Goal: Task Accomplishment & Management: Use online tool/utility

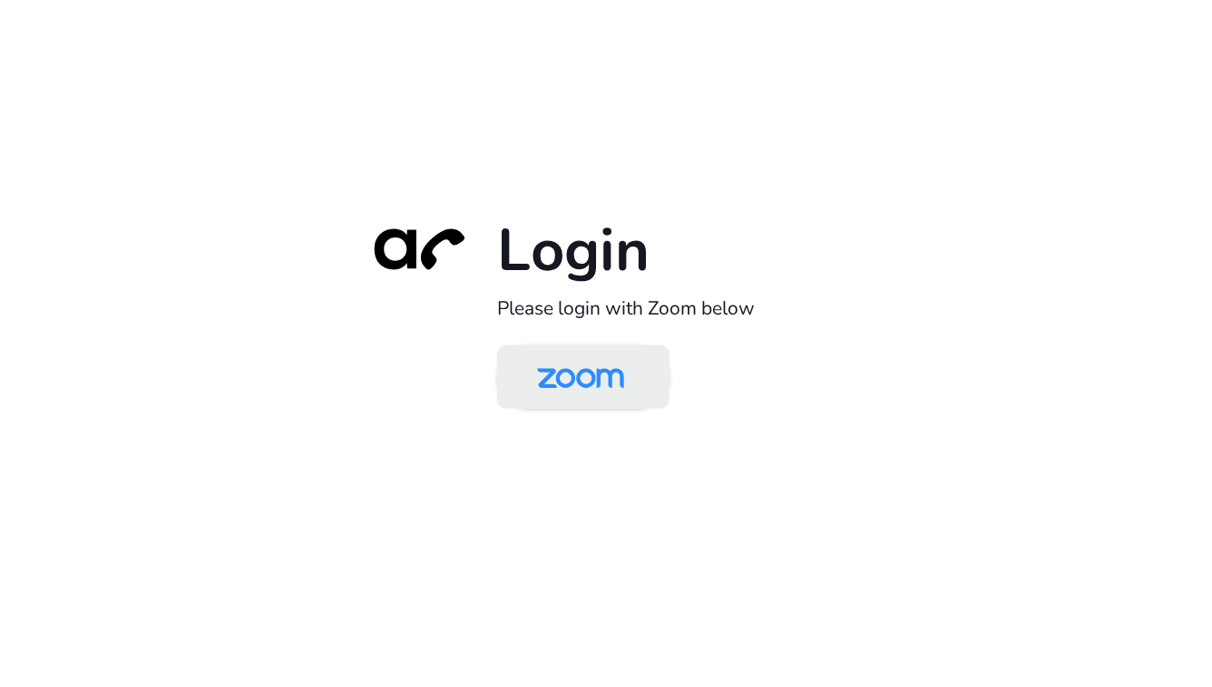
click at [572, 385] on img at bounding box center [580, 378] width 125 height 59
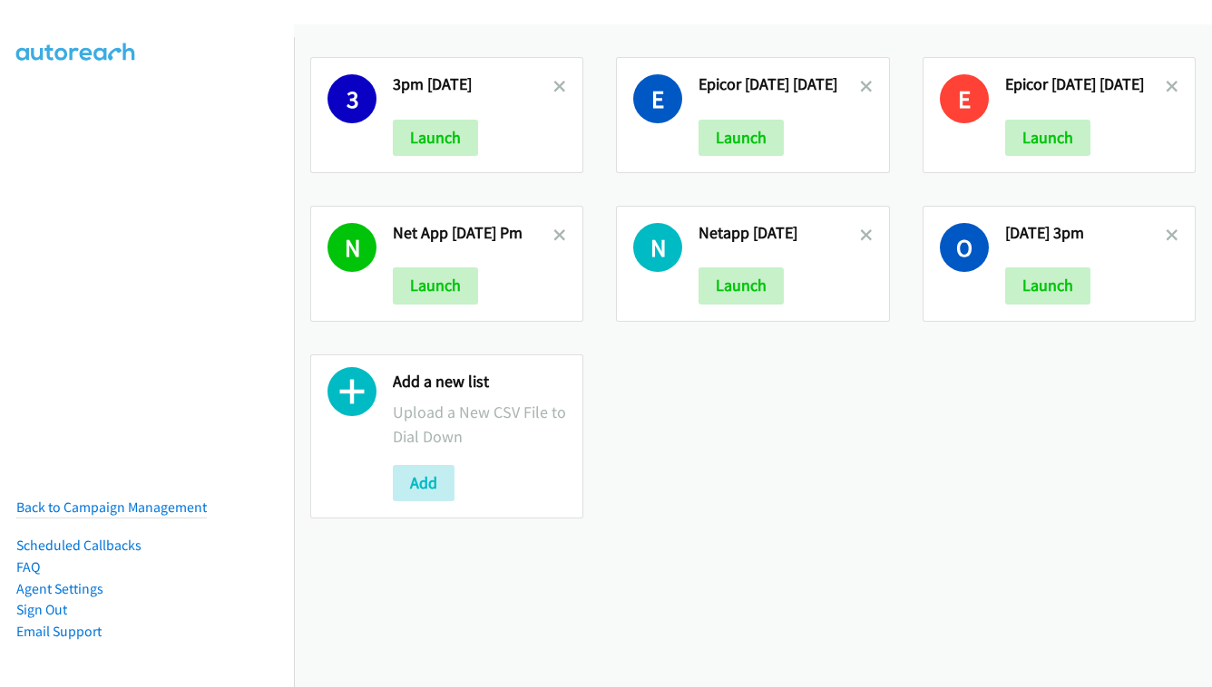
click at [431, 462] on div "Add a new list Upload a New CSV File to Dial Down Add" at bounding box center [479, 437] width 173 height 131
click at [424, 482] on button "Add" at bounding box center [424, 483] width 62 height 36
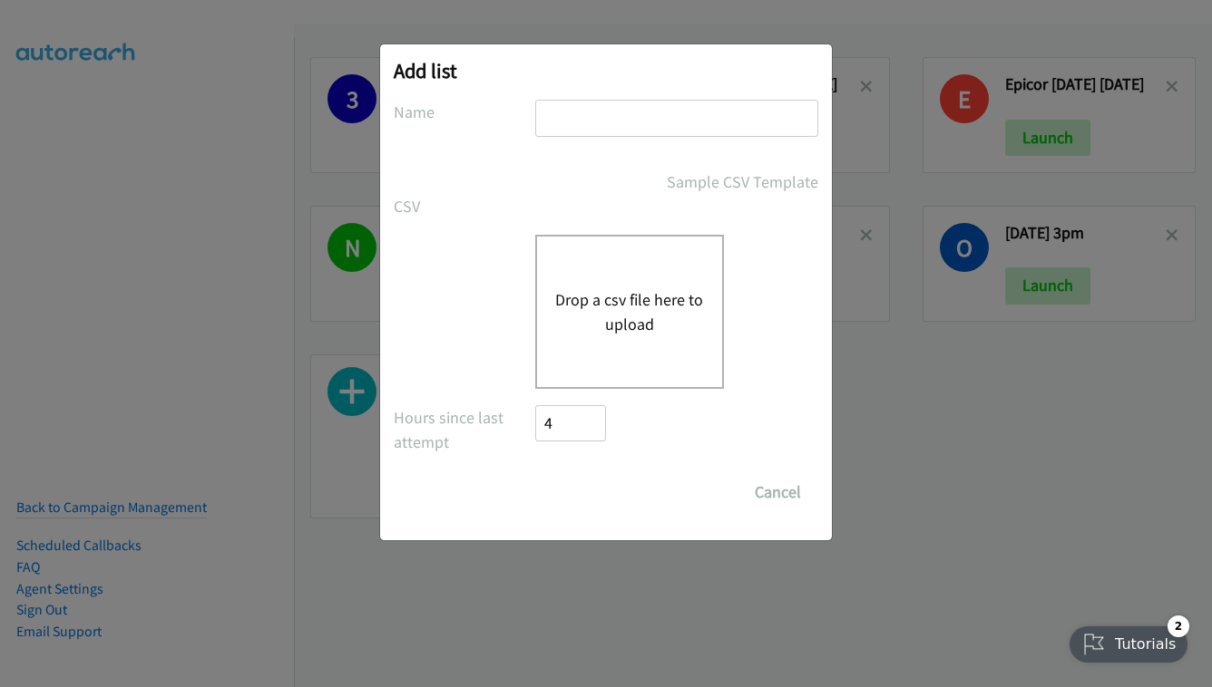
click at [619, 102] on input "text" at bounding box center [676, 118] width 283 height 37
type input "OCT 7 - TUESDAY"
click at [656, 306] on button "Drop a csv file here to upload" at bounding box center [629, 312] width 149 height 49
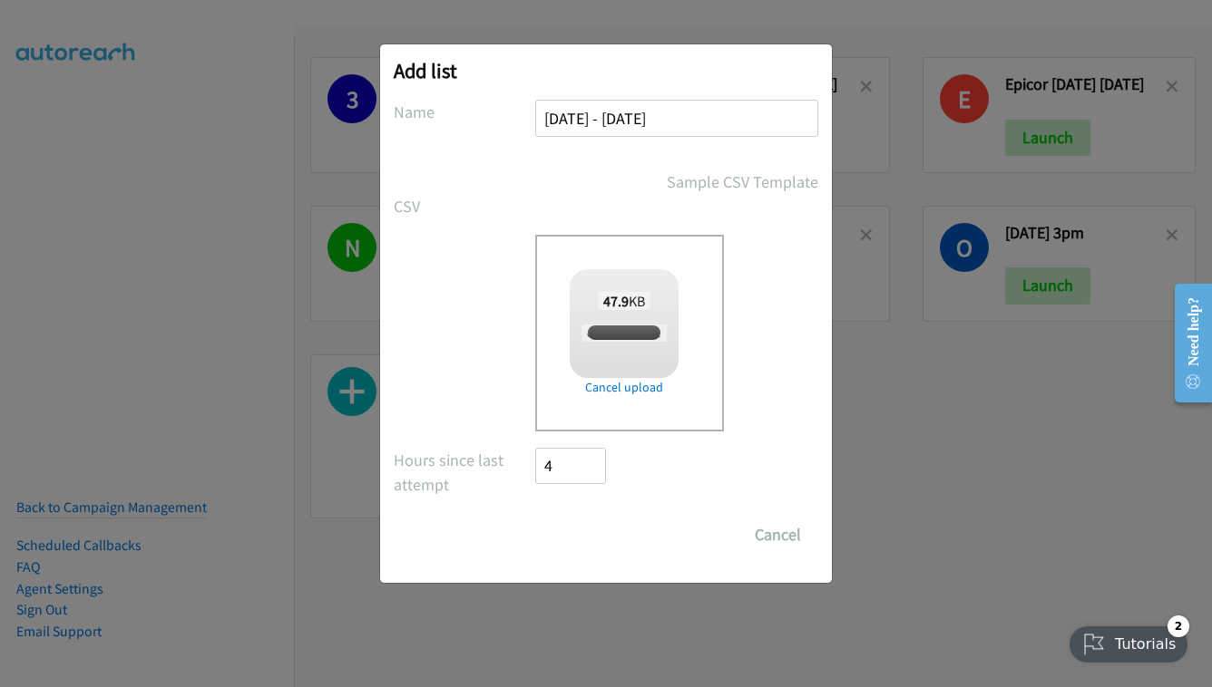
checkbox input "true"
click at [571, 547] on input "Save List" at bounding box center [582, 535] width 95 height 36
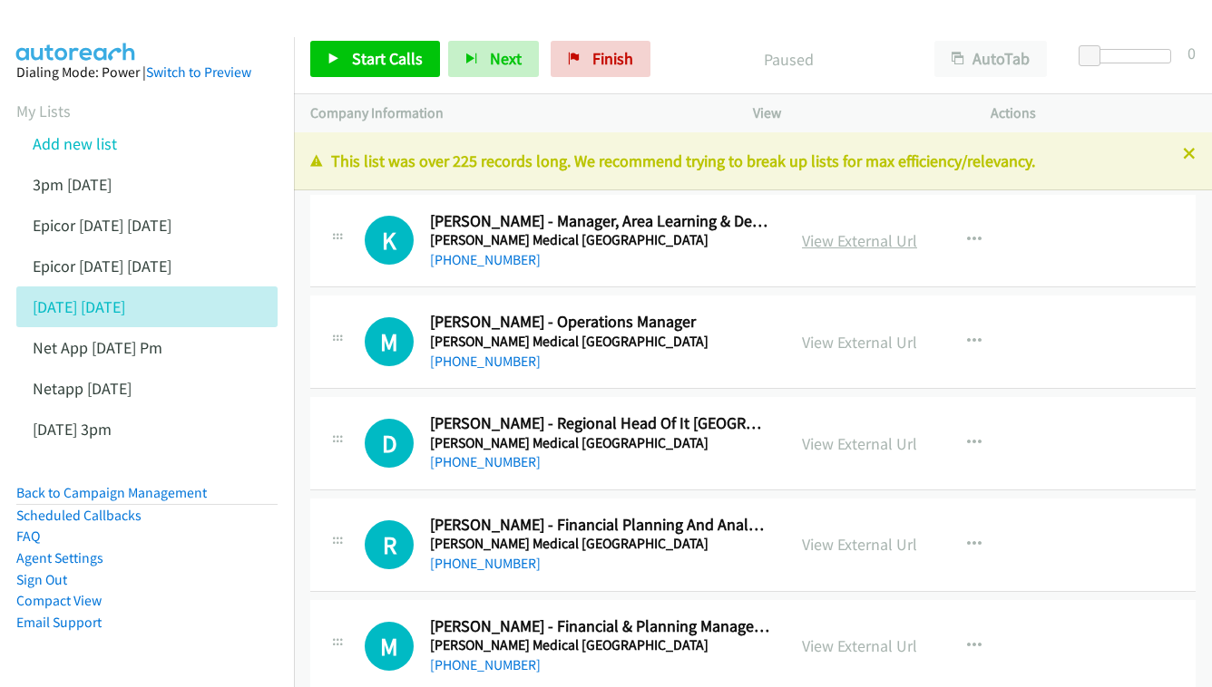
click at [860, 247] on link "View External Url" at bounding box center [859, 240] width 115 height 21
click at [863, 355] on div "View External Url View External Url Schedule/Manage Callback Start Calls Here R…" at bounding box center [912, 342] width 254 height 60
click at [863, 332] on link "View External Url" at bounding box center [859, 342] width 115 height 21
click at [827, 439] on link "View External Url" at bounding box center [859, 444] width 115 height 21
click at [847, 532] on div "View External Url" at bounding box center [859, 544] width 115 height 24
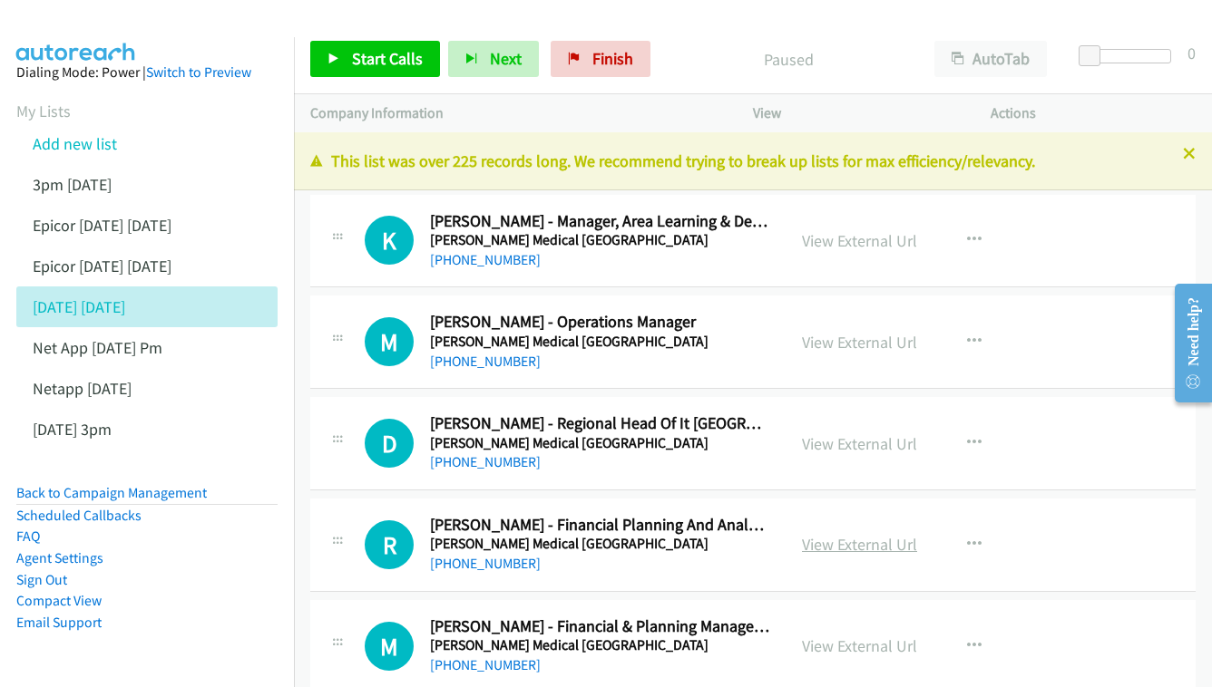
click at [844, 538] on link "View External Url" at bounding box center [859, 544] width 115 height 21
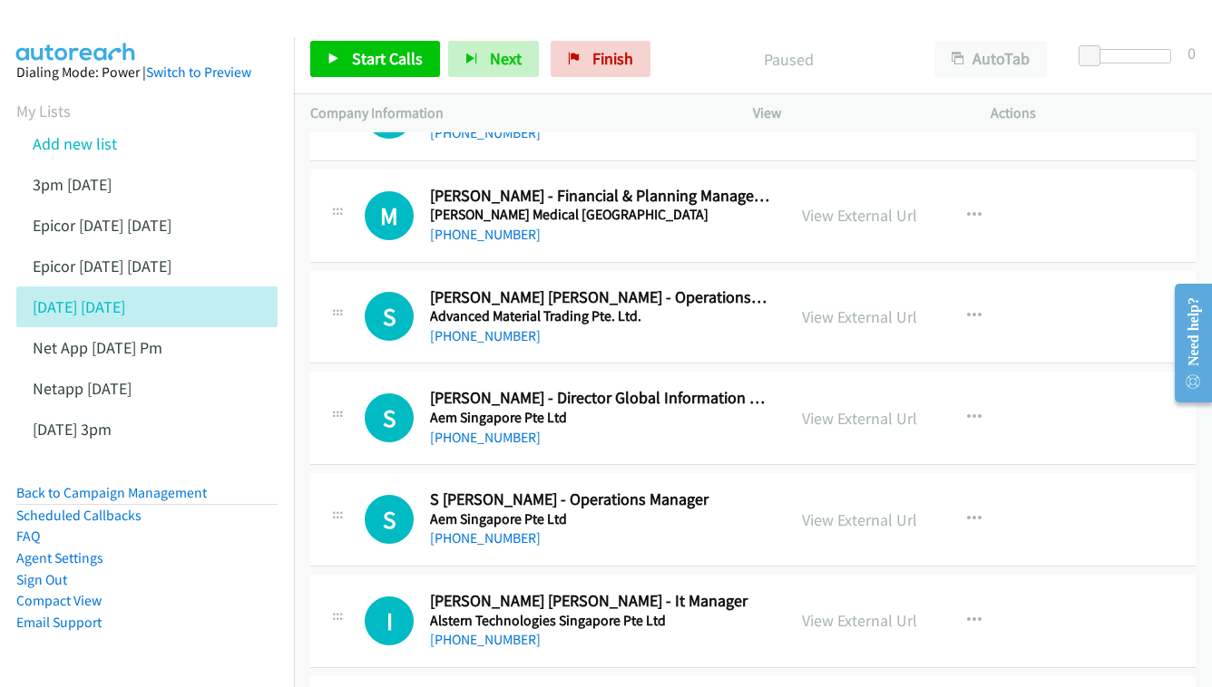
scroll to position [434, 0]
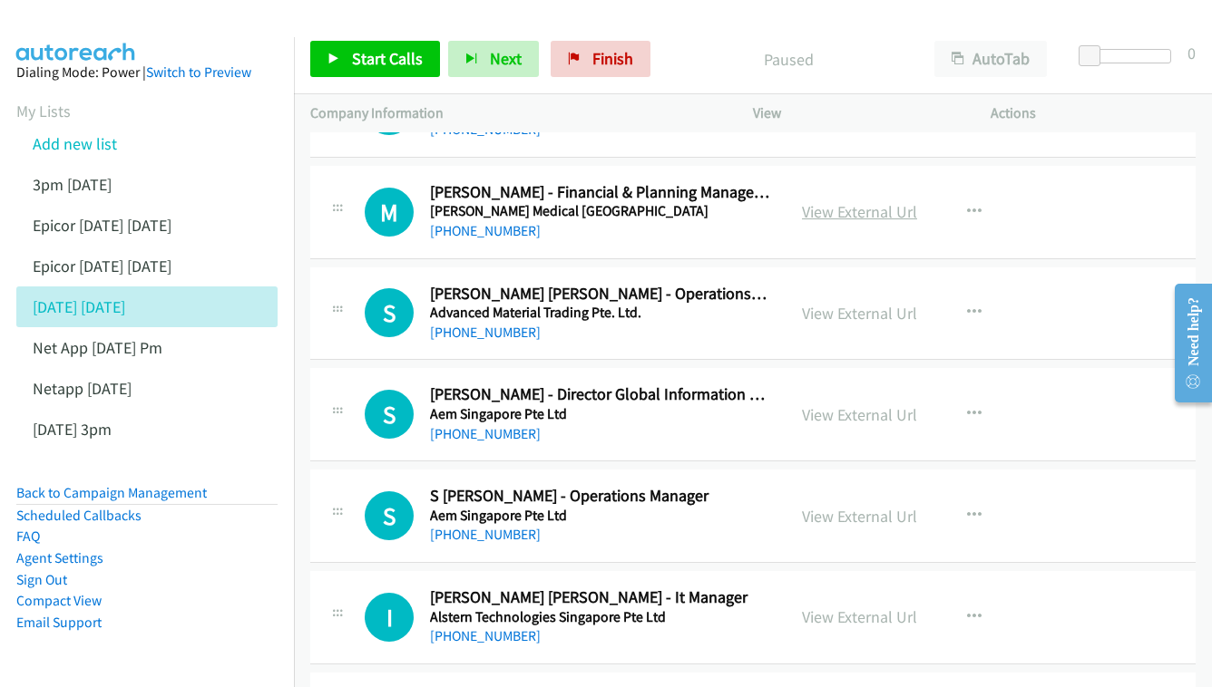
click at [863, 201] on link "View External Url" at bounding box center [859, 211] width 115 height 21
click at [847, 308] on link "View External Url" at bounding box center [859, 313] width 115 height 21
click at [859, 405] on link "View External Url" at bounding box center [859, 415] width 115 height 21
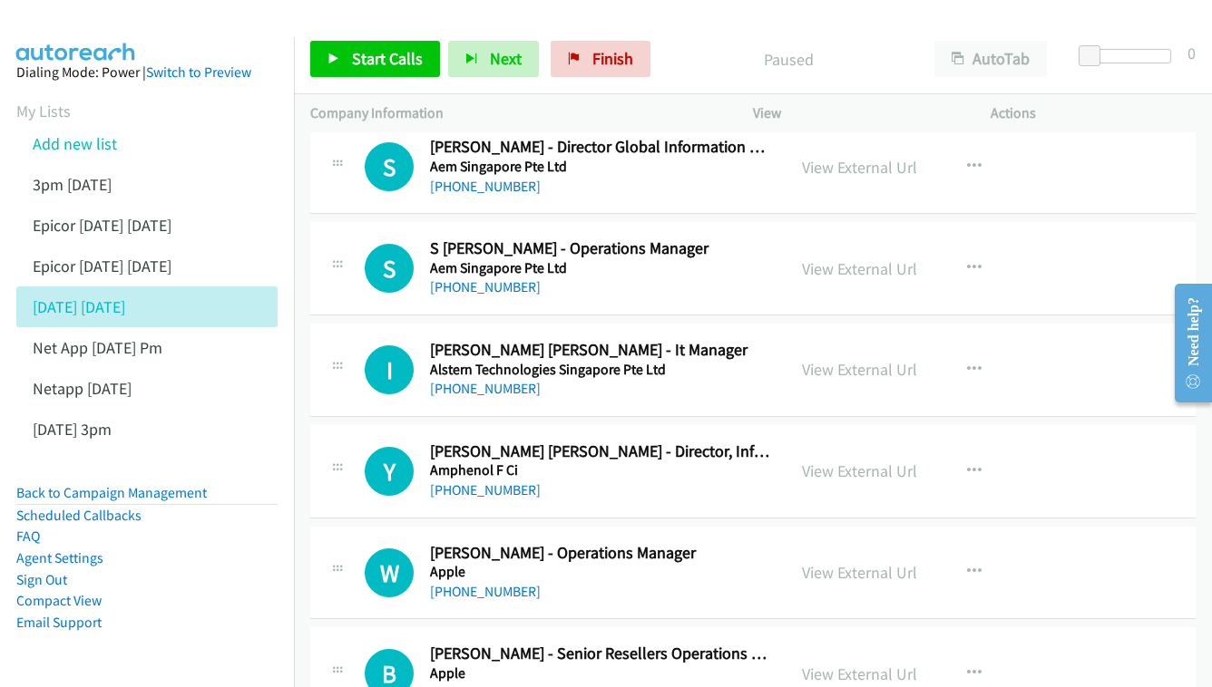
scroll to position [710, 0]
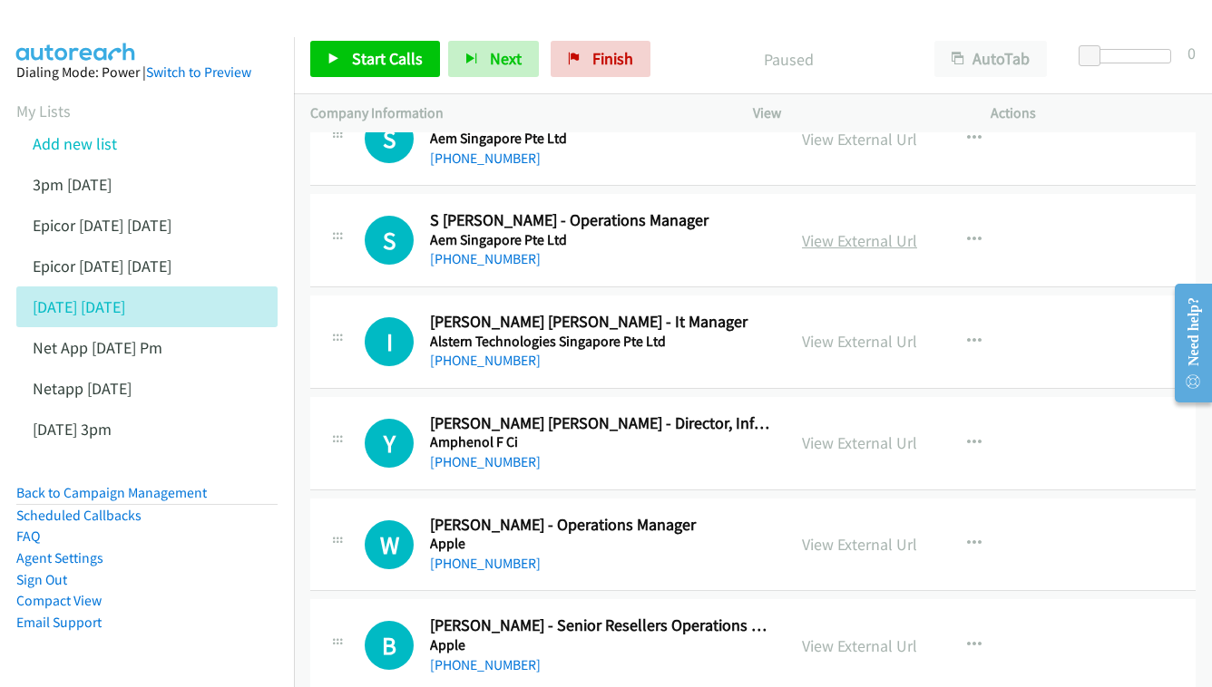
click at [845, 230] on link "View External Url" at bounding box center [859, 240] width 115 height 21
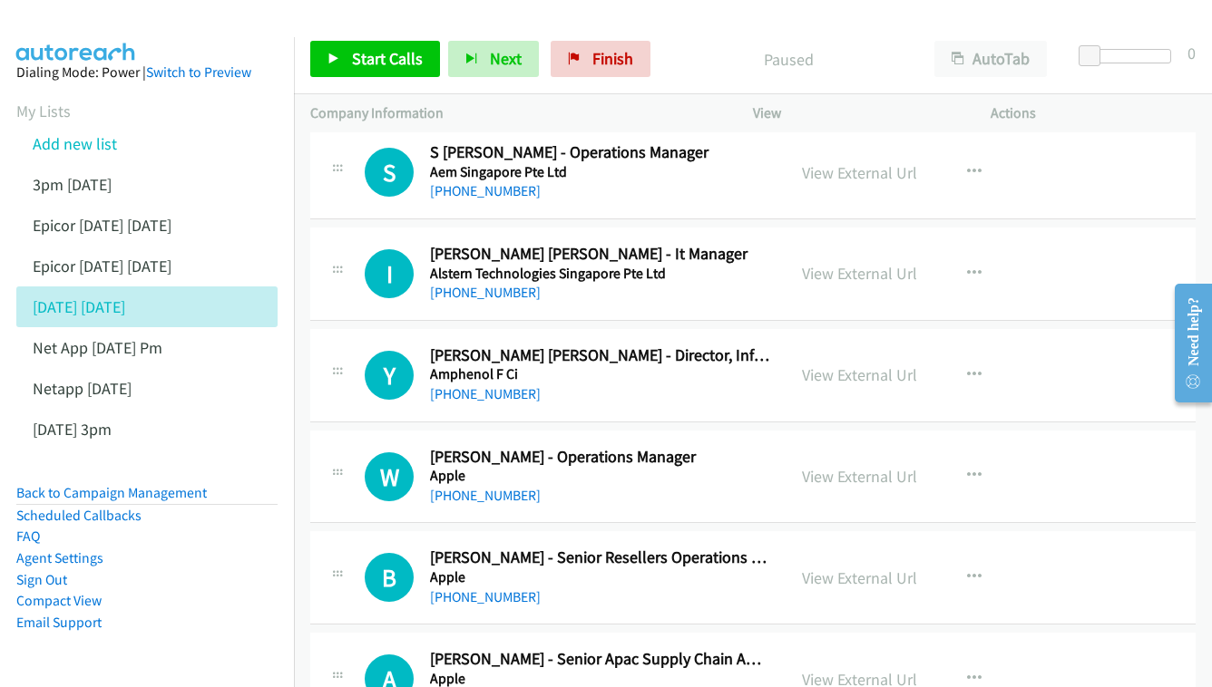
scroll to position [805, 0]
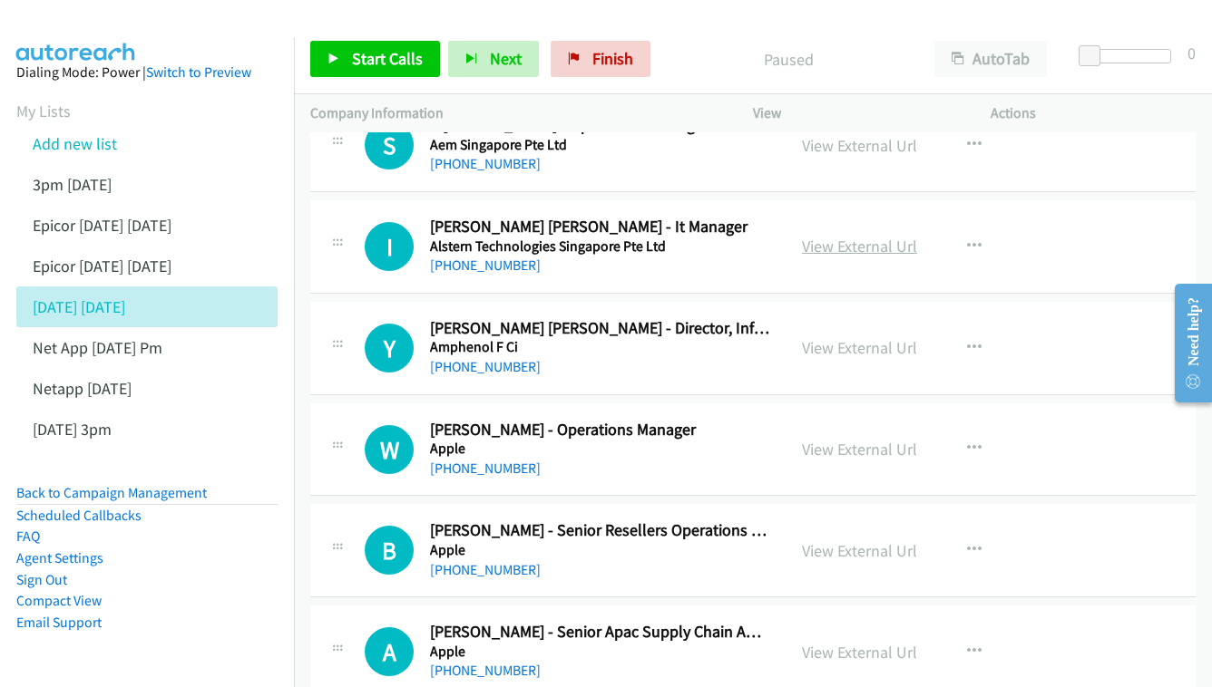
click at [822, 236] on link "View External Url" at bounding box center [859, 246] width 115 height 21
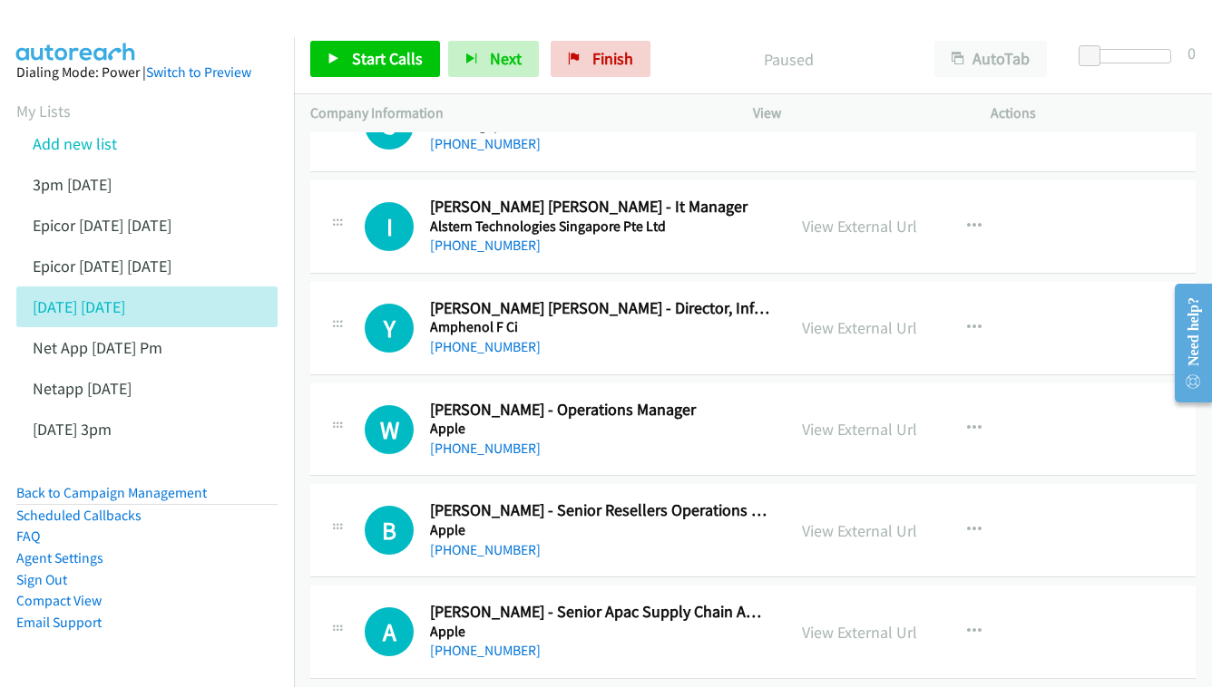
scroll to position [972, 0]
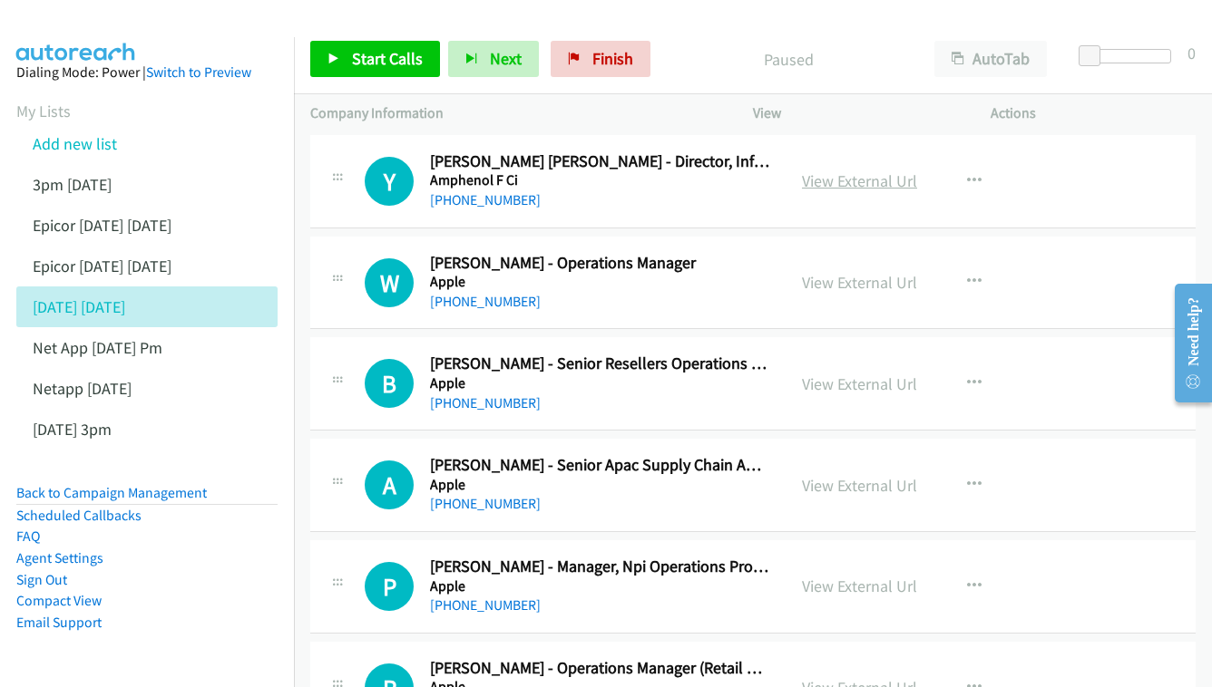
click at [862, 171] on link "View External Url" at bounding box center [859, 181] width 115 height 21
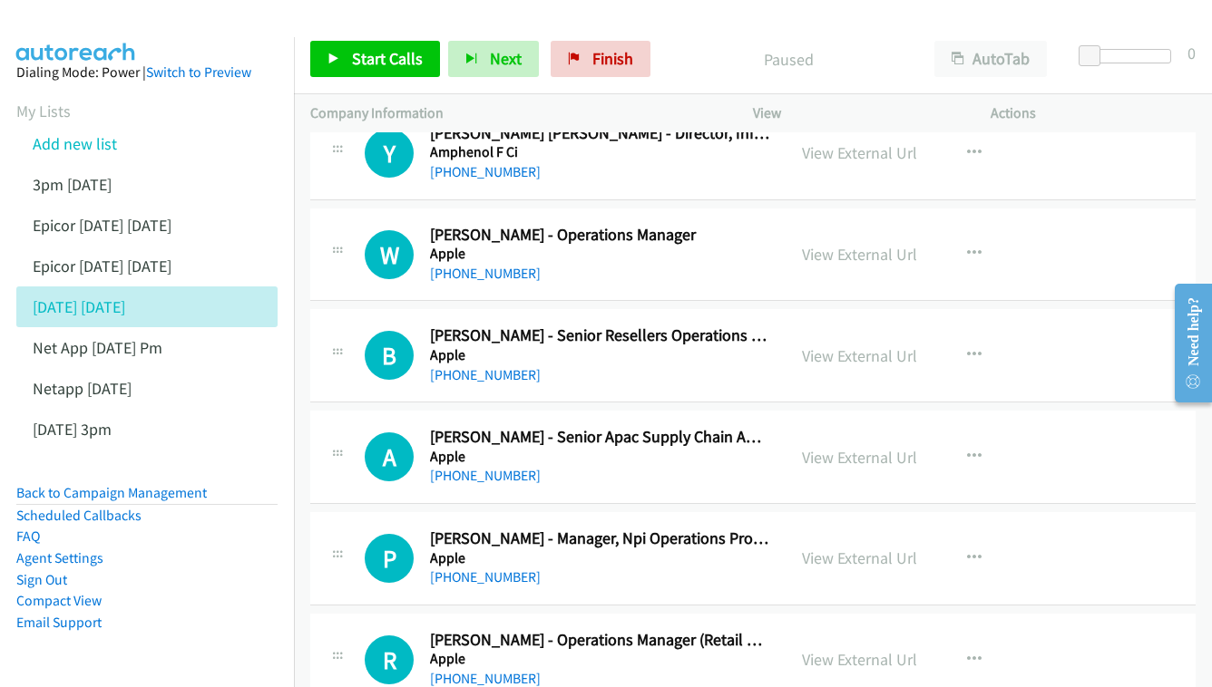
scroll to position [1008, 0]
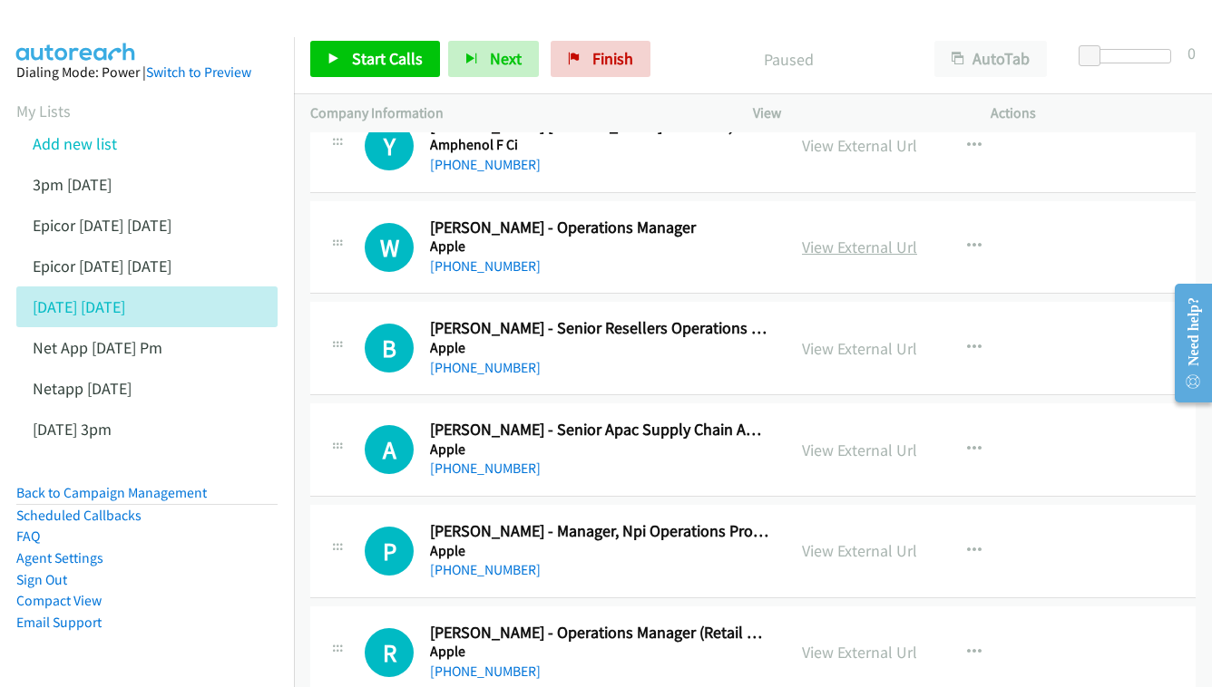
click at [821, 237] on link "View External Url" at bounding box center [859, 247] width 115 height 21
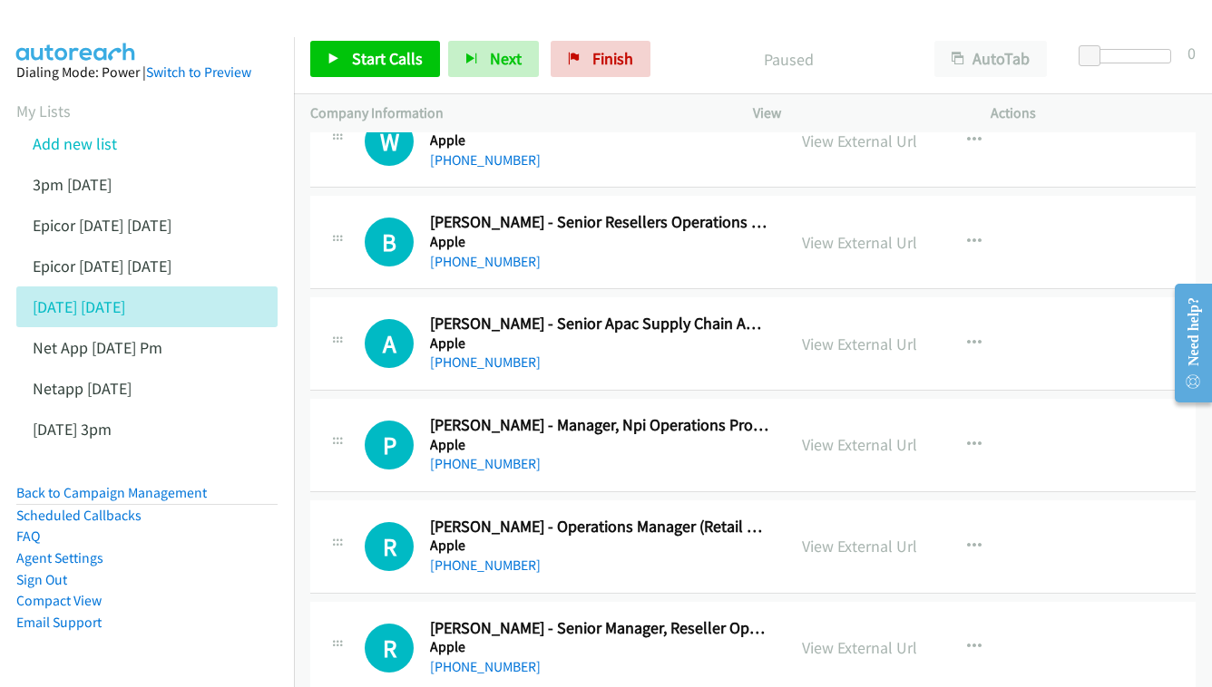
scroll to position [1117, 0]
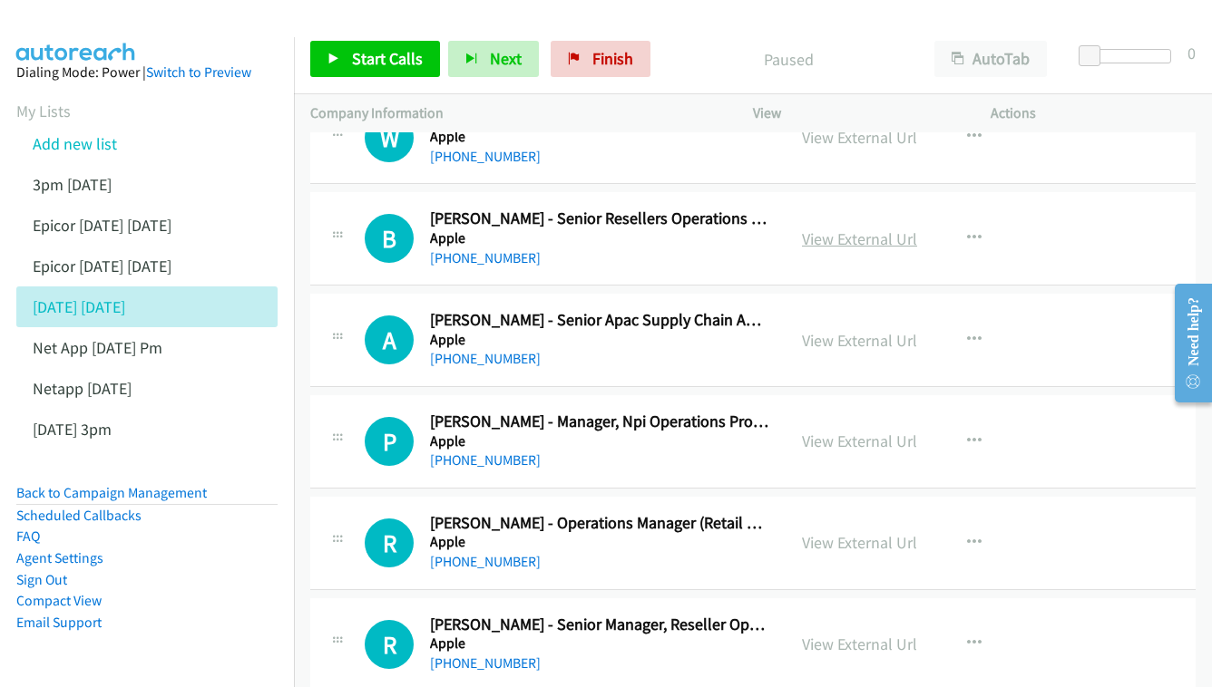
click at [839, 229] on link "View External Url" at bounding box center [859, 239] width 115 height 21
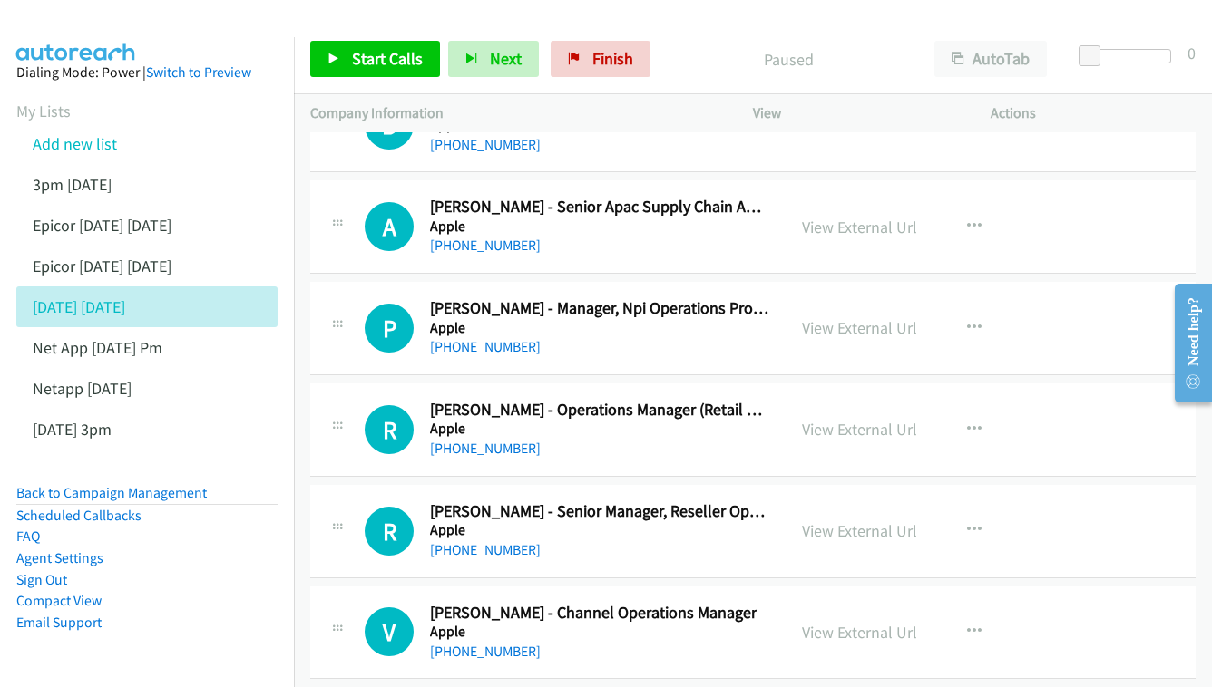
scroll to position [1243, 0]
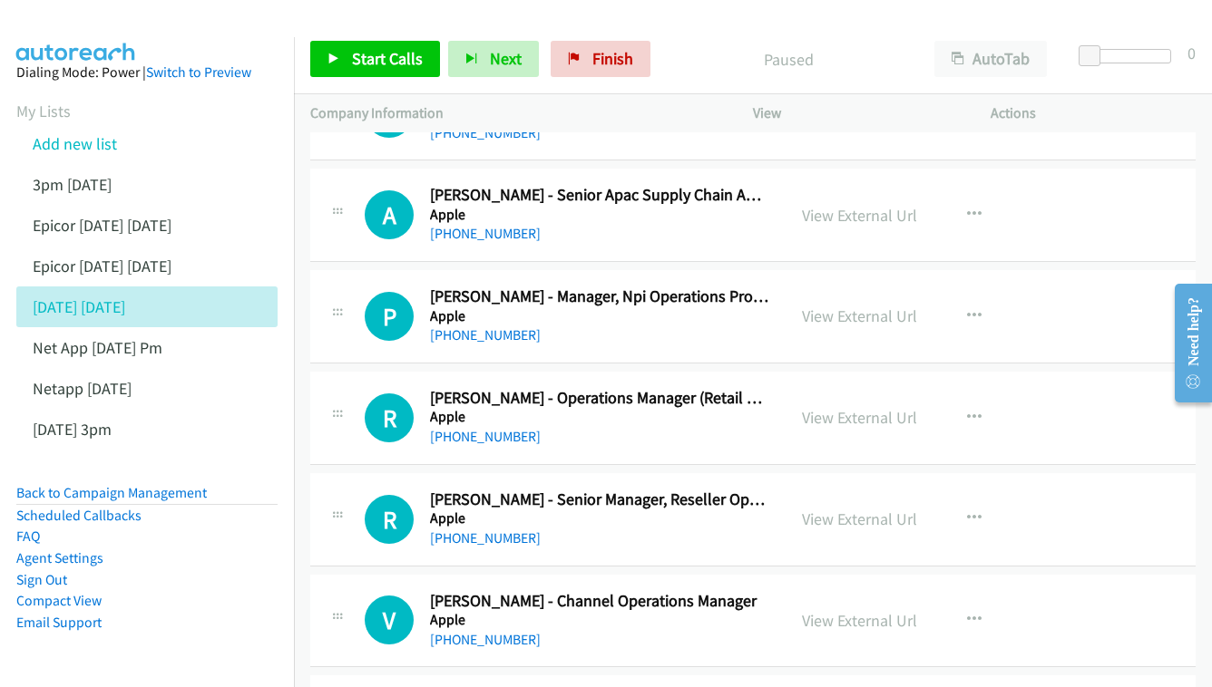
click at [825, 207] on div "View External Url View External Url Schedule/Manage Callback Start Calls Here R…" at bounding box center [912, 215] width 254 height 60
click at [831, 205] on link "View External Url" at bounding box center [859, 215] width 115 height 21
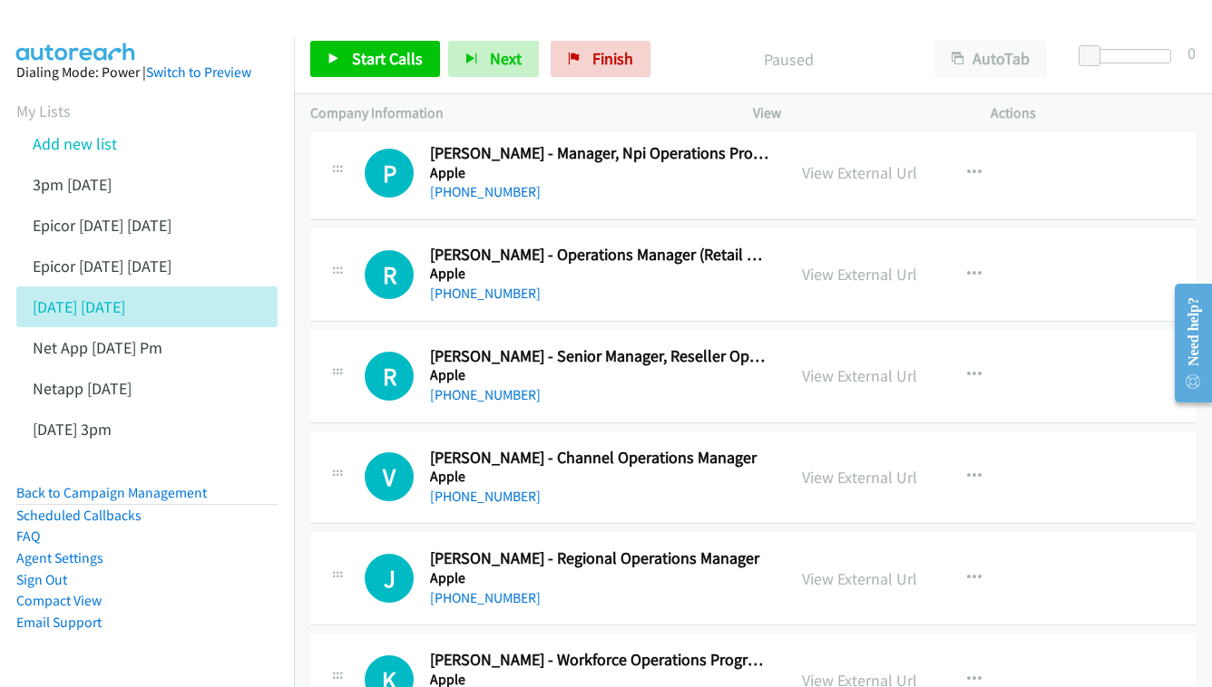
scroll to position [1382, 0]
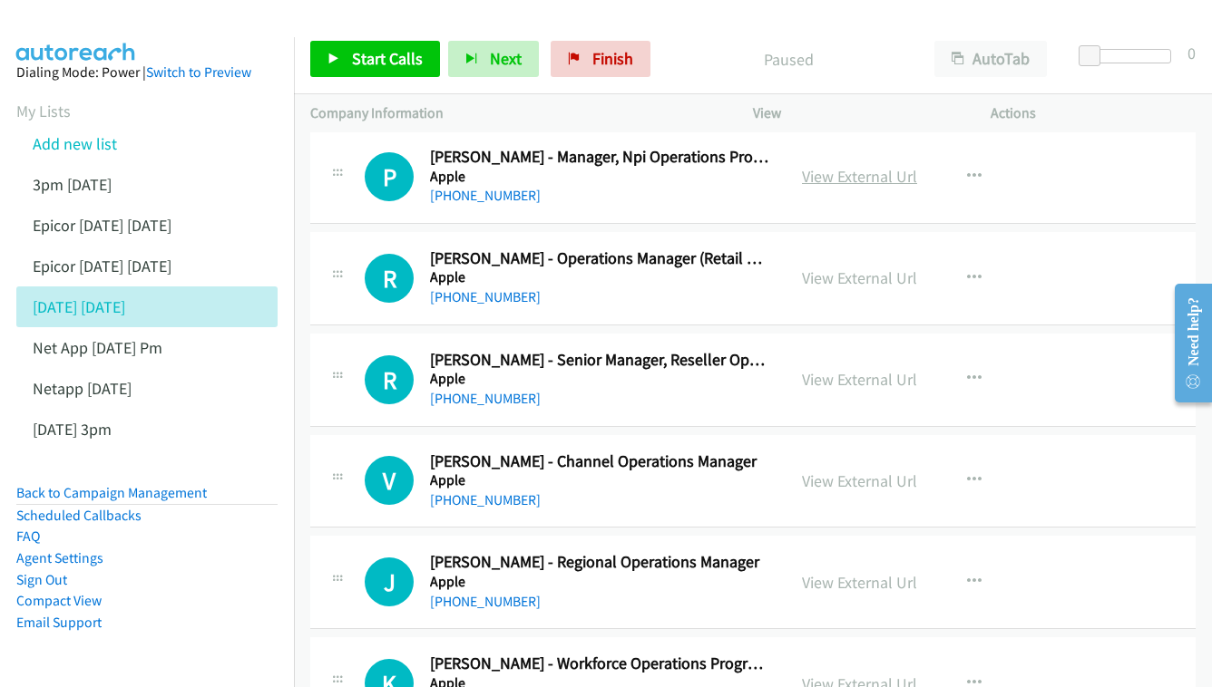
click at [846, 166] on link "View External Url" at bounding box center [859, 176] width 115 height 21
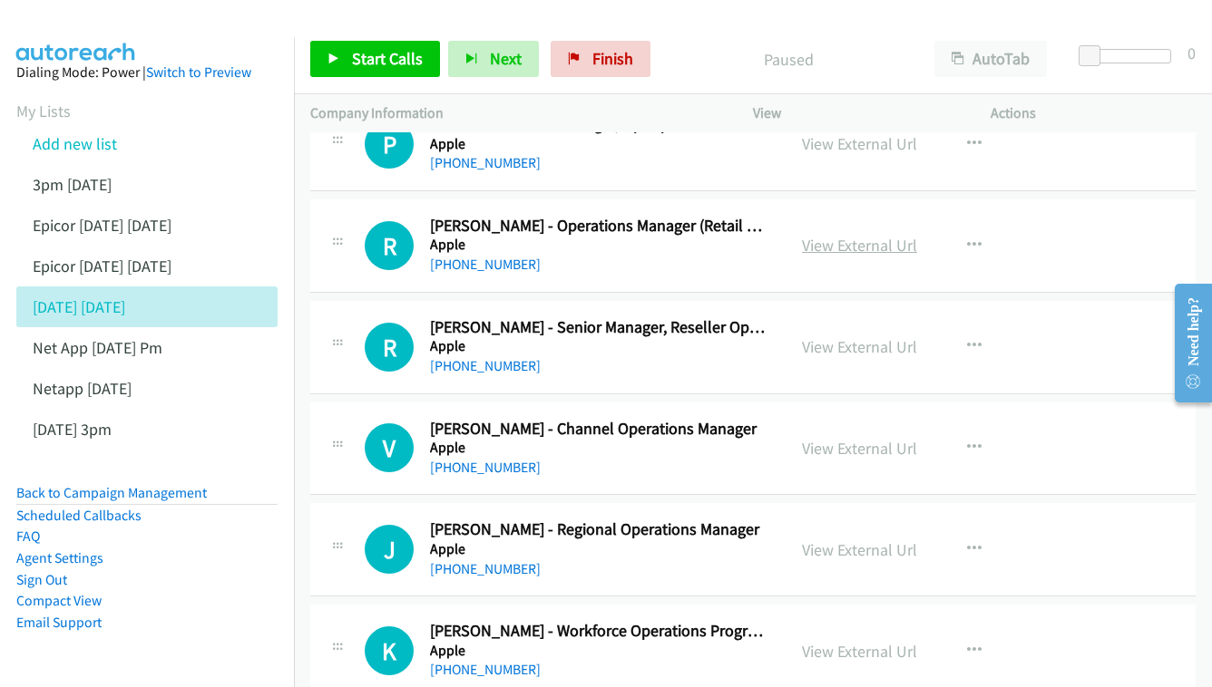
click at [843, 235] on link "View External Url" at bounding box center [859, 245] width 115 height 21
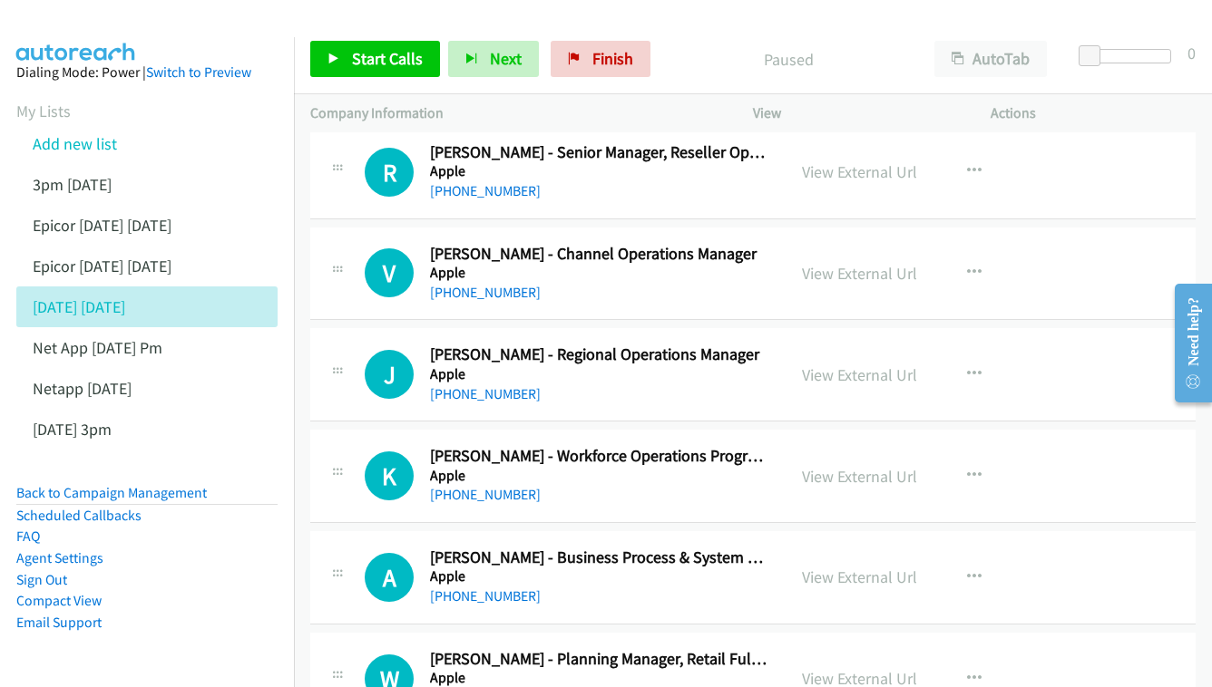
scroll to position [1619, 0]
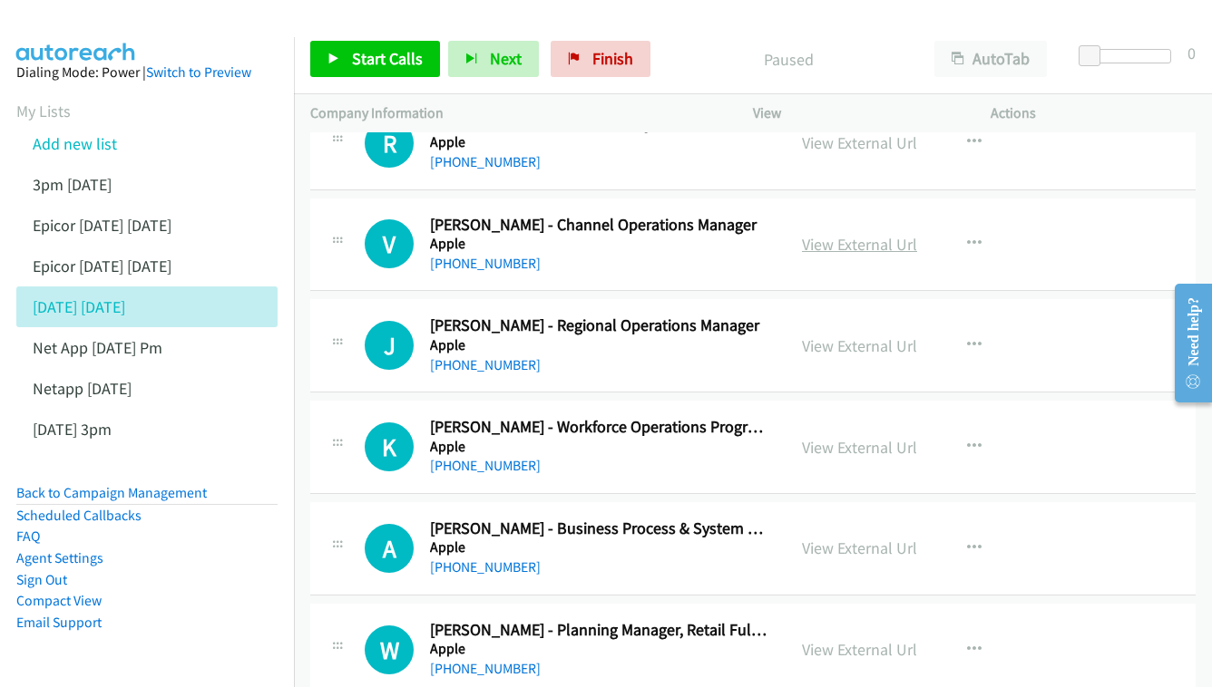
click at [834, 234] on link "View External Url" at bounding box center [859, 244] width 115 height 21
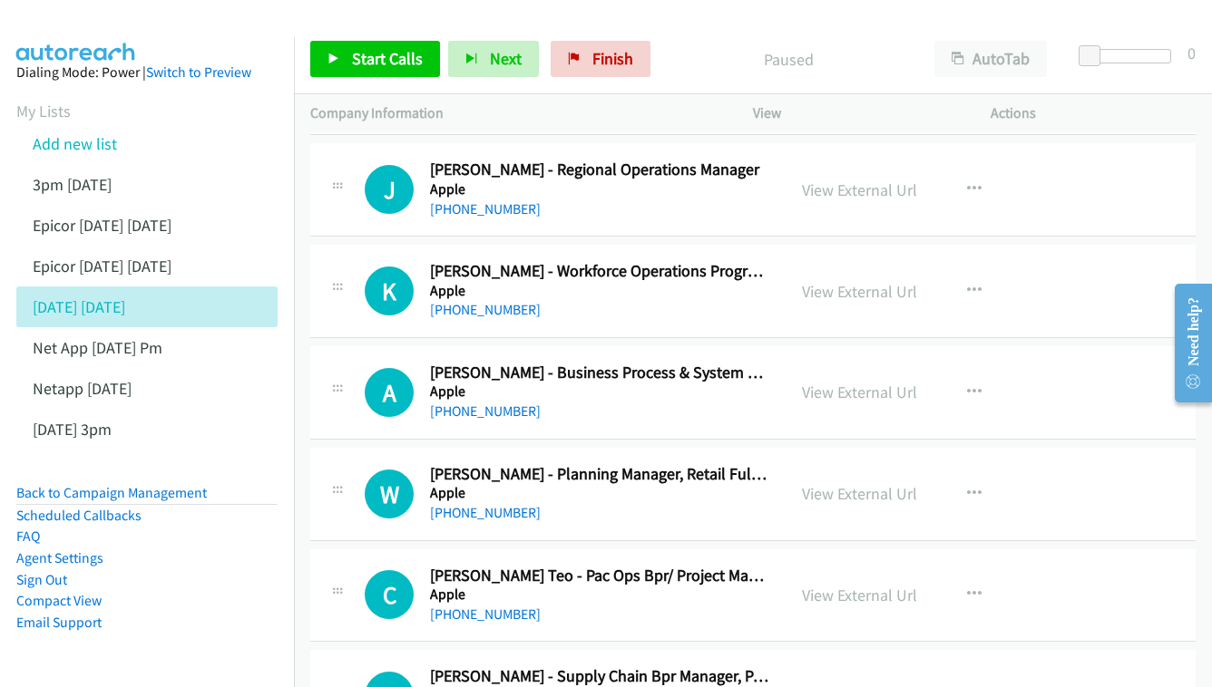
scroll to position [1744, 0]
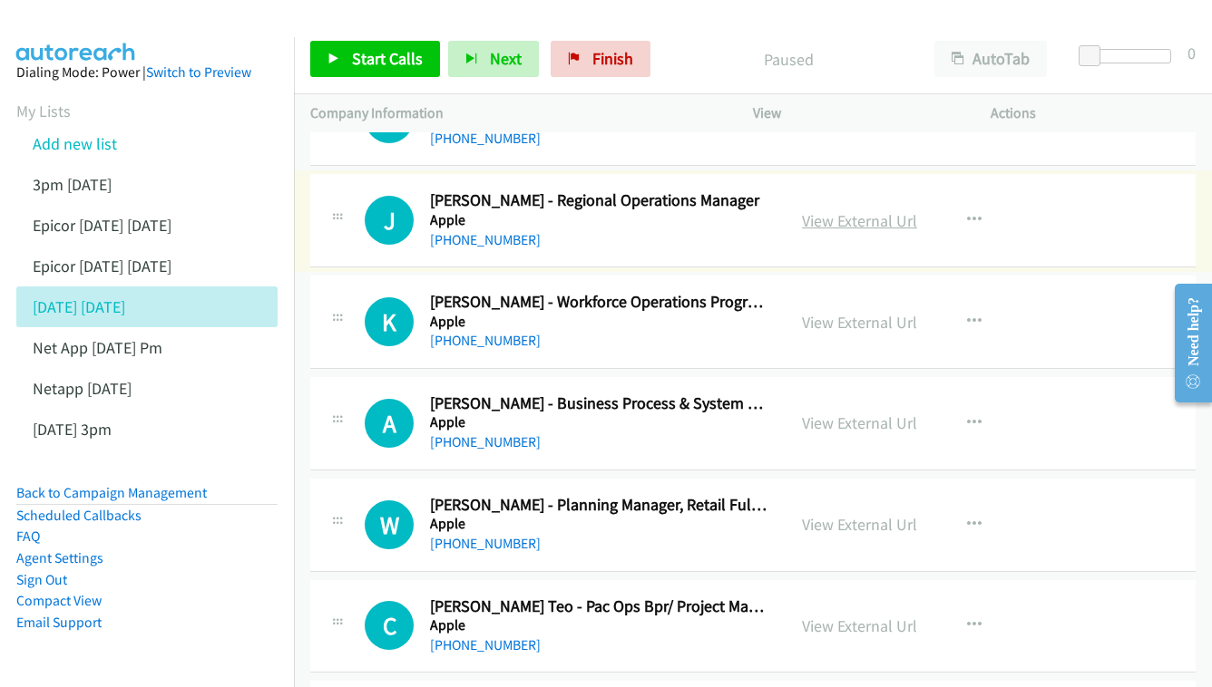
click at [892, 210] on link "View External Url" at bounding box center [859, 220] width 115 height 21
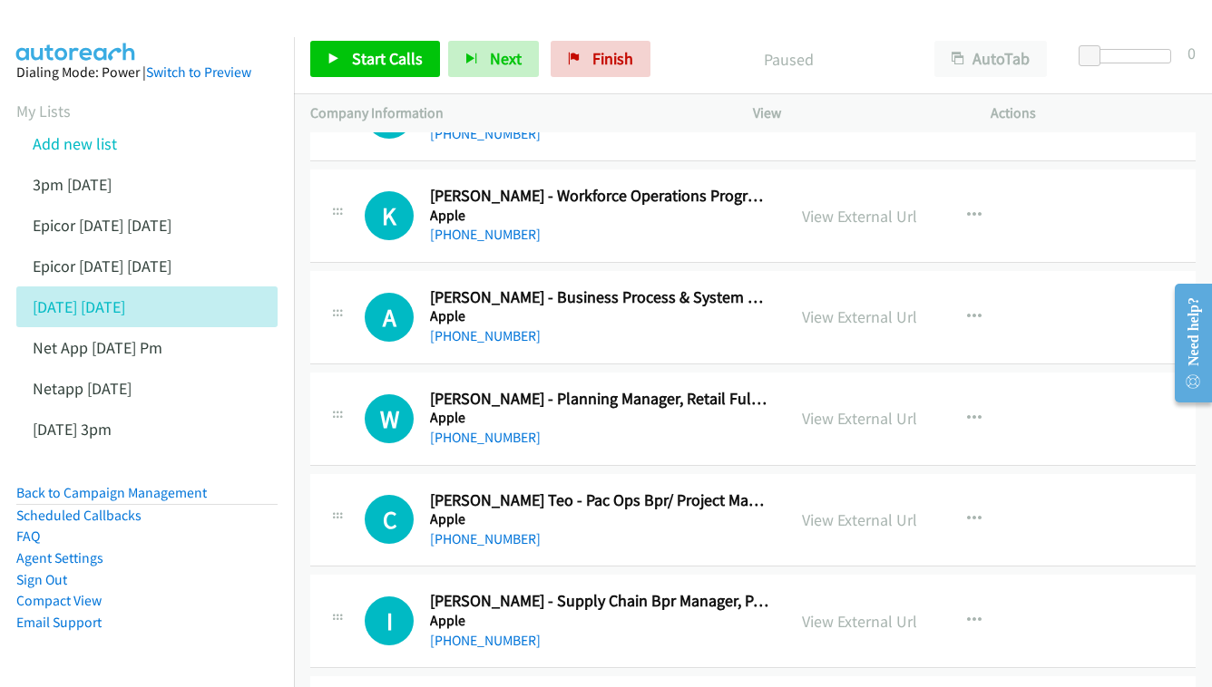
scroll to position [1854, 0]
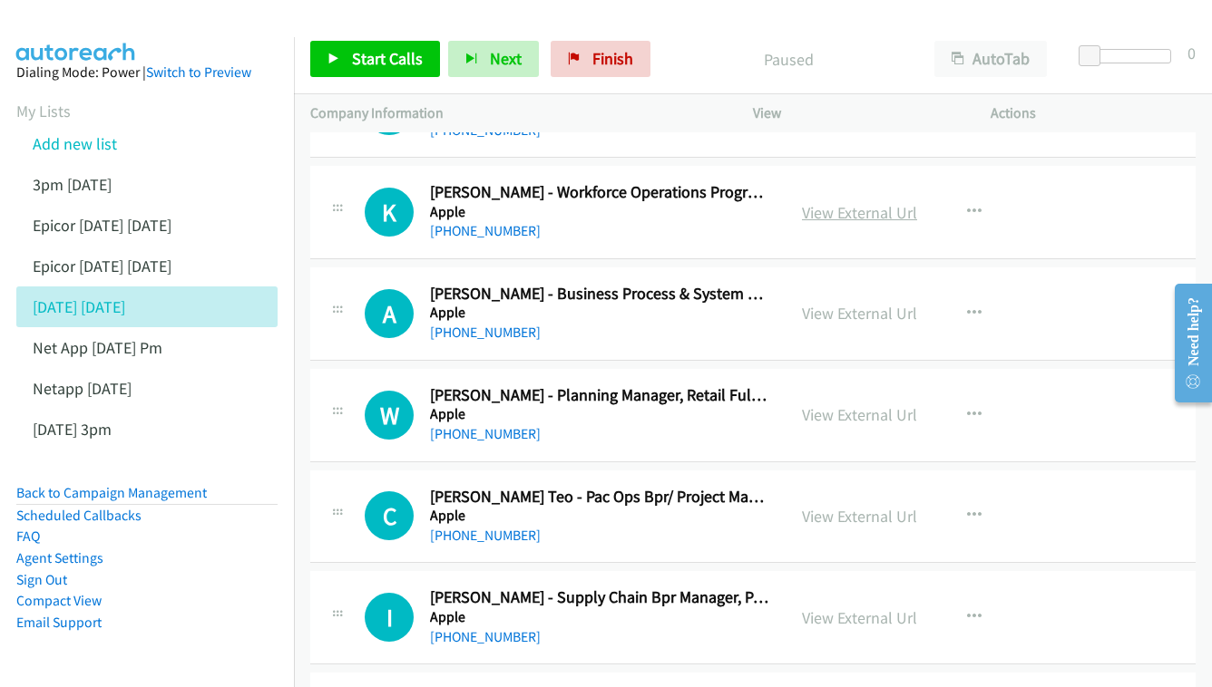
click at [826, 202] on link "View External Url" at bounding box center [859, 212] width 115 height 21
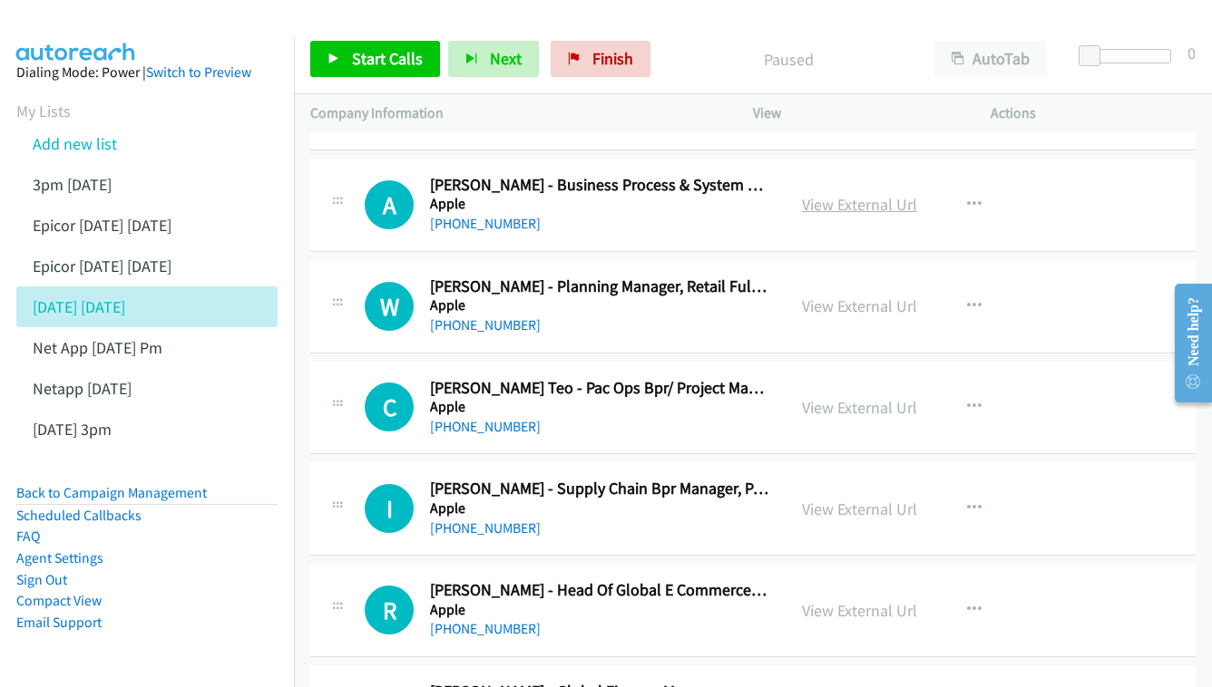
click at [834, 194] on link "View External Url" at bounding box center [859, 204] width 115 height 21
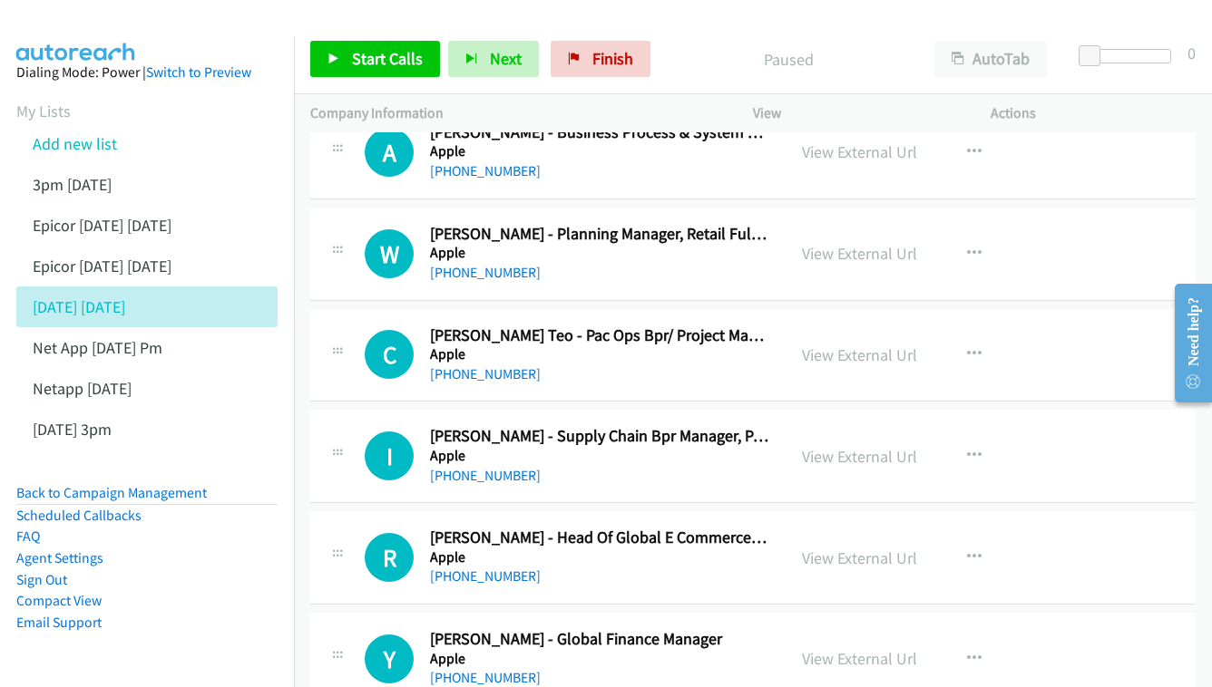
scroll to position [2025, 0]
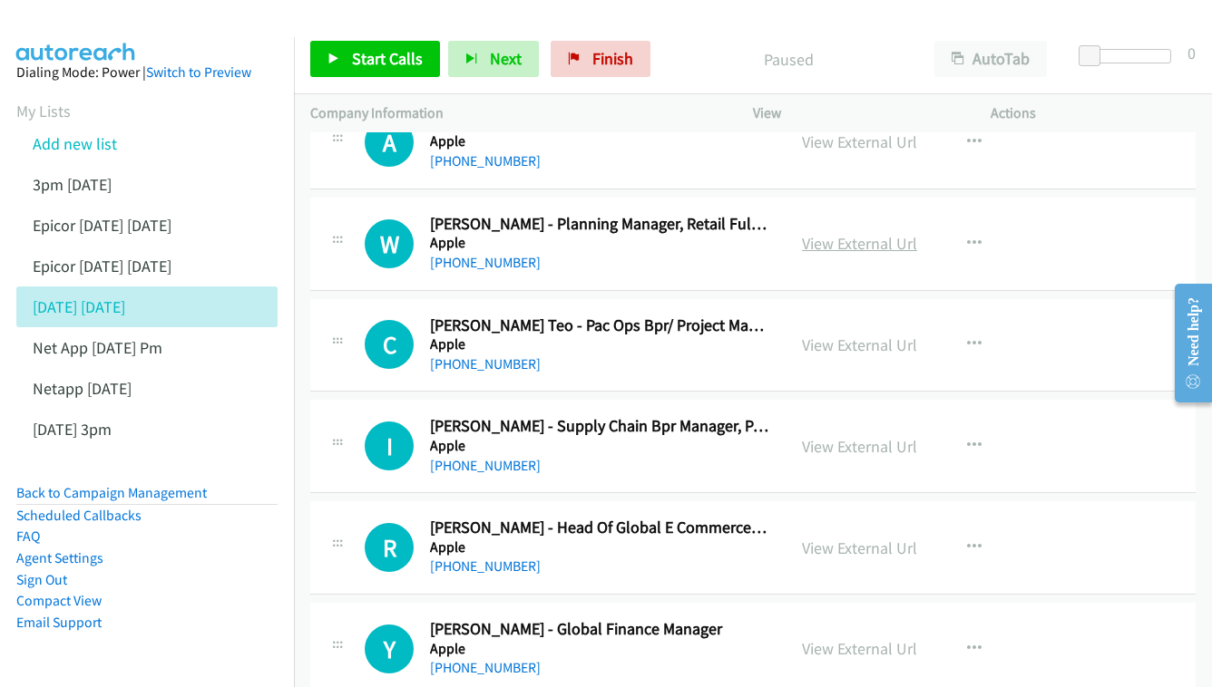
click at [834, 233] on link "View External Url" at bounding box center [859, 243] width 115 height 21
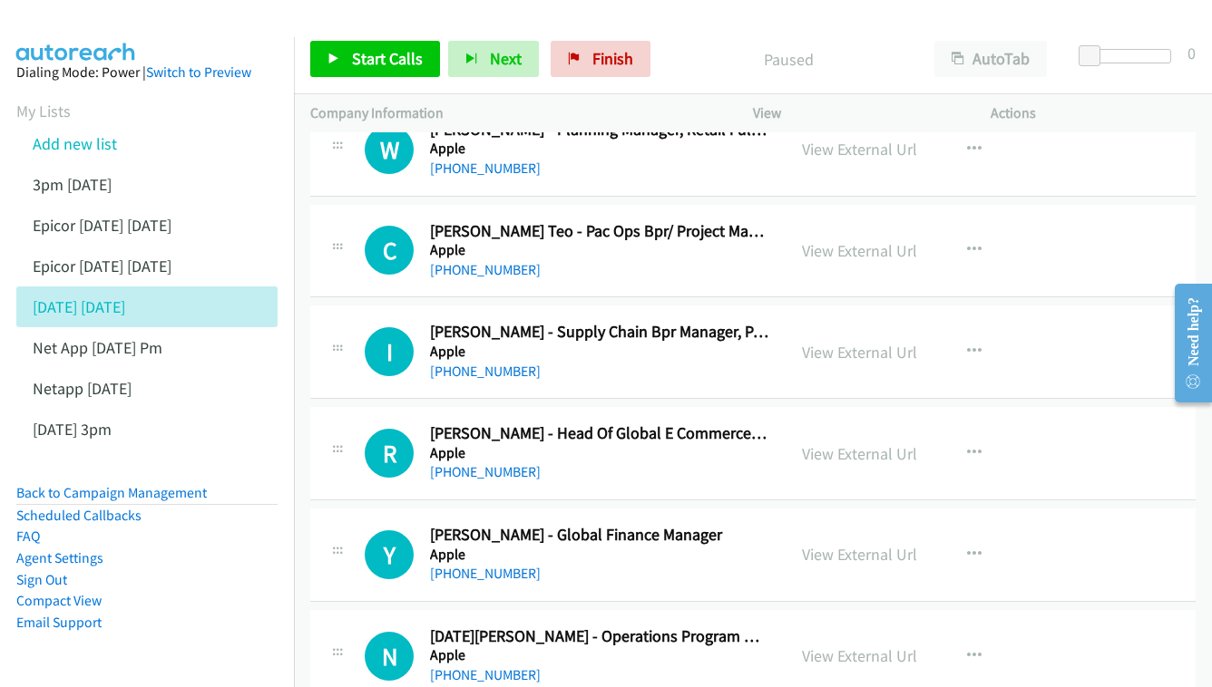
scroll to position [2134, 0]
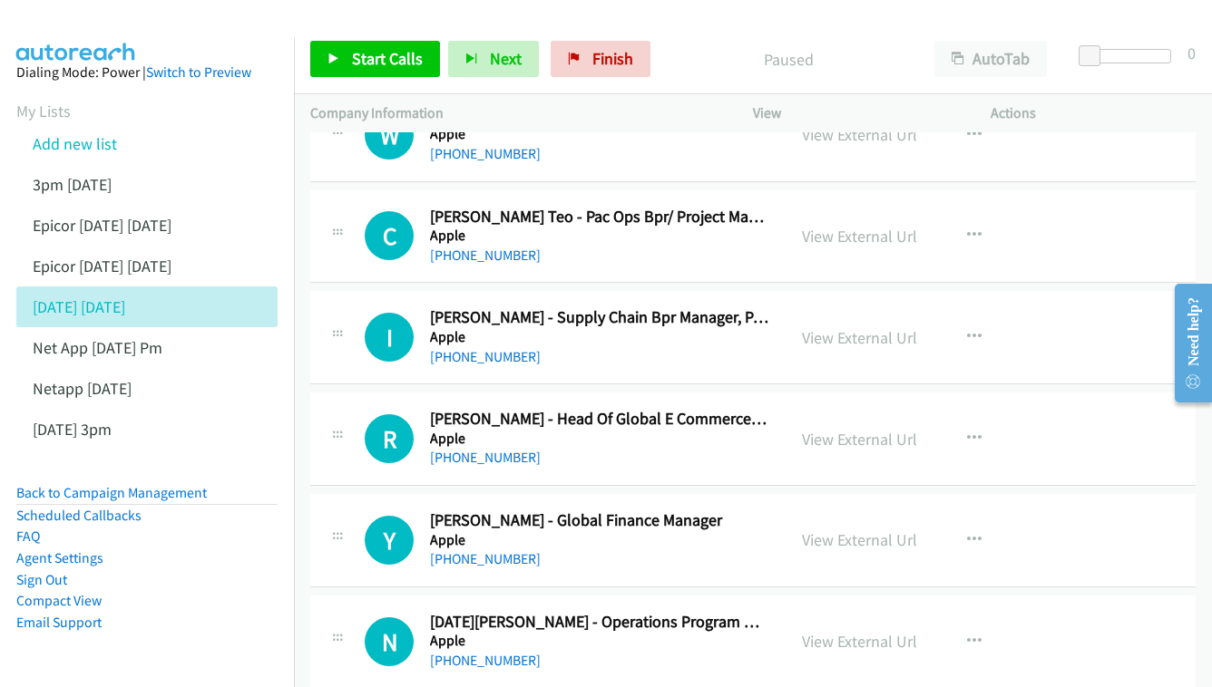
click at [859, 224] on div "View External Url" at bounding box center [859, 236] width 115 height 24
click at [878, 226] on link "View External Url" at bounding box center [859, 236] width 115 height 21
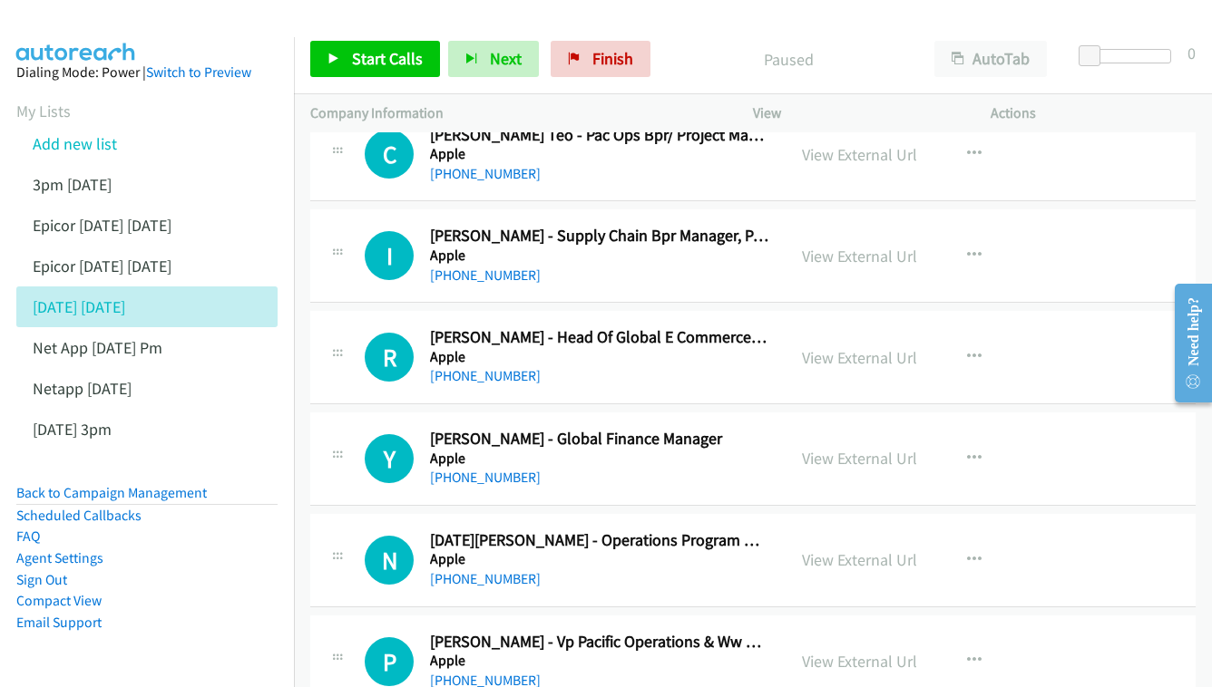
scroll to position [2231, 0]
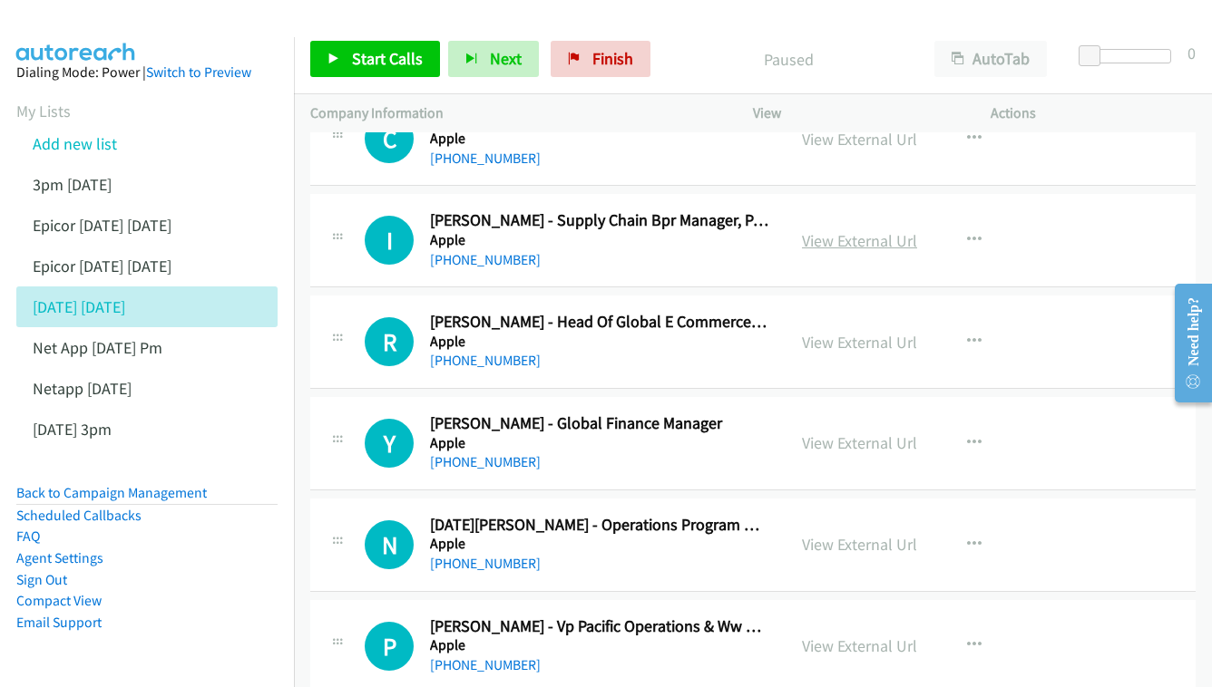
click at [889, 230] on link "View External Url" at bounding box center [859, 240] width 115 height 21
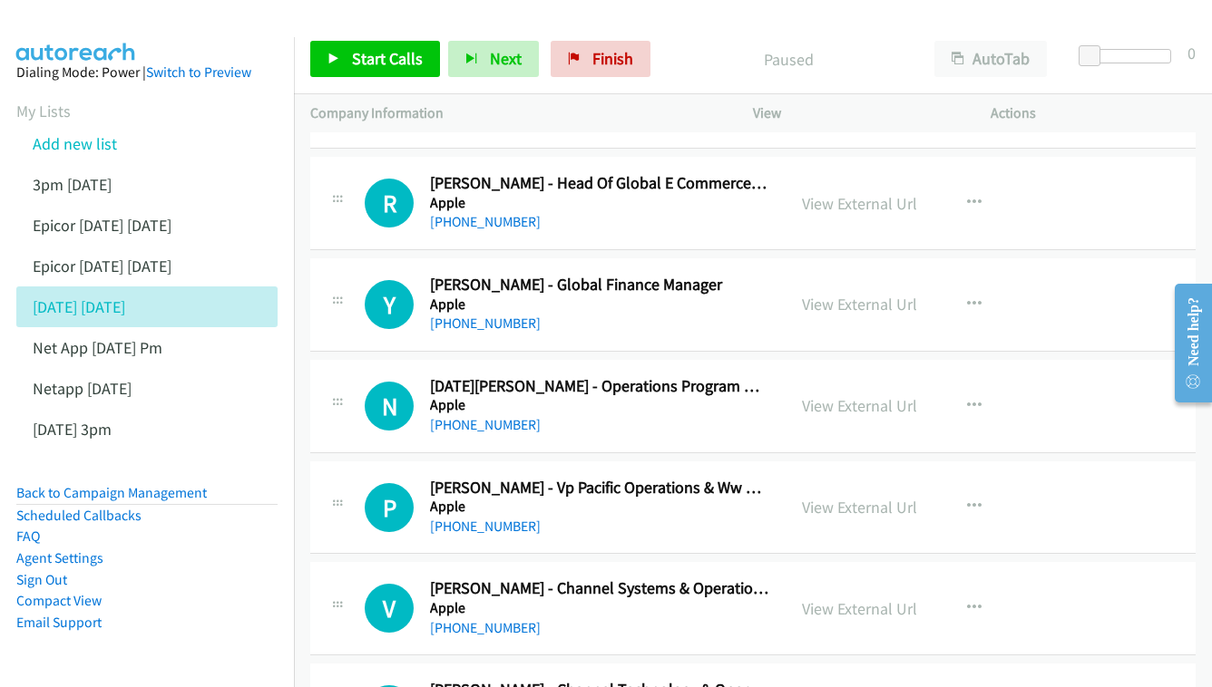
scroll to position [2444, 0]
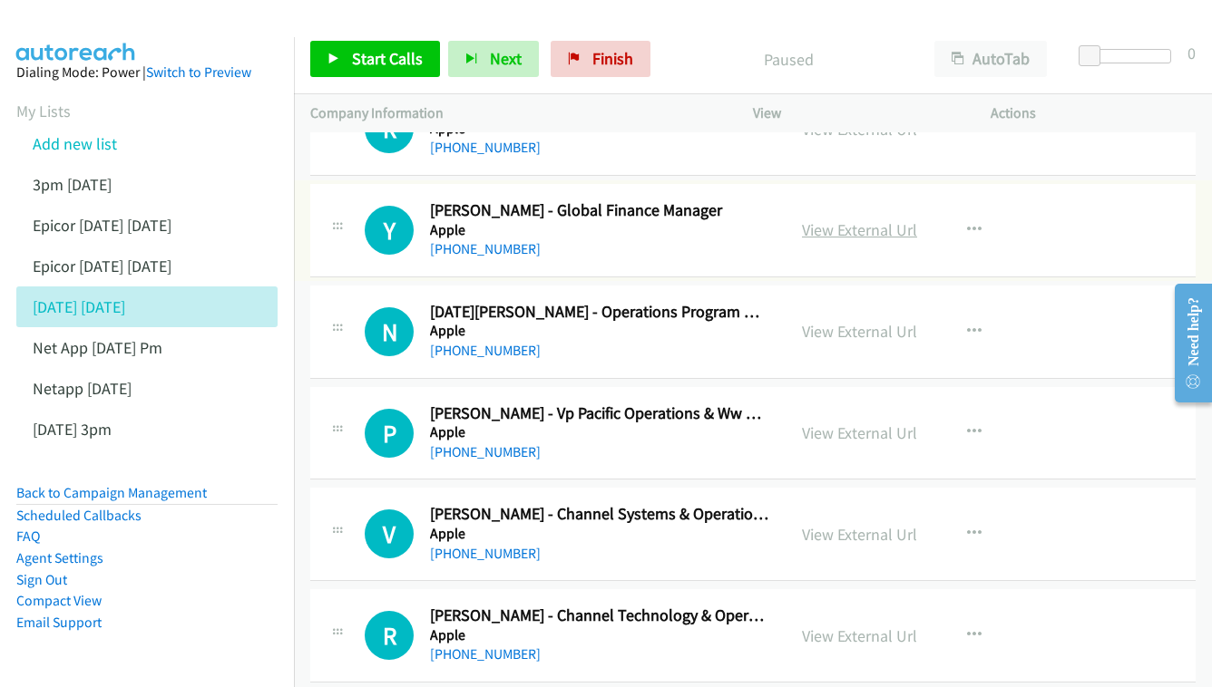
click at [828, 219] on link "View External Url" at bounding box center [859, 229] width 115 height 21
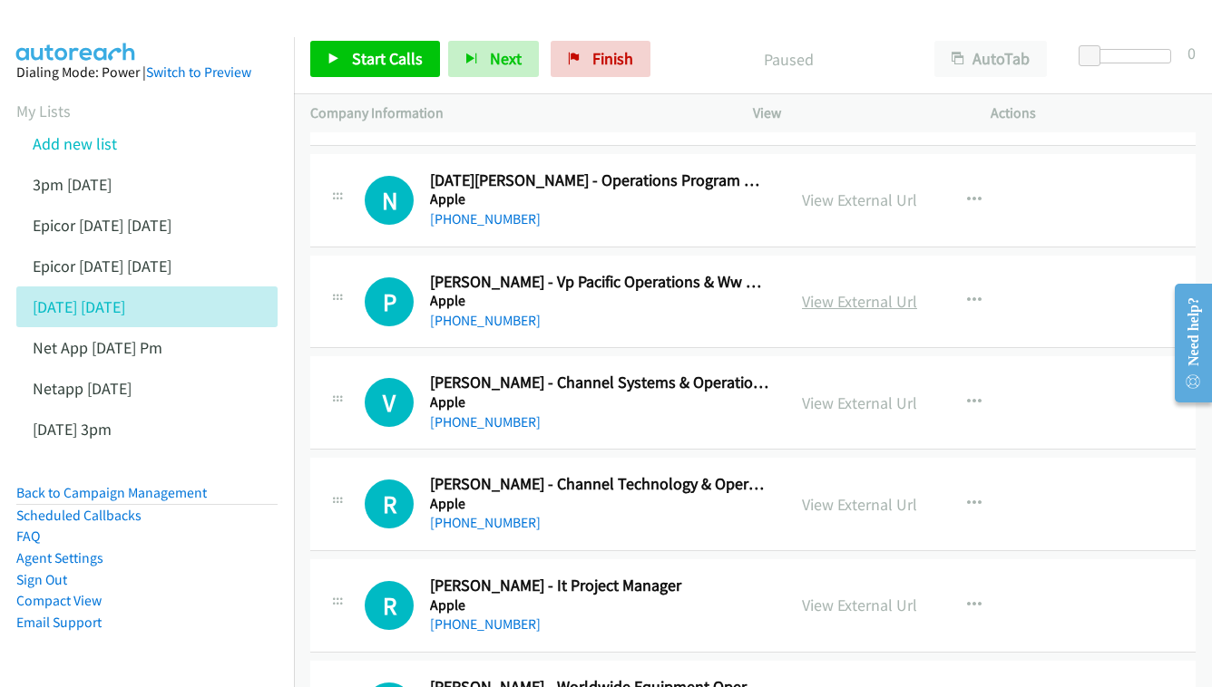
scroll to position [2649, 0]
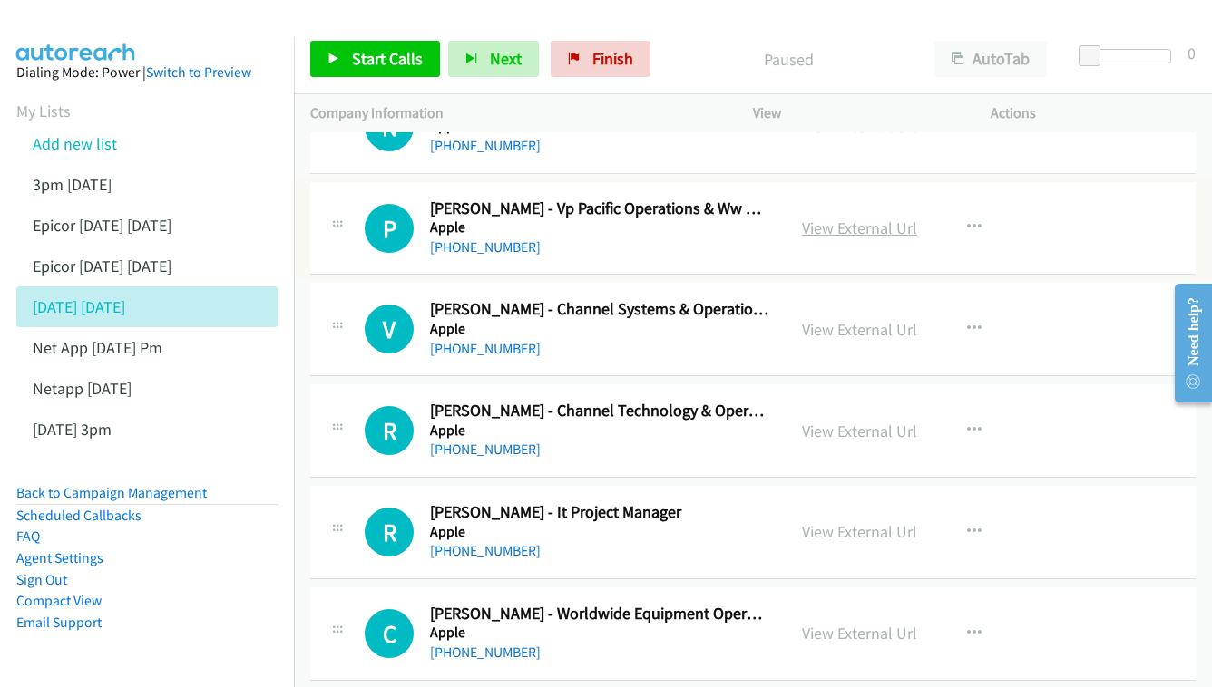
click at [859, 218] on link "View External Url" at bounding box center [859, 228] width 115 height 21
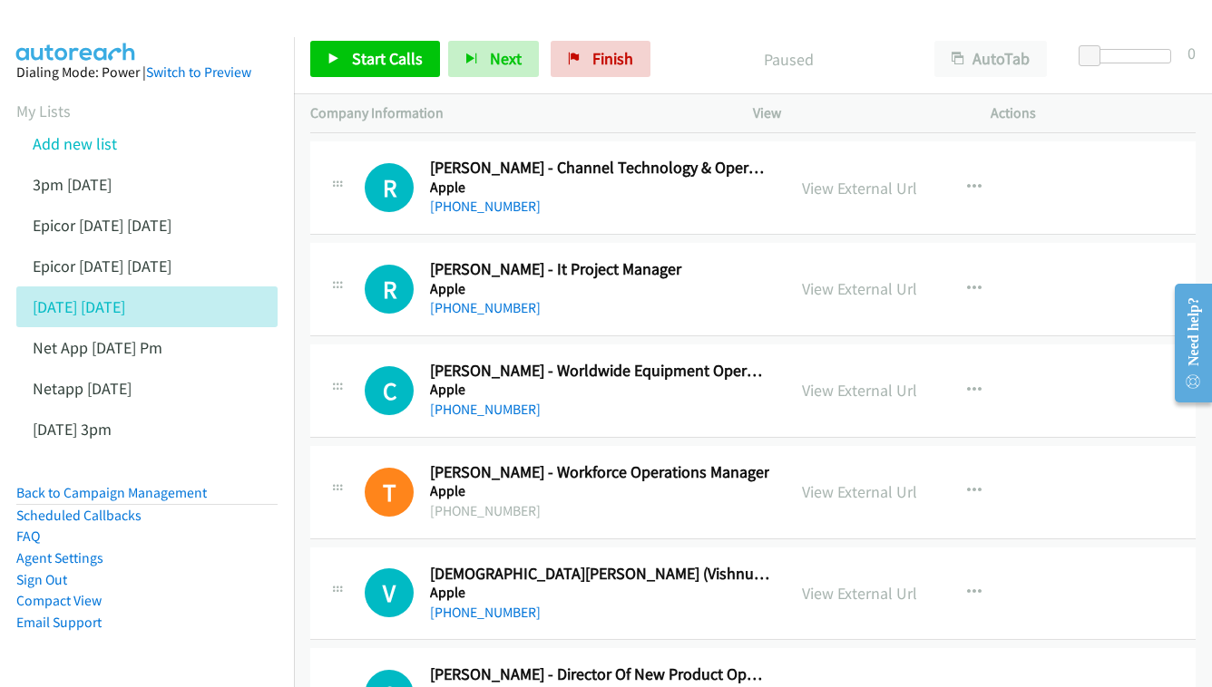
scroll to position [2921, 0]
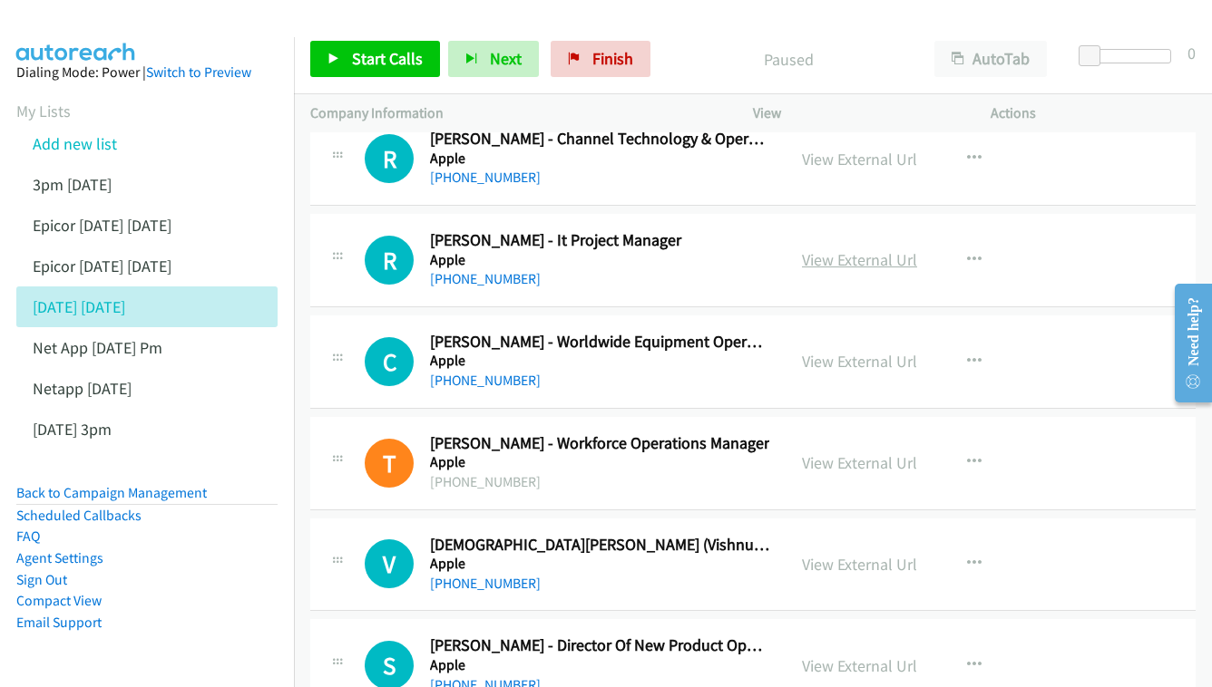
click at [856, 249] on link "View External Url" at bounding box center [859, 259] width 115 height 21
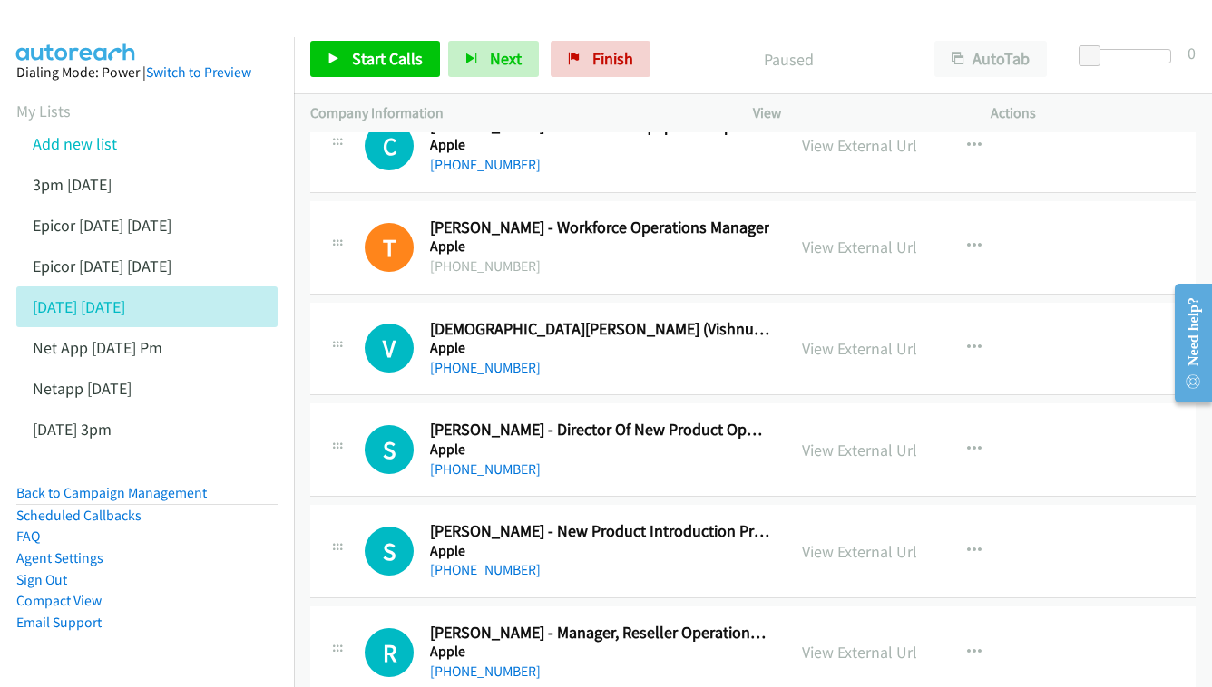
scroll to position [3164, 0]
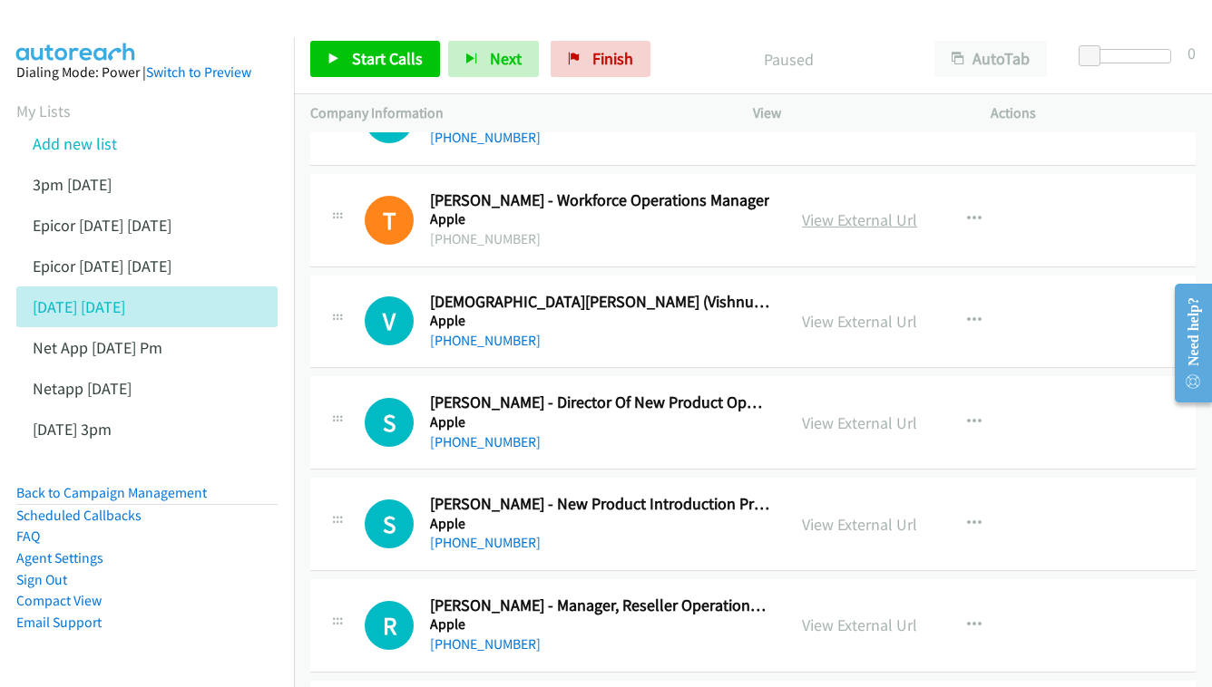
click at [857, 210] on link "View External Url" at bounding box center [859, 220] width 115 height 21
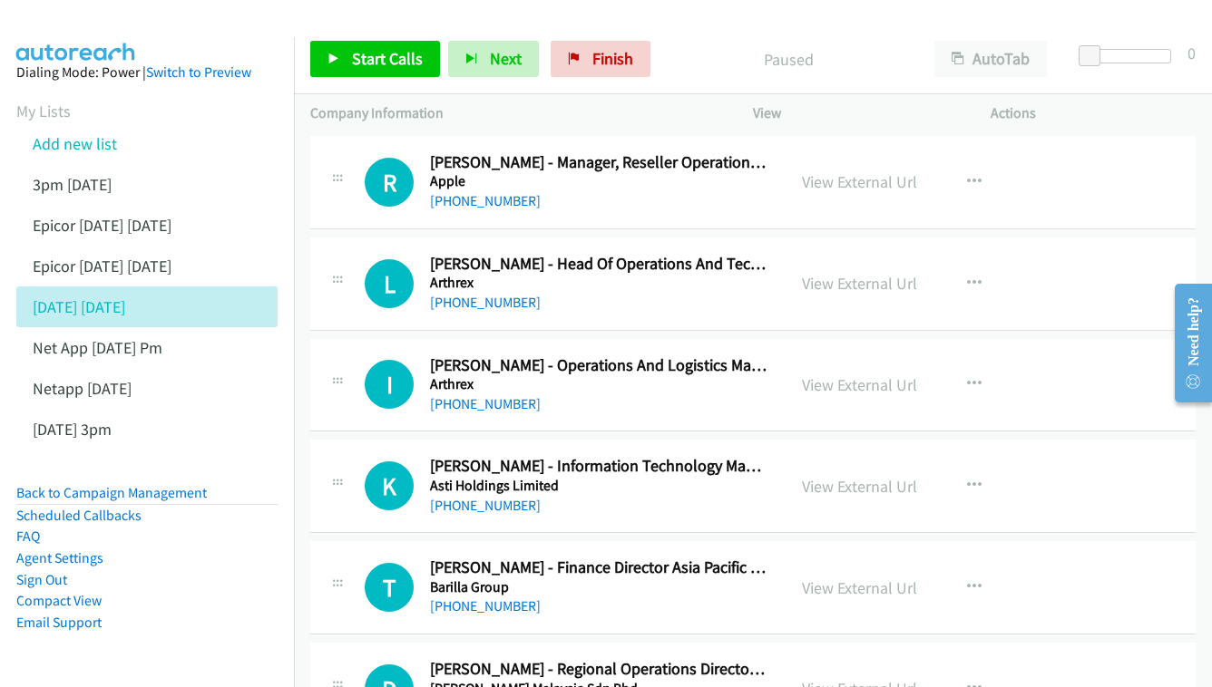
scroll to position [3617, 0]
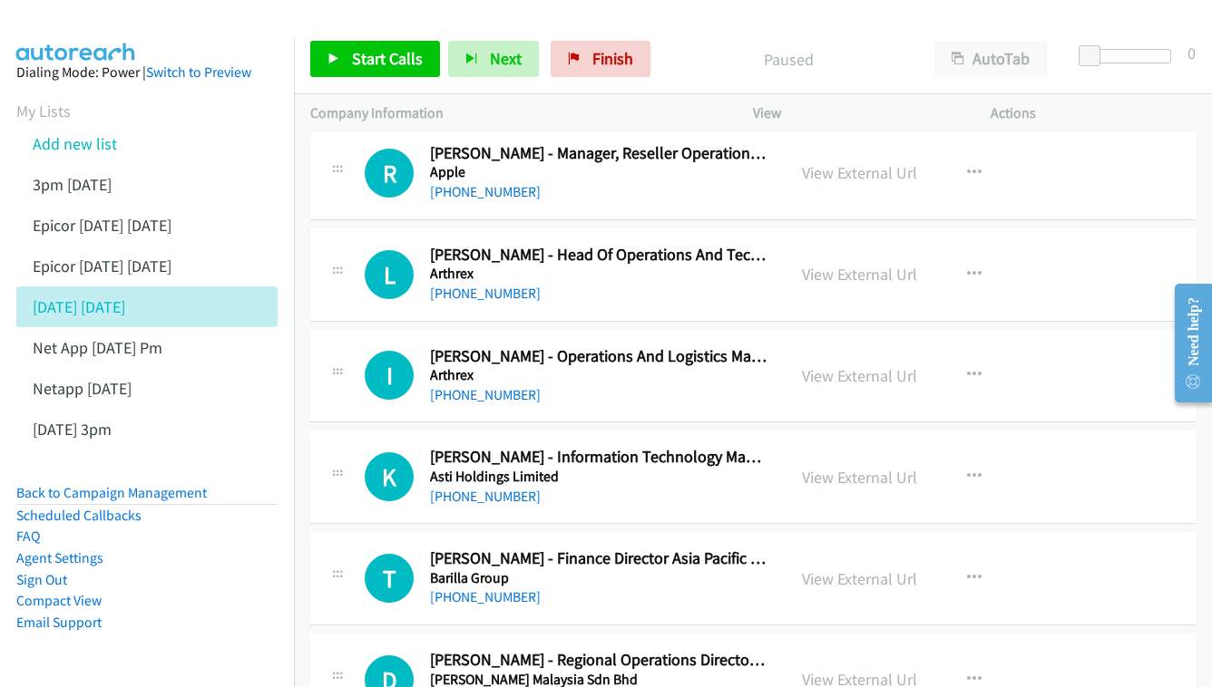
click at [868, 245] on div "View External Url View External Url Schedule/Manage Callback Start Calls Here R…" at bounding box center [912, 275] width 254 height 60
click at [870, 264] on link "View External Url" at bounding box center [859, 274] width 115 height 21
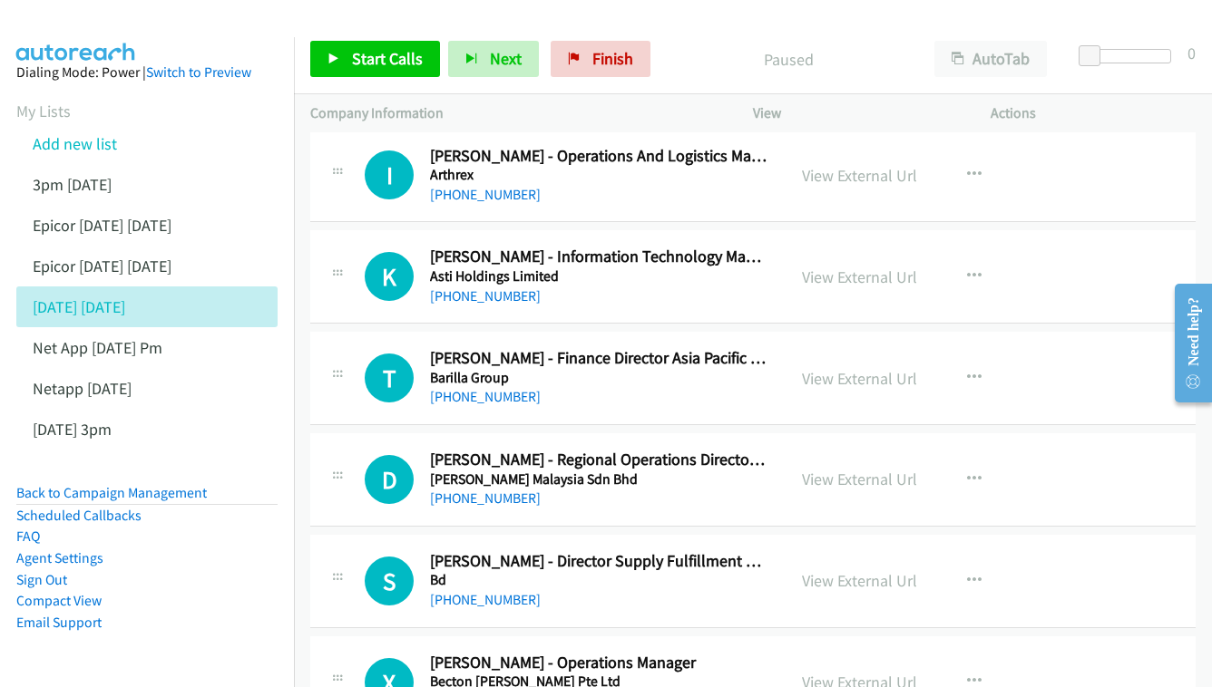
scroll to position [3824, 0]
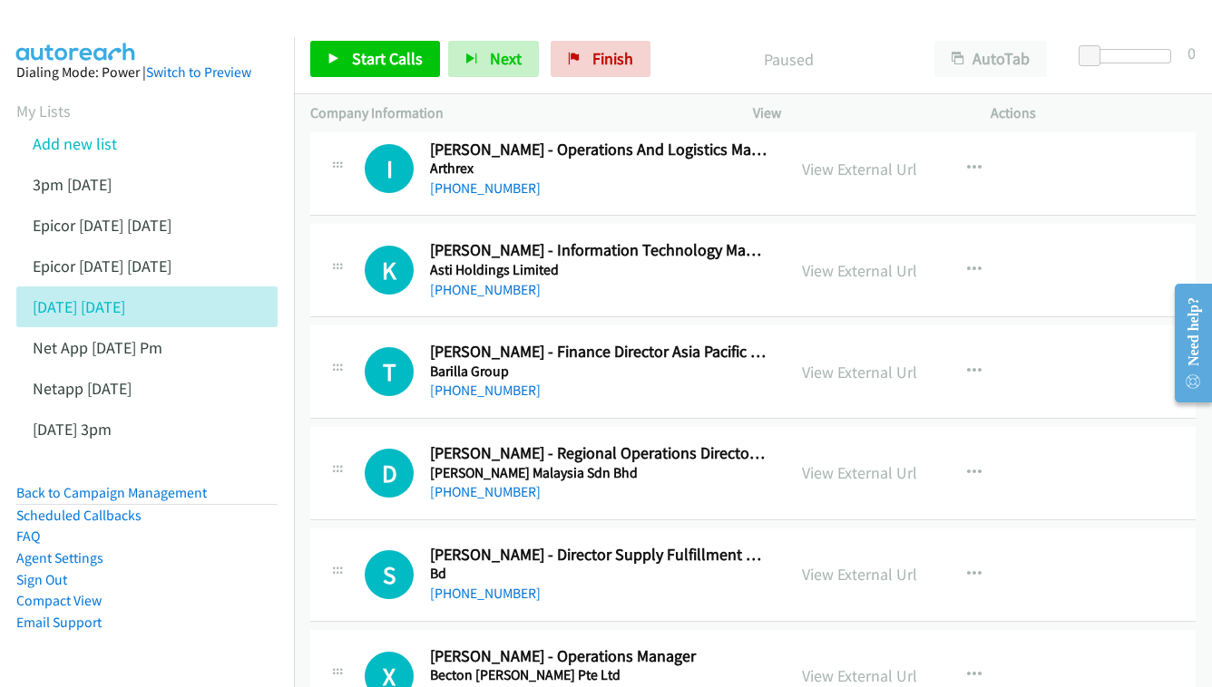
click at [853, 240] on div "View External Url View External Url Schedule/Manage Callback Start Calls Here R…" at bounding box center [912, 270] width 254 height 60
click at [853, 260] on link "View External Url" at bounding box center [859, 270] width 115 height 21
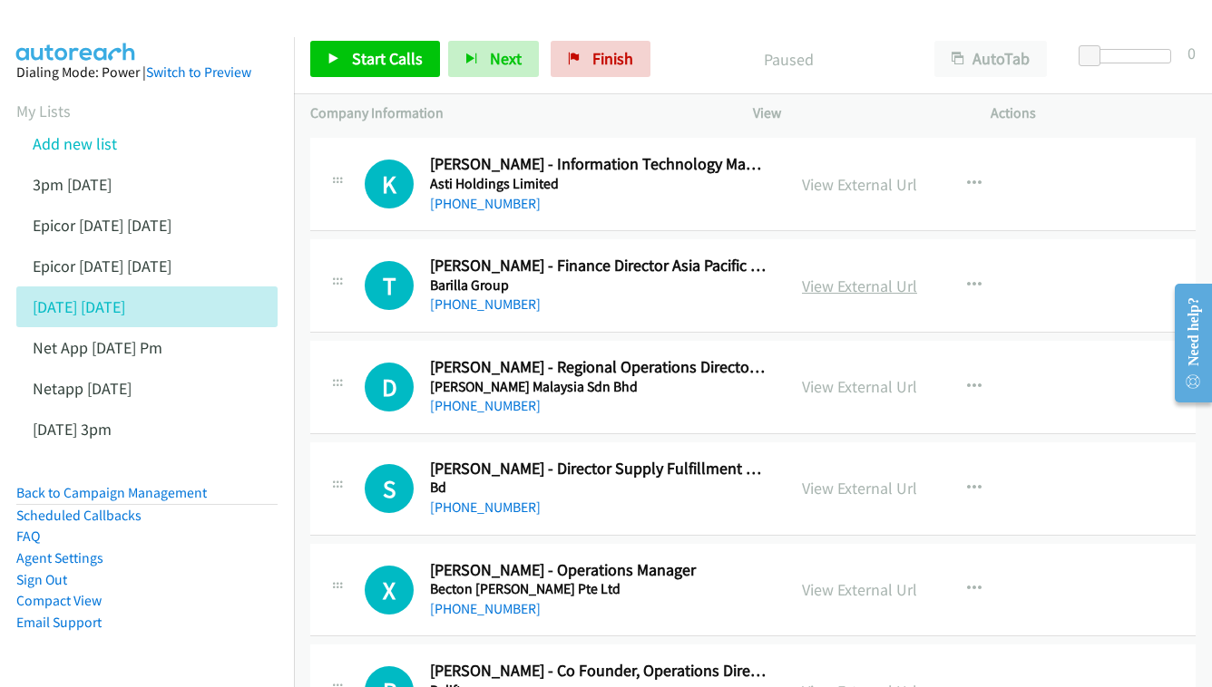
scroll to position [3912, 0]
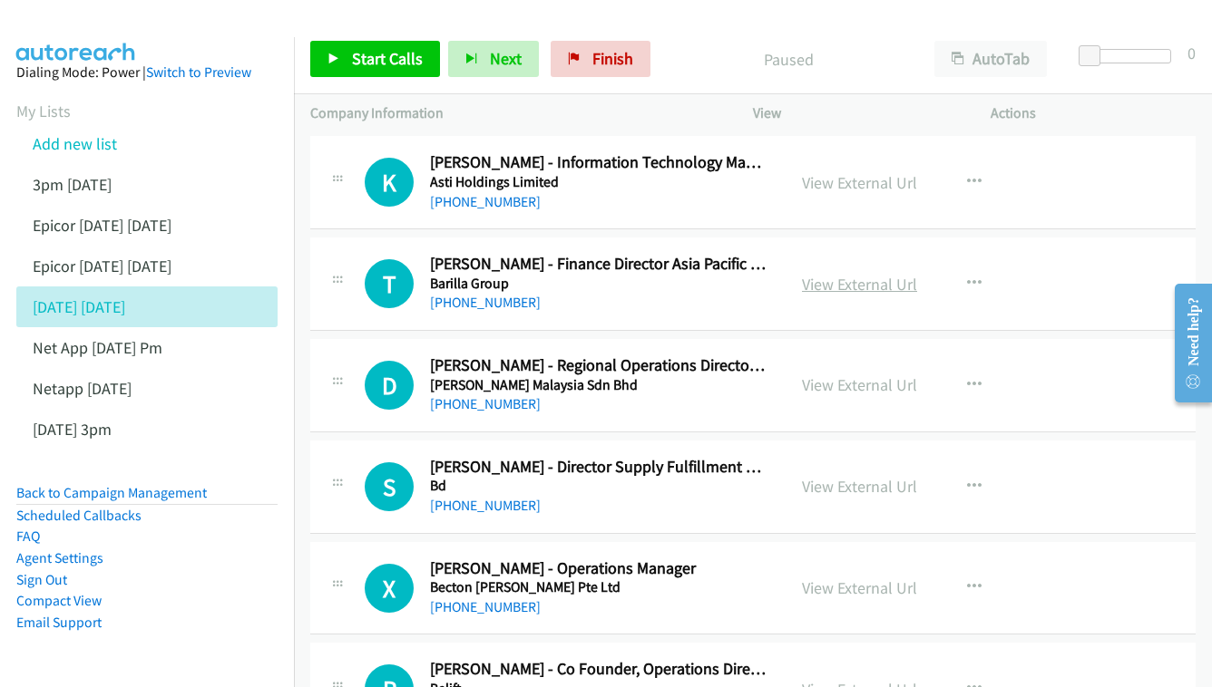
click at [854, 274] on link "View External Url" at bounding box center [859, 284] width 115 height 21
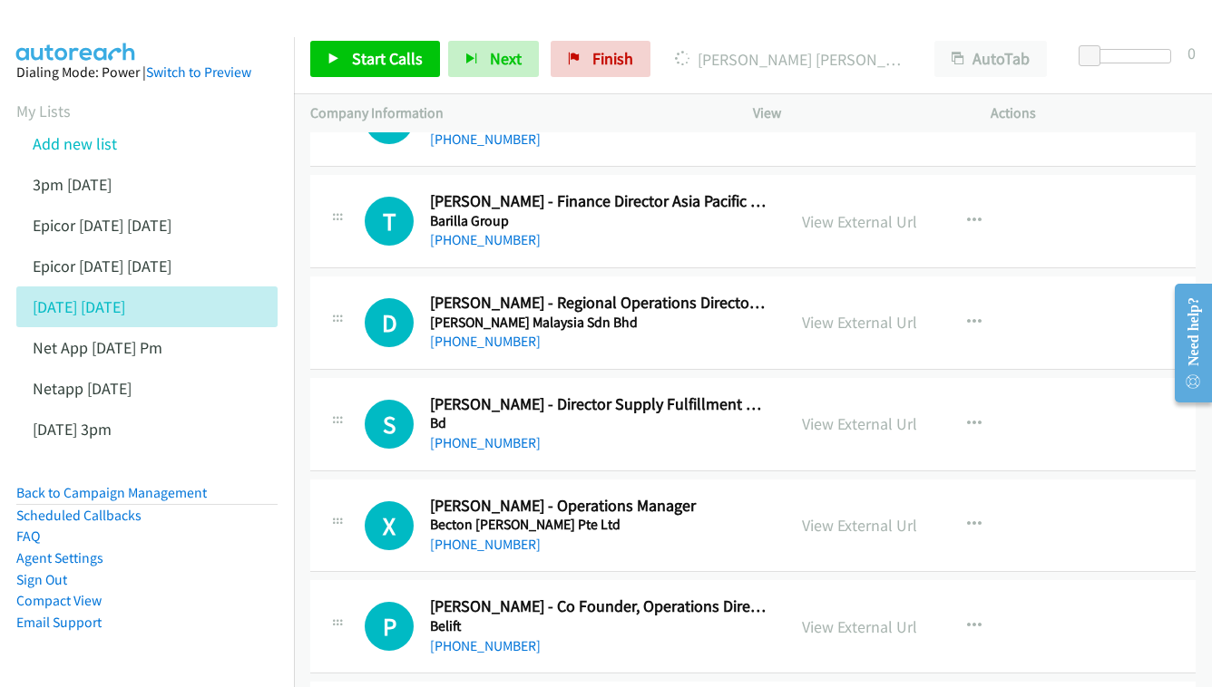
scroll to position [3992, 0]
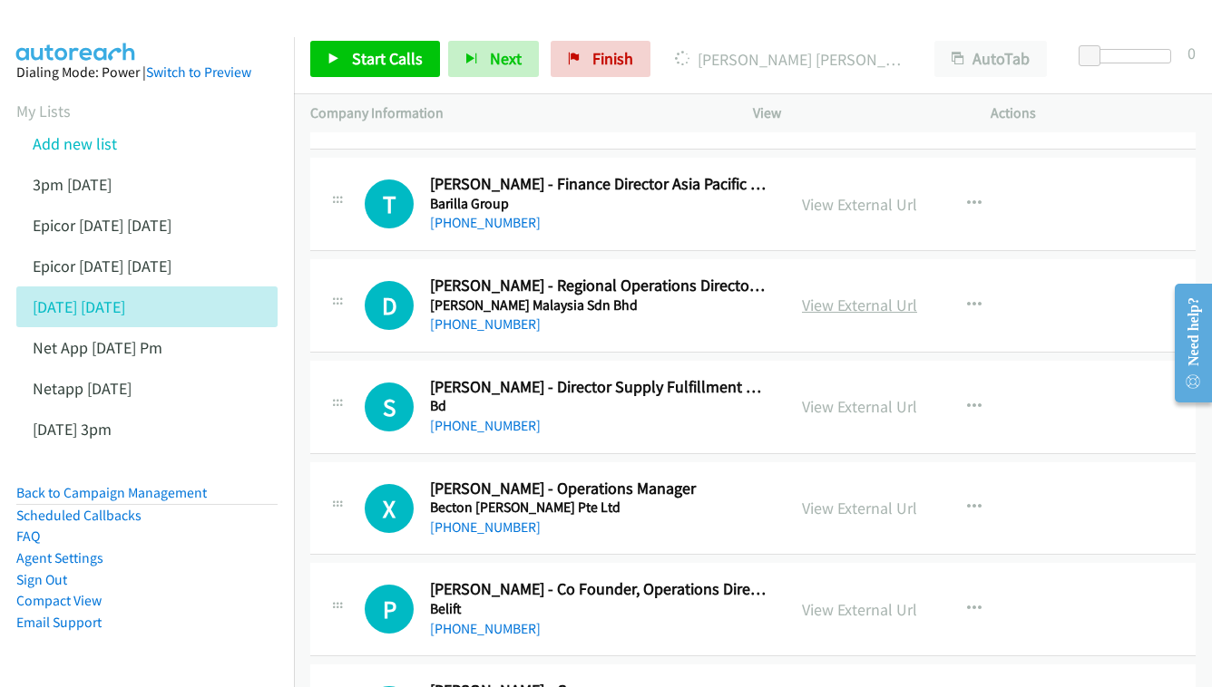
click at [882, 295] on link "View External Url" at bounding box center [859, 305] width 115 height 21
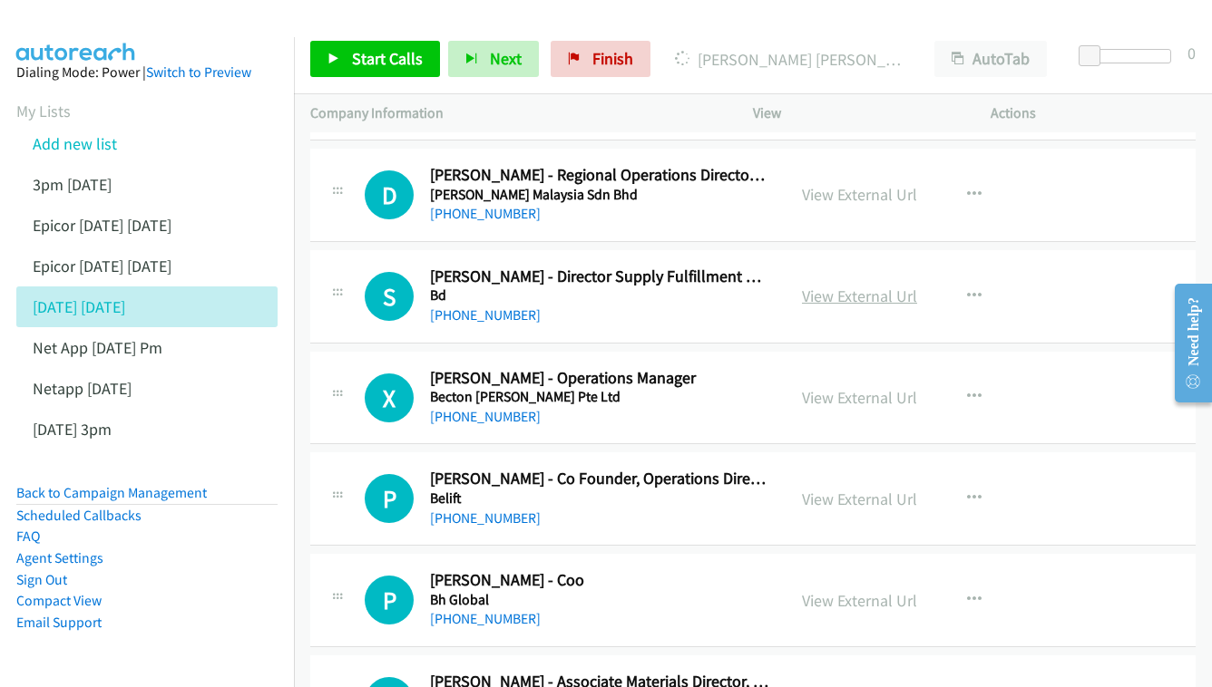
scroll to position [4104, 0]
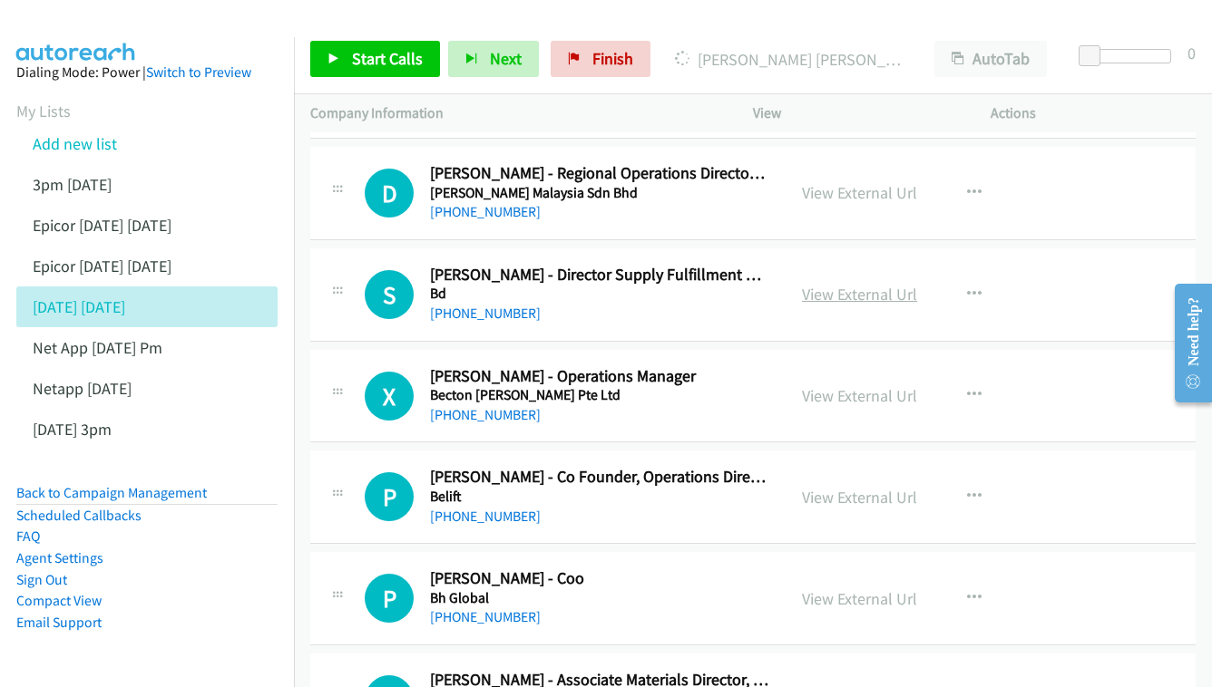
click at [867, 284] on link "View External Url" at bounding box center [859, 294] width 115 height 21
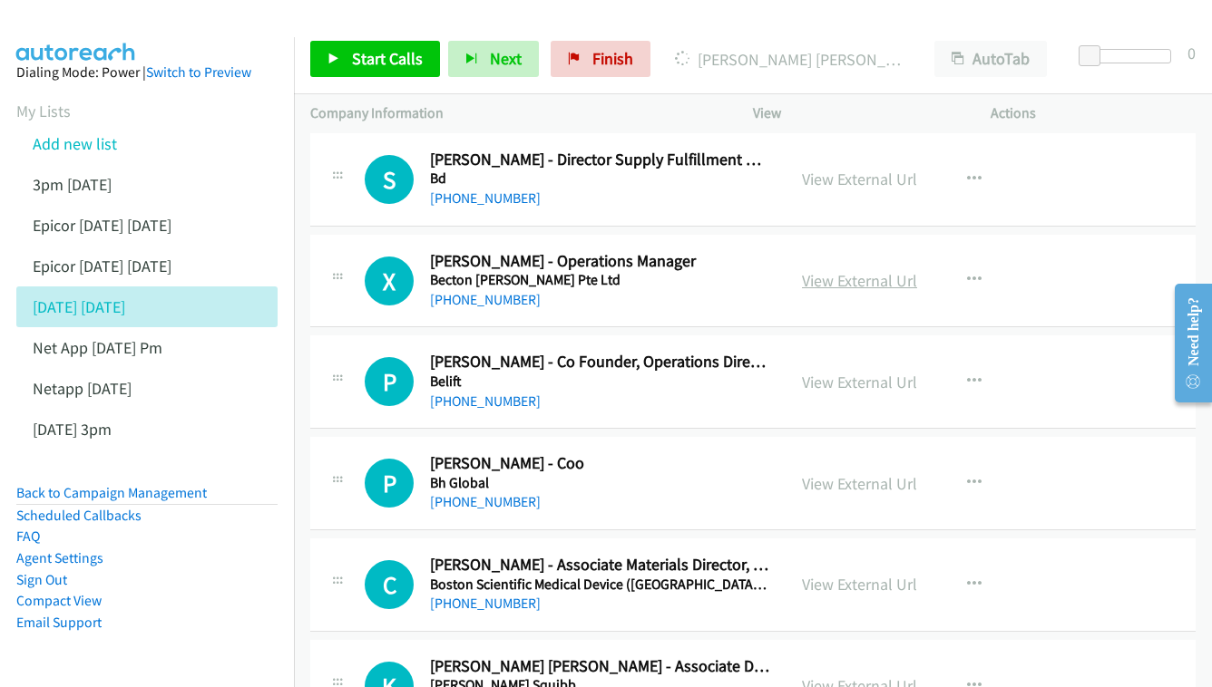
scroll to position [4219, 0]
click at [858, 270] on link "View External Url" at bounding box center [859, 280] width 115 height 21
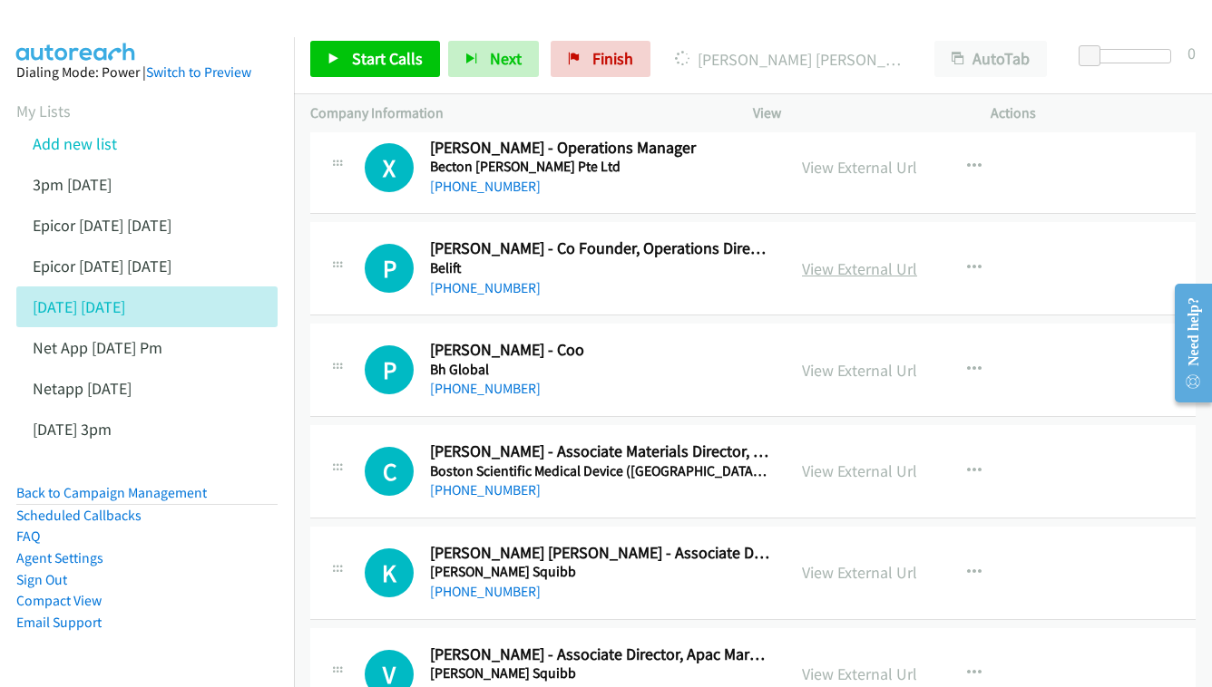
scroll to position [4333, 0]
click at [893, 258] on link "View External Url" at bounding box center [859, 268] width 115 height 21
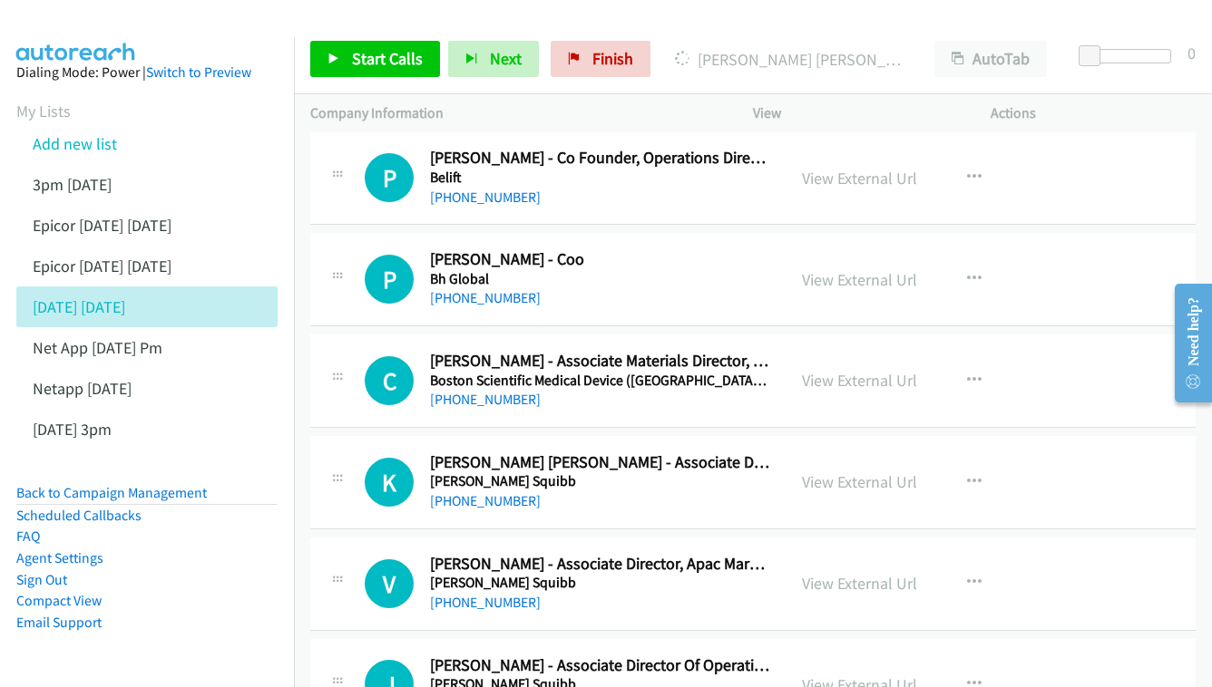
scroll to position [4425, 0]
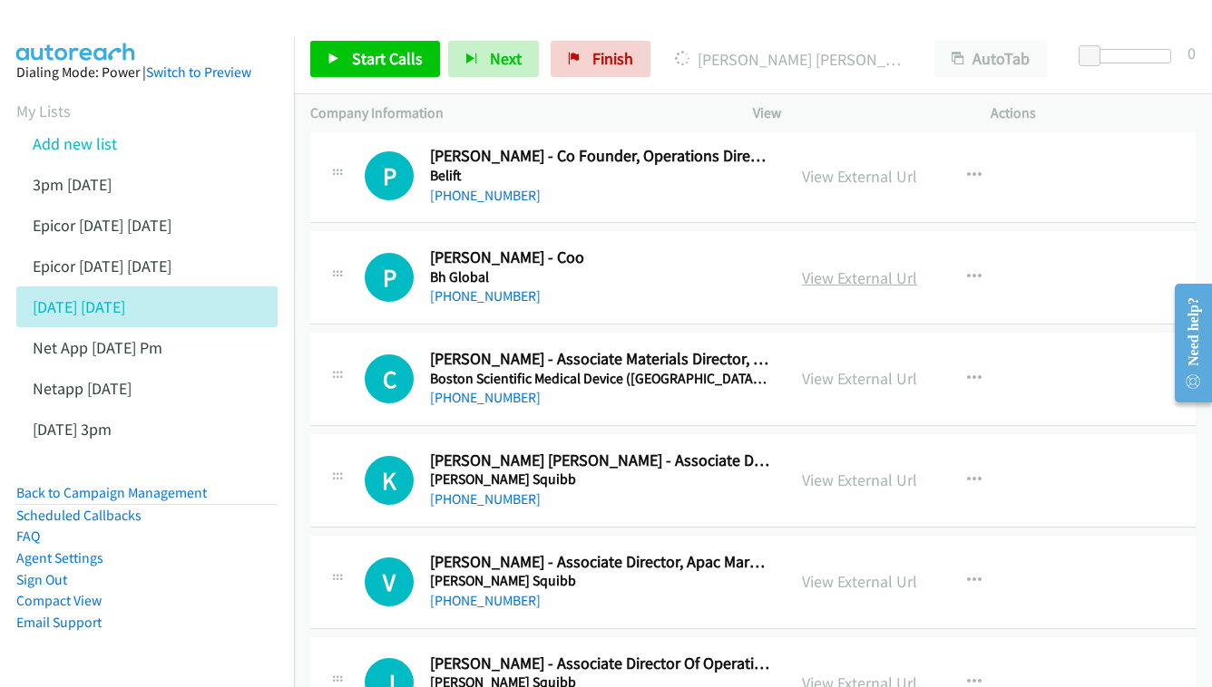
click at [833, 268] on link "View External Url" at bounding box center [859, 278] width 115 height 21
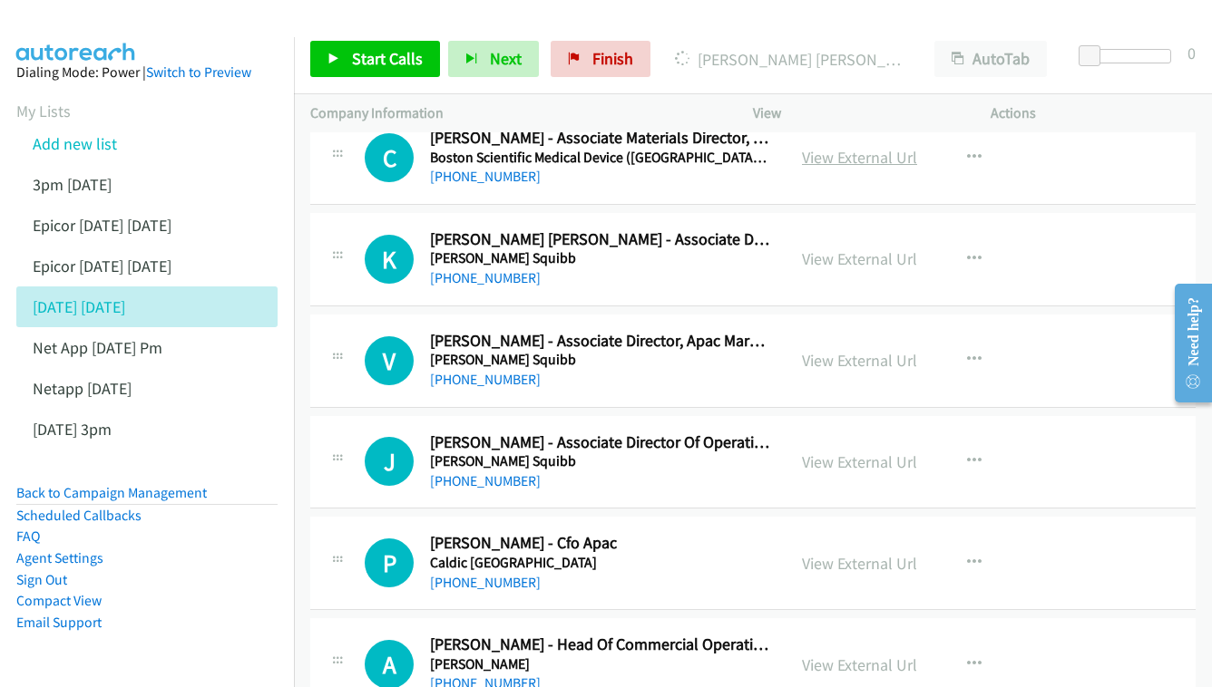
scroll to position [4647, 0]
click at [846, 248] on link "View External Url" at bounding box center [859, 258] width 115 height 21
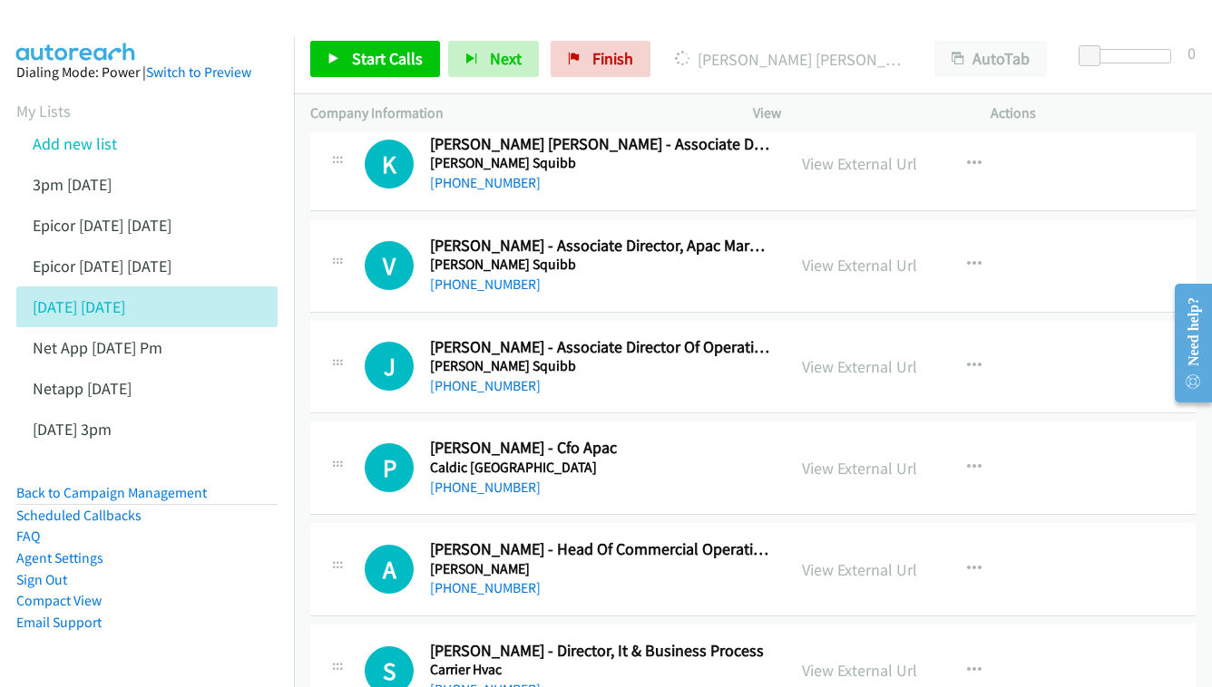
click at [862, 236] on div "View External Url View External Url Schedule/Manage Callback Start Calls Here R…" at bounding box center [912, 266] width 254 height 60
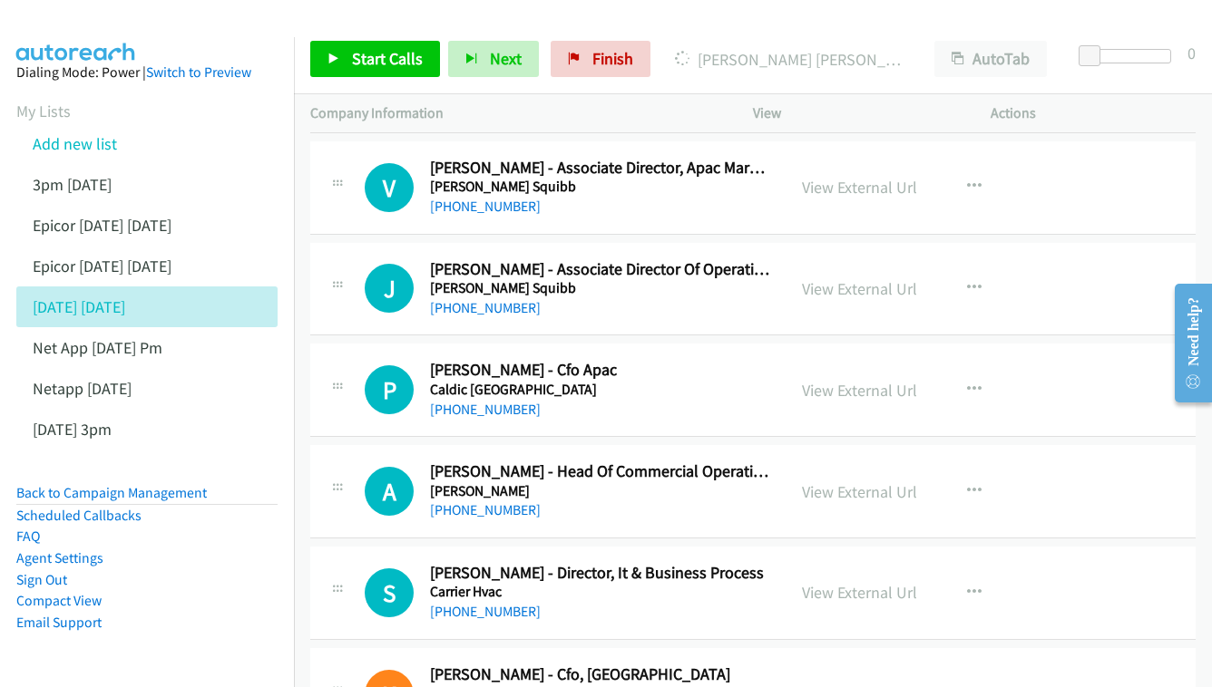
scroll to position [4820, 0]
click at [860, 259] on div "View External Url View External Url Schedule/Manage Callback Start Calls Here R…" at bounding box center [912, 289] width 254 height 60
click at [843, 278] on link "View External Url" at bounding box center [859, 288] width 115 height 21
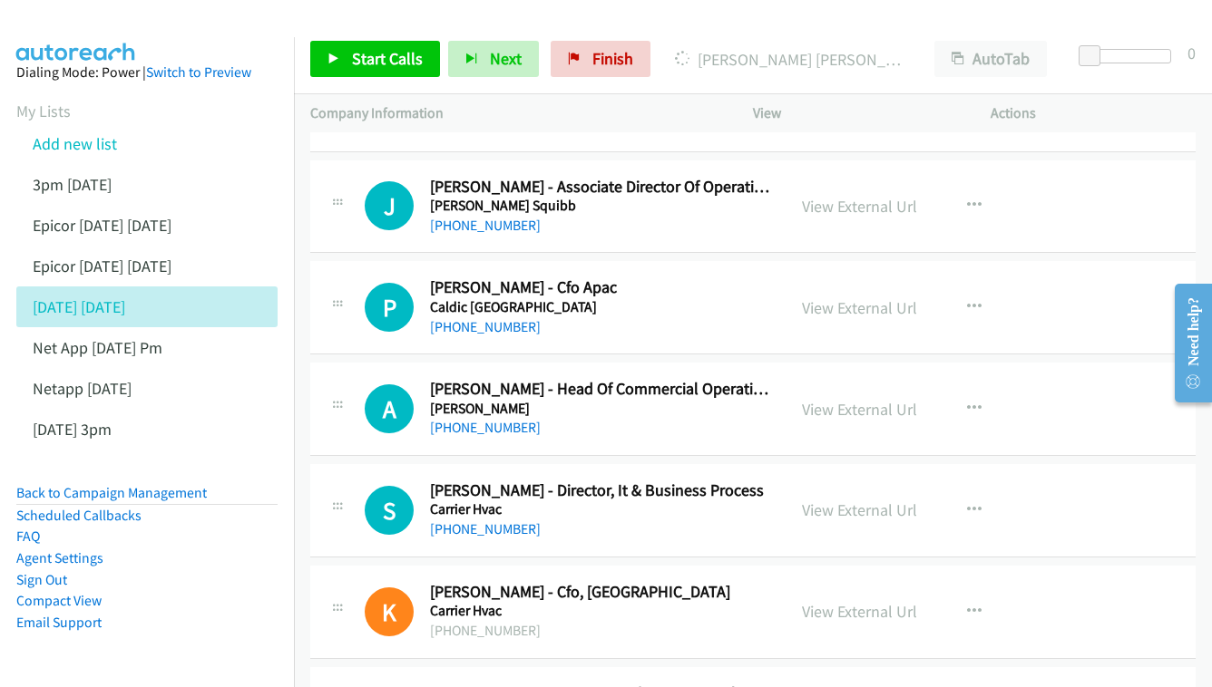
scroll to position [4903, 0]
click at [871, 297] on link "View External Url" at bounding box center [859, 307] width 115 height 21
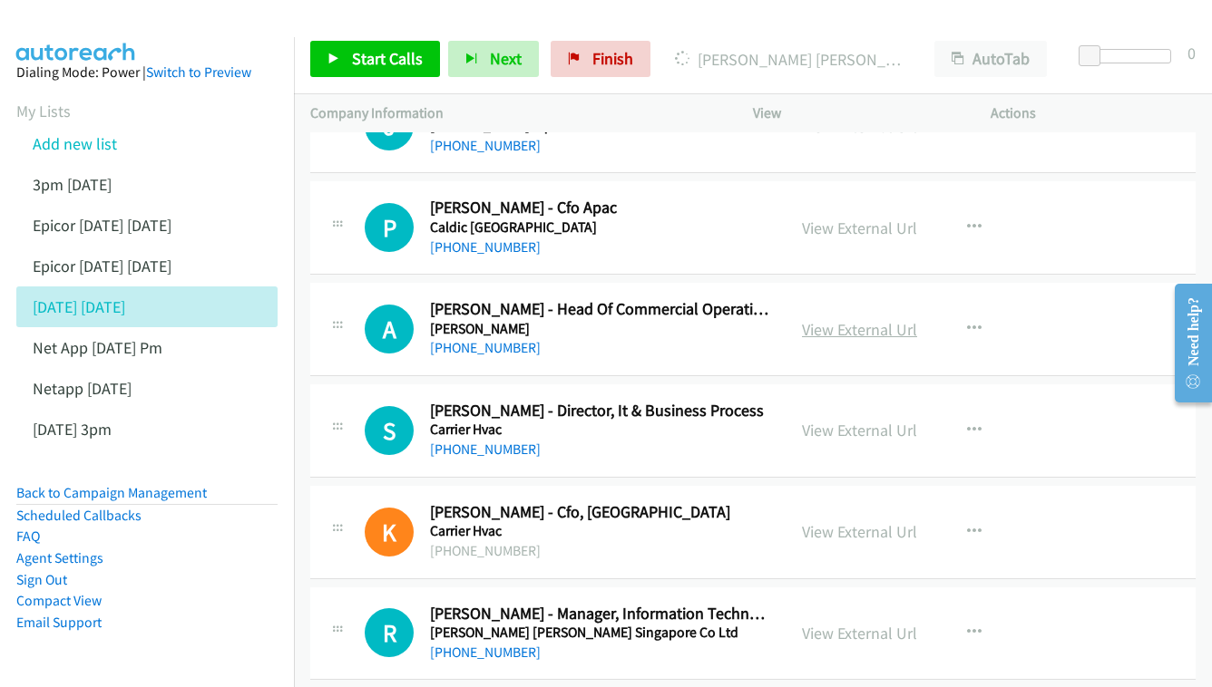
scroll to position [4996, 0]
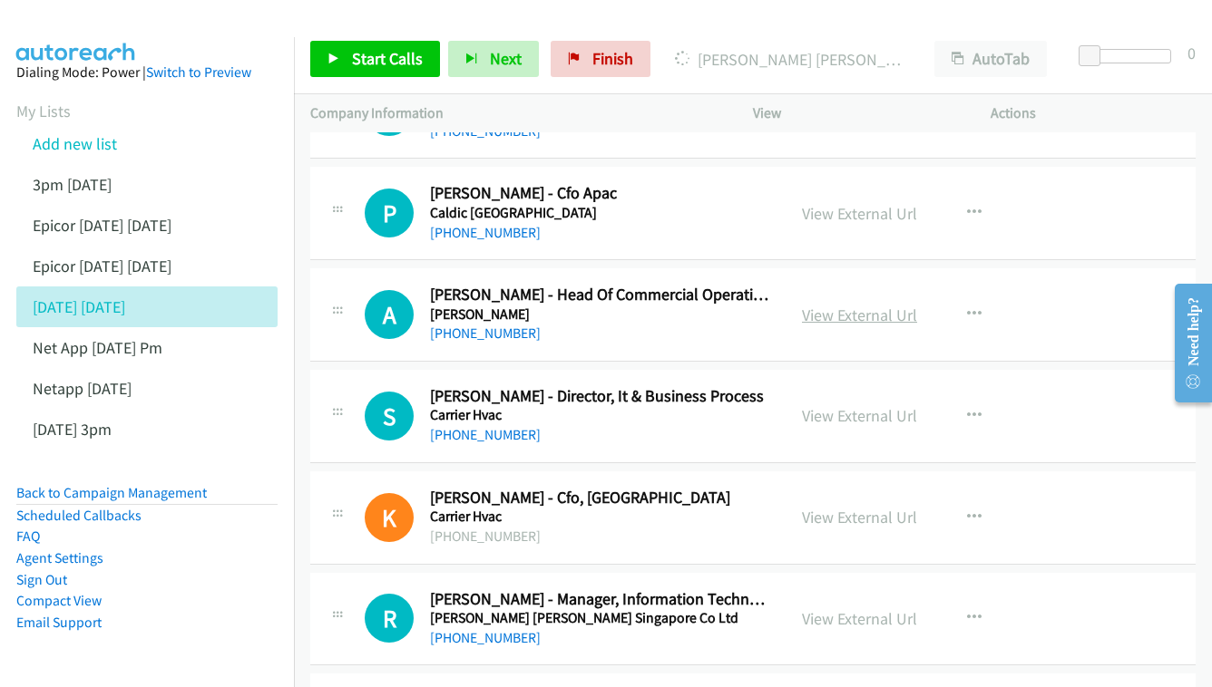
click at [867, 305] on link "View External Url" at bounding box center [859, 315] width 115 height 21
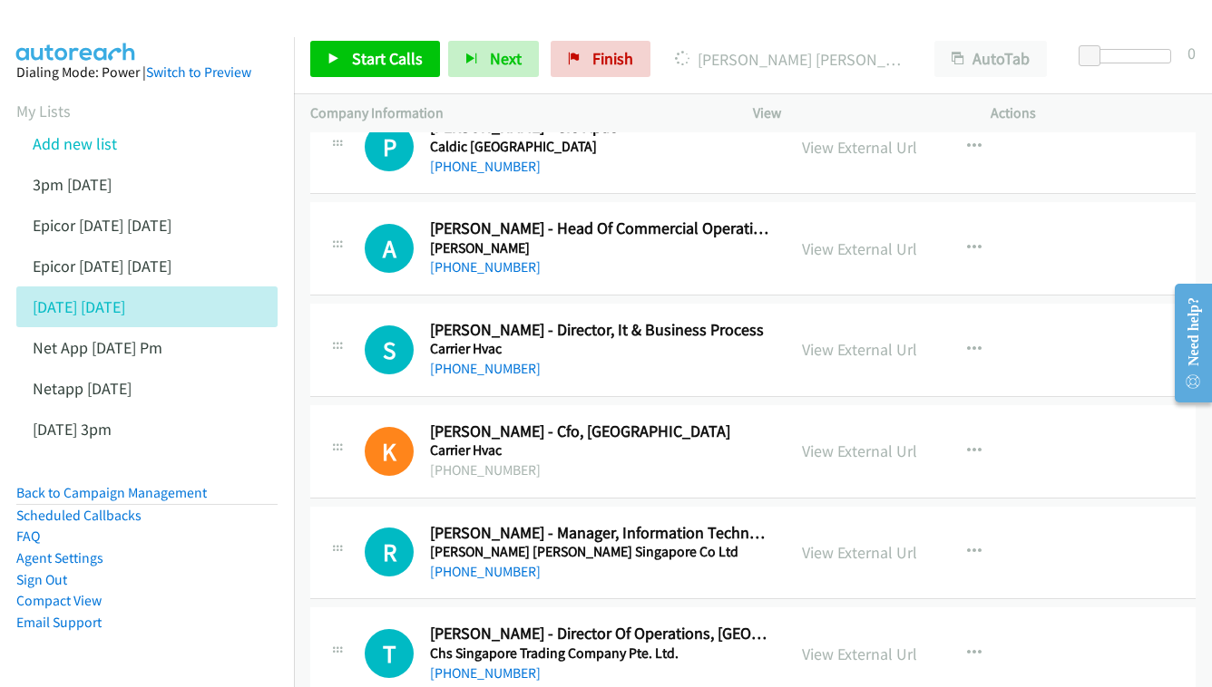
scroll to position [5132, 0]
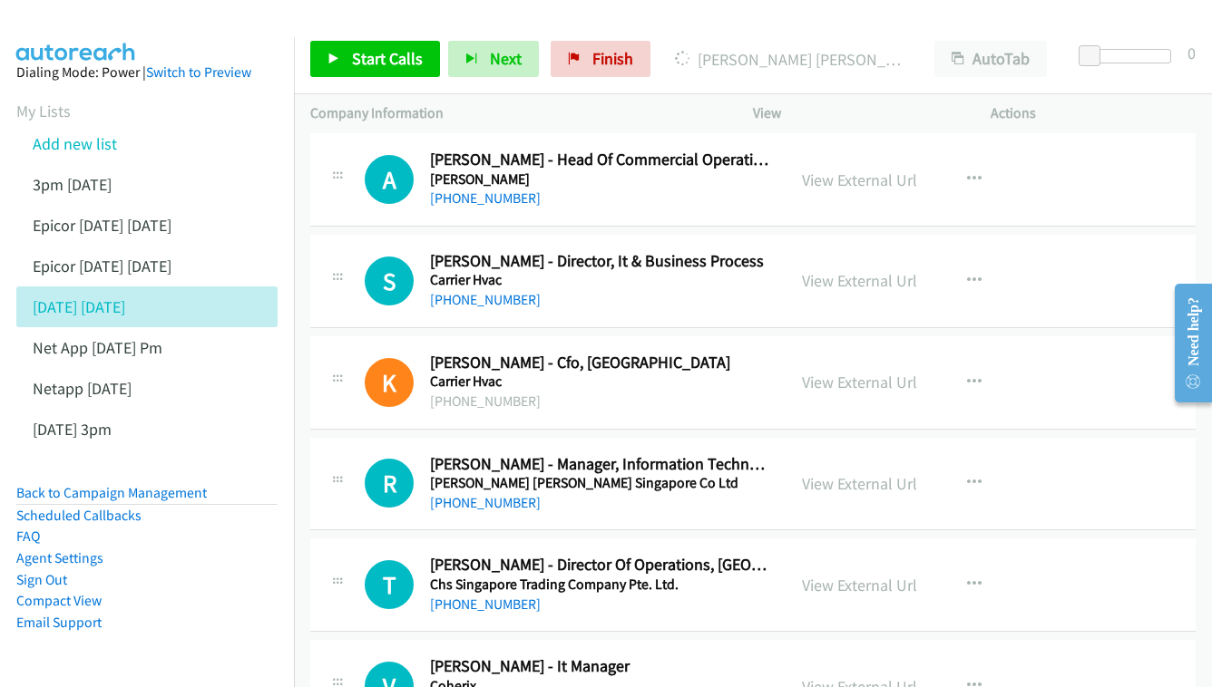
click at [819, 268] on div "View External Url" at bounding box center [859, 280] width 115 height 24
click at [844, 270] on link "View External Url" at bounding box center [859, 280] width 115 height 21
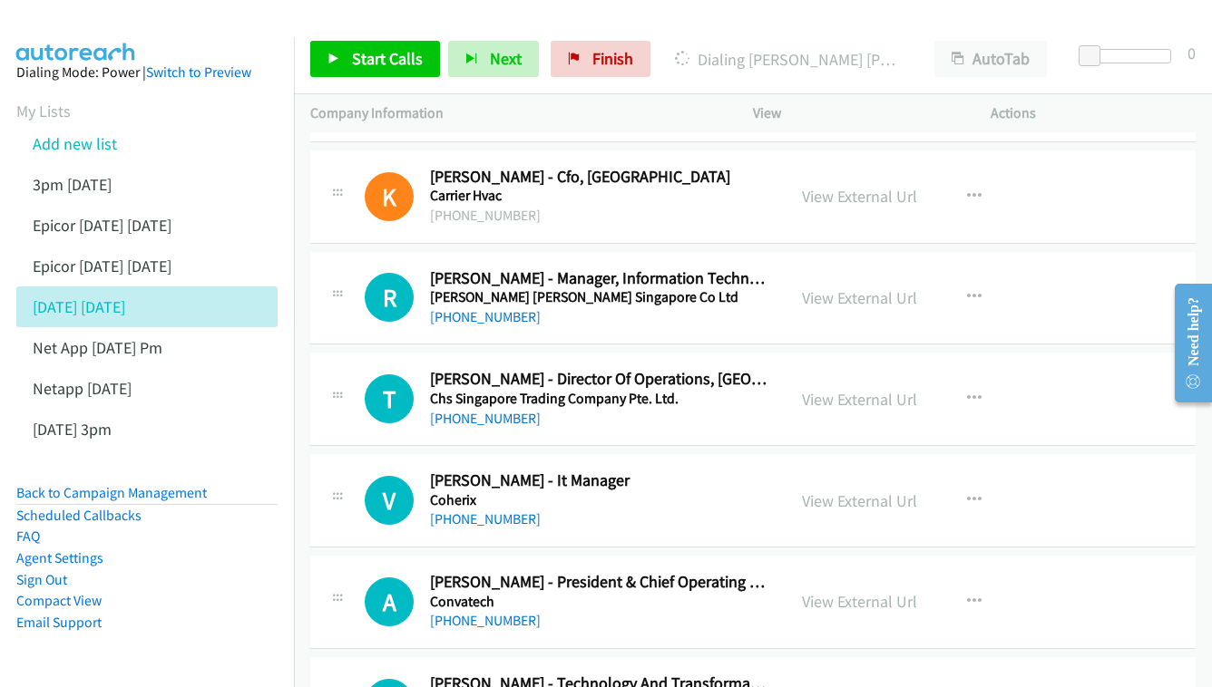
scroll to position [5335, 0]
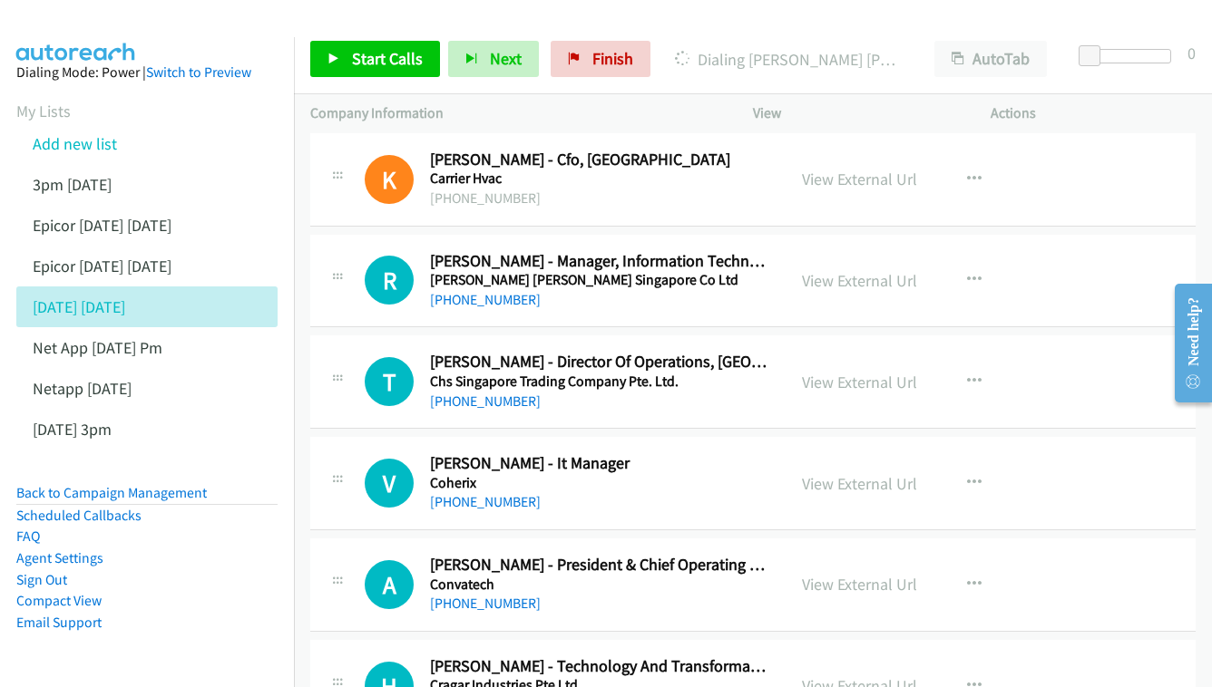
click at [859, 268] on div "View External Url" at bounding box center [859, 280] width 115 height 24
drag, startPoint x: 860, startPoint y: 195, endPoint x: 796, endPoint y: 185, distance: 64.3
click at [879, 270] on link "View External Url" at bounding box center [859, 280] width 115 height 21
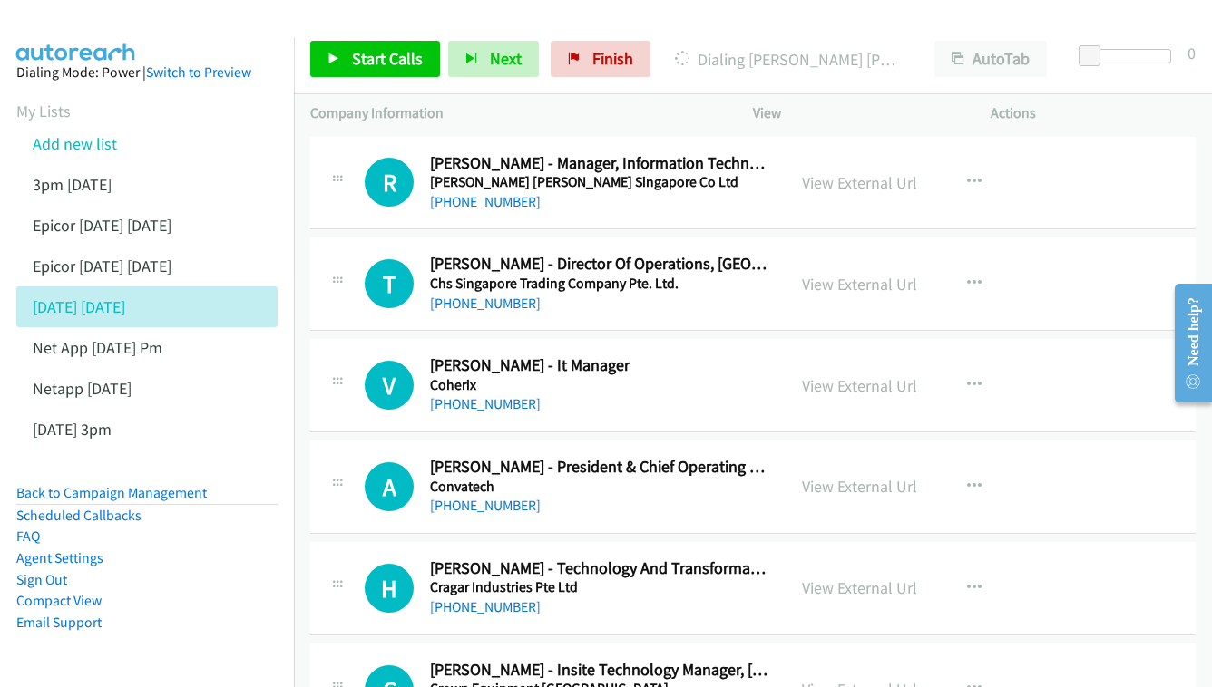
scroll to position [5434, 0]
click at [829, 273] on link "View External Url" at bounding box center [859, 283] width 115 height 21
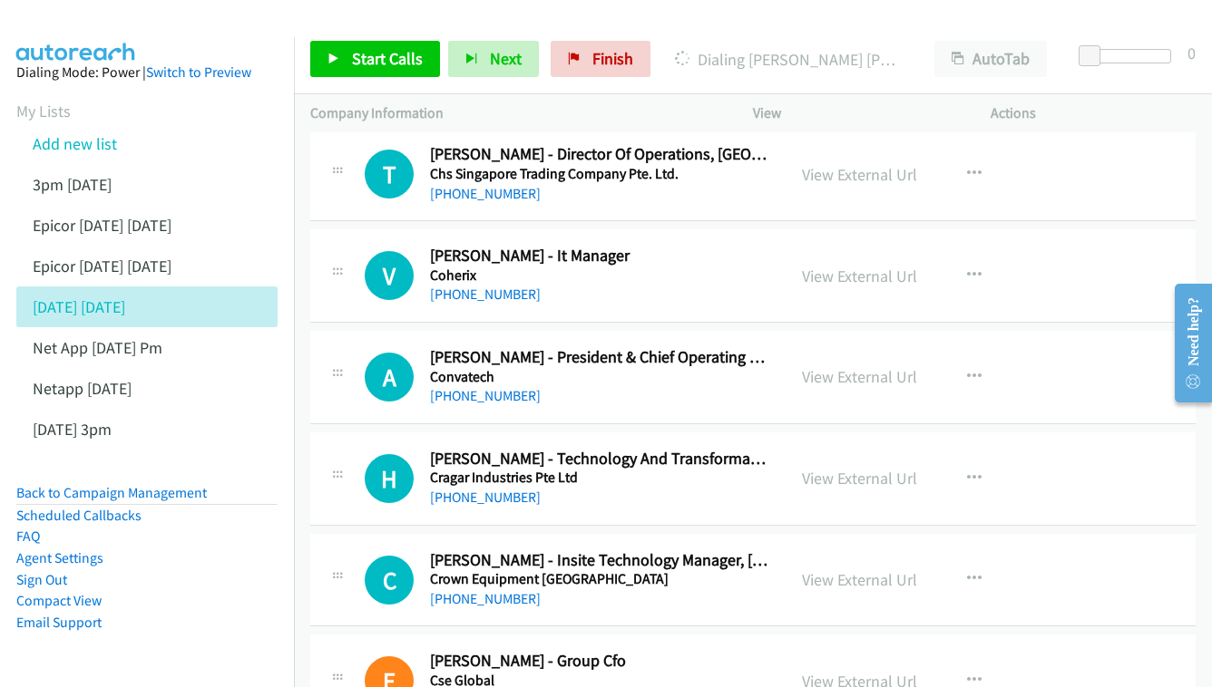
scroll to position [5544, 0]
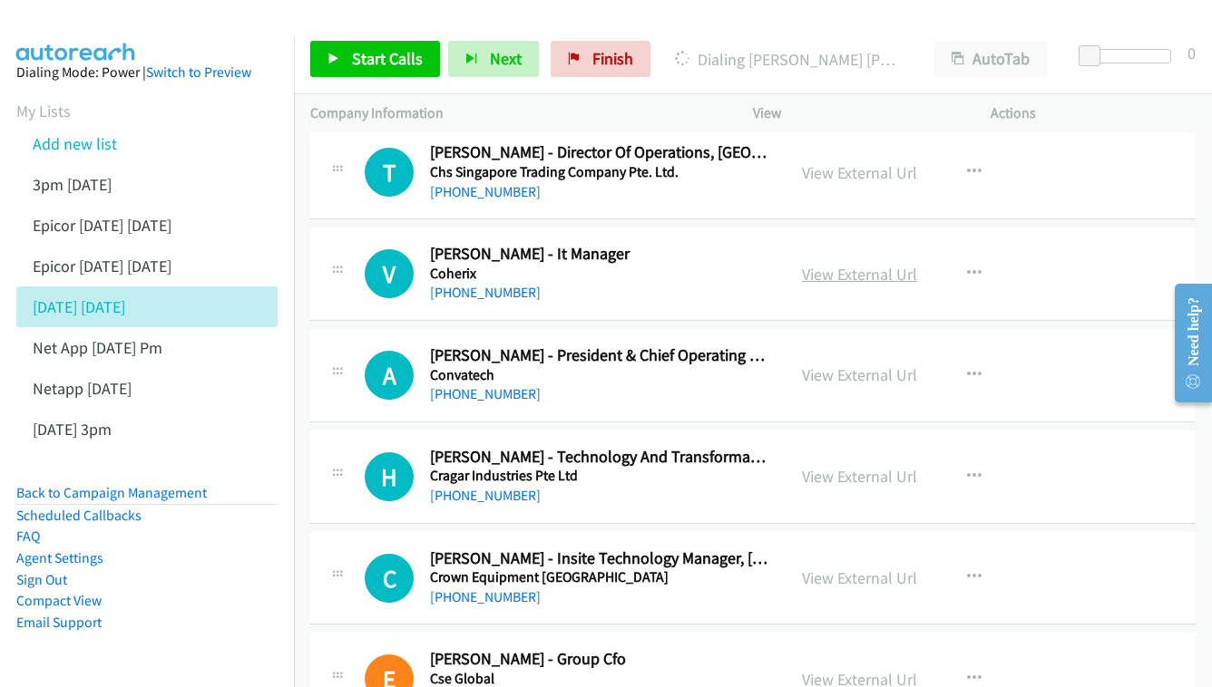
click at [875, 264] on link "View External Url" at bounding box center [859, 274] width 115 height 21
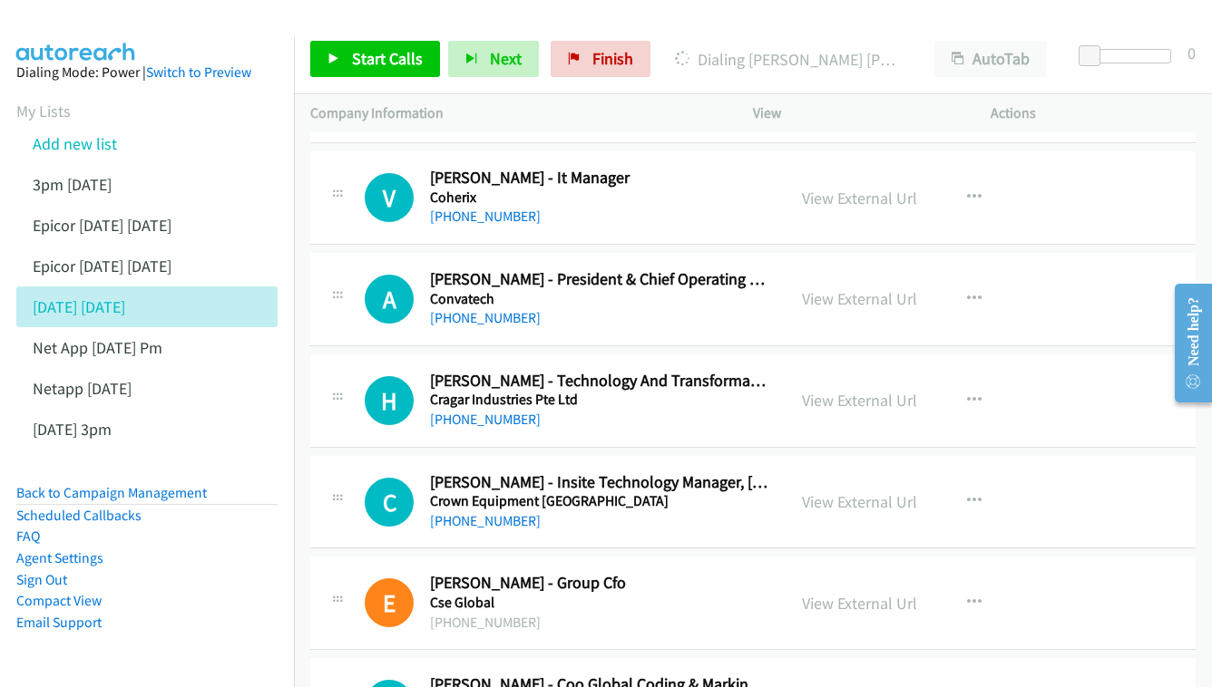
scroll to position [5626, 0]
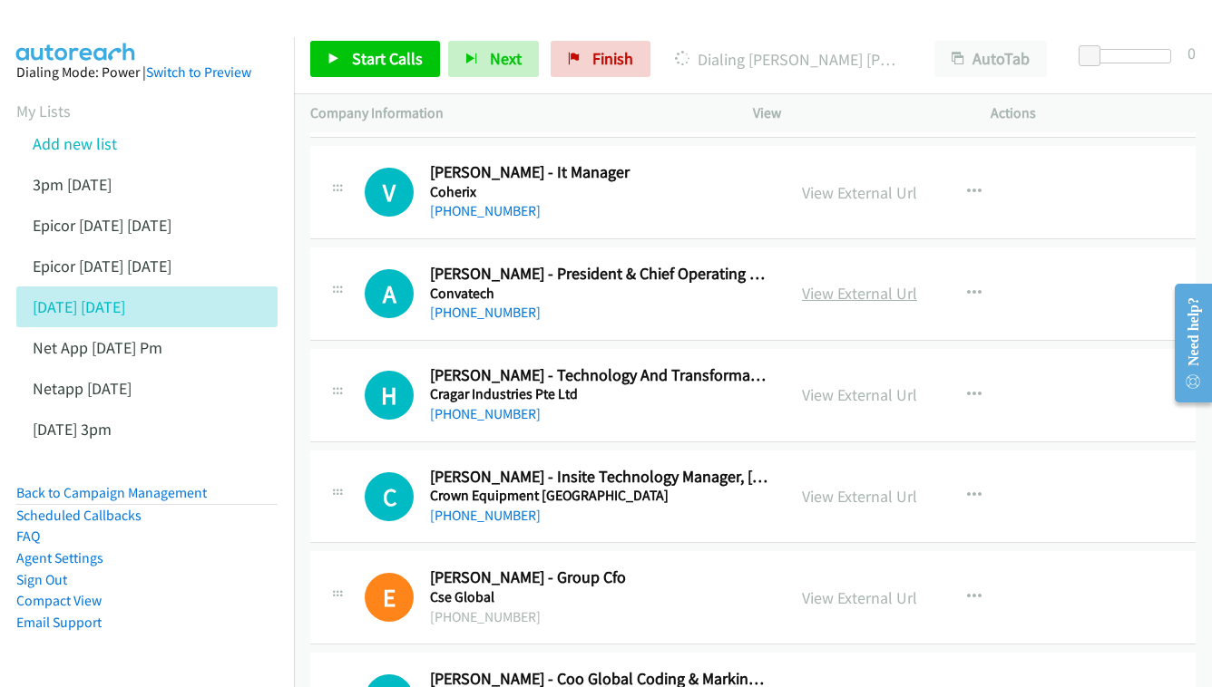
click at [867, 283] on link "View External Url" at bounding box center [859, 293] width 115 height 21
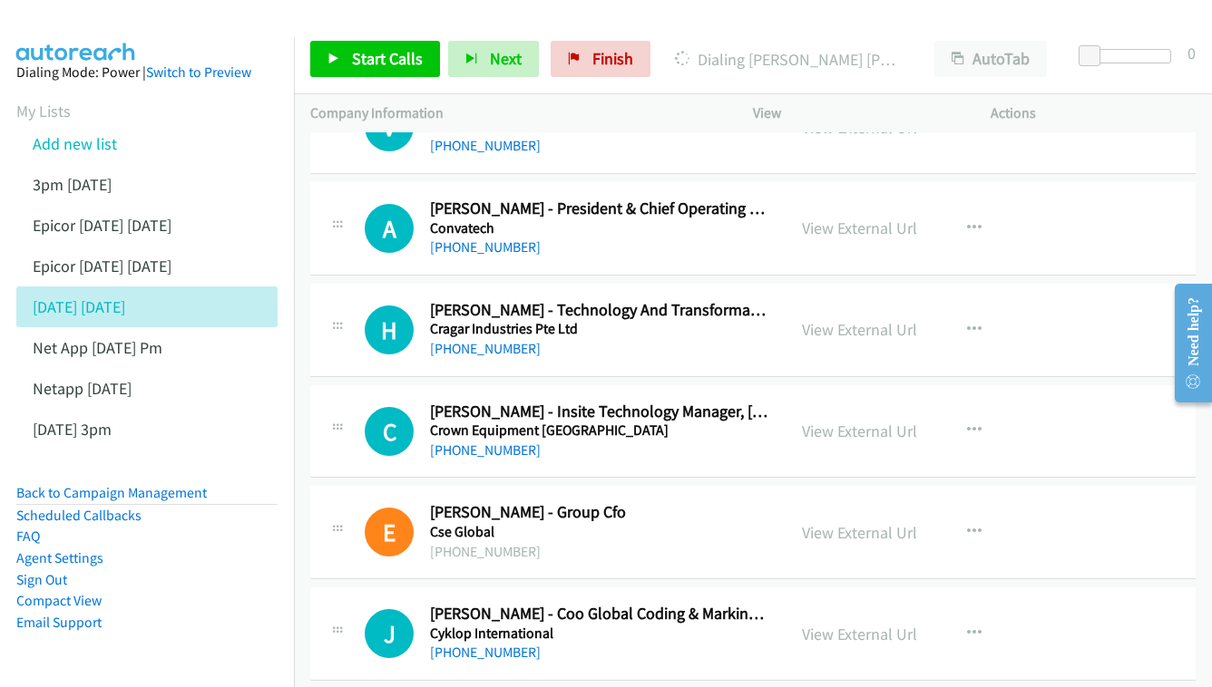
scroll to position [5705, 0]
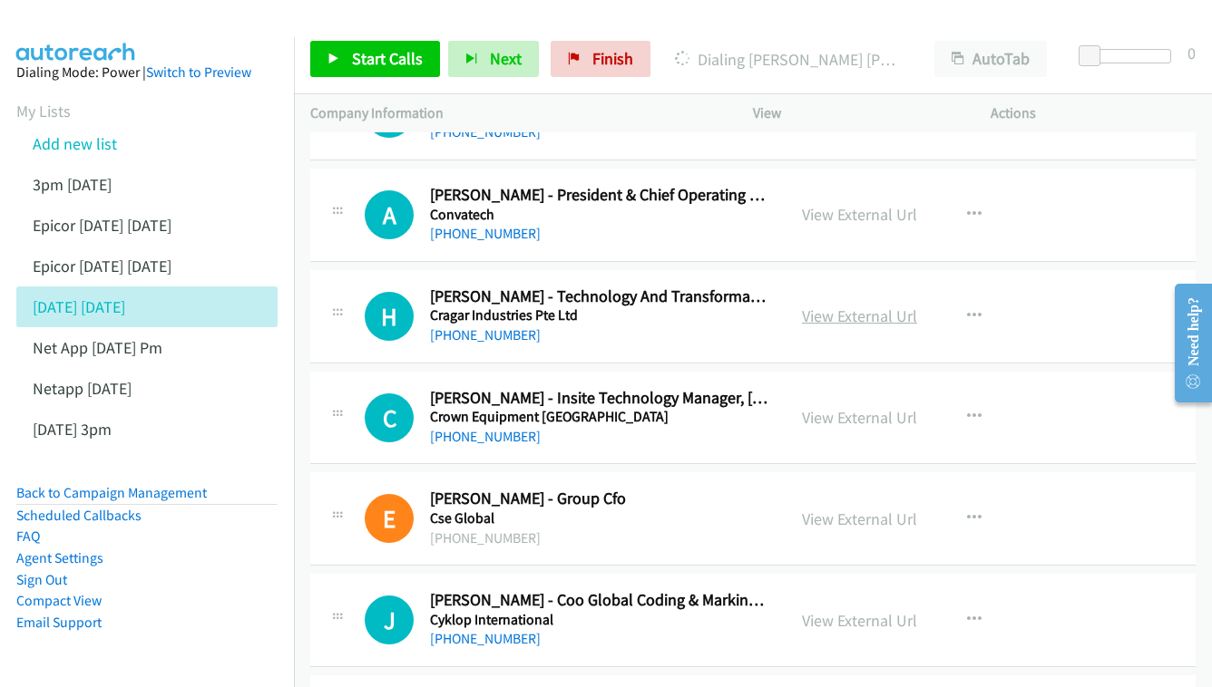
click at [824, 306] on link "View External Url" at bounding box center [859, 316] width 115 height 21
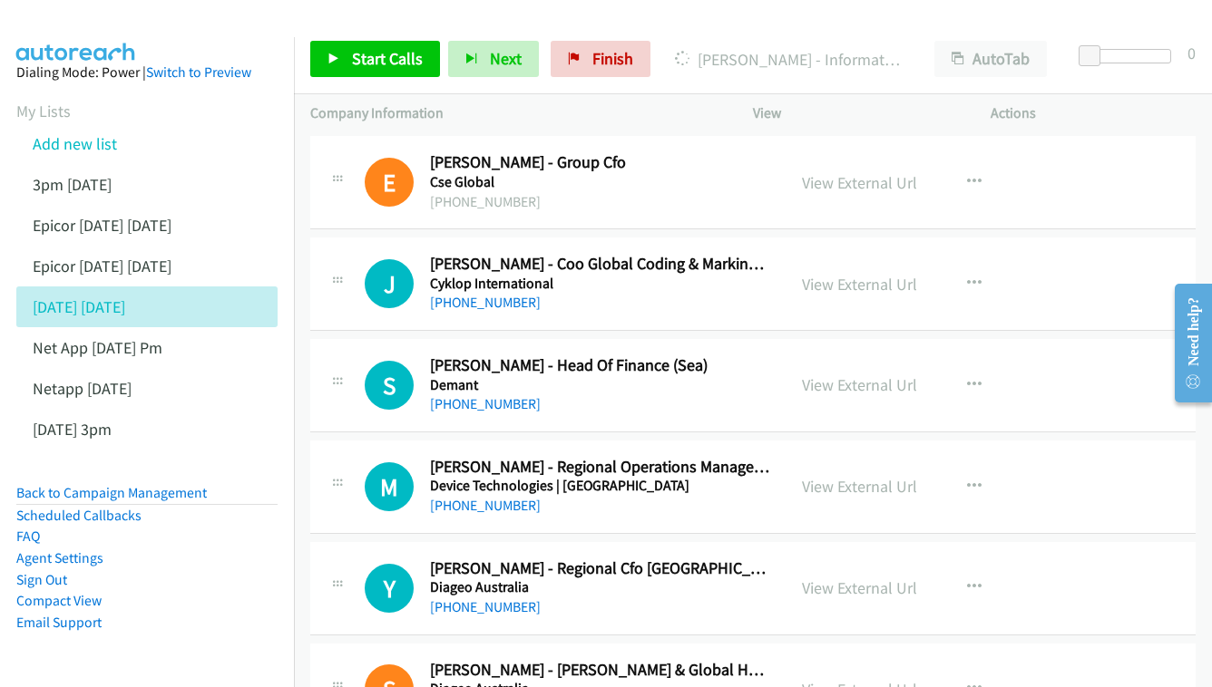
scroll to position [6055, 0]
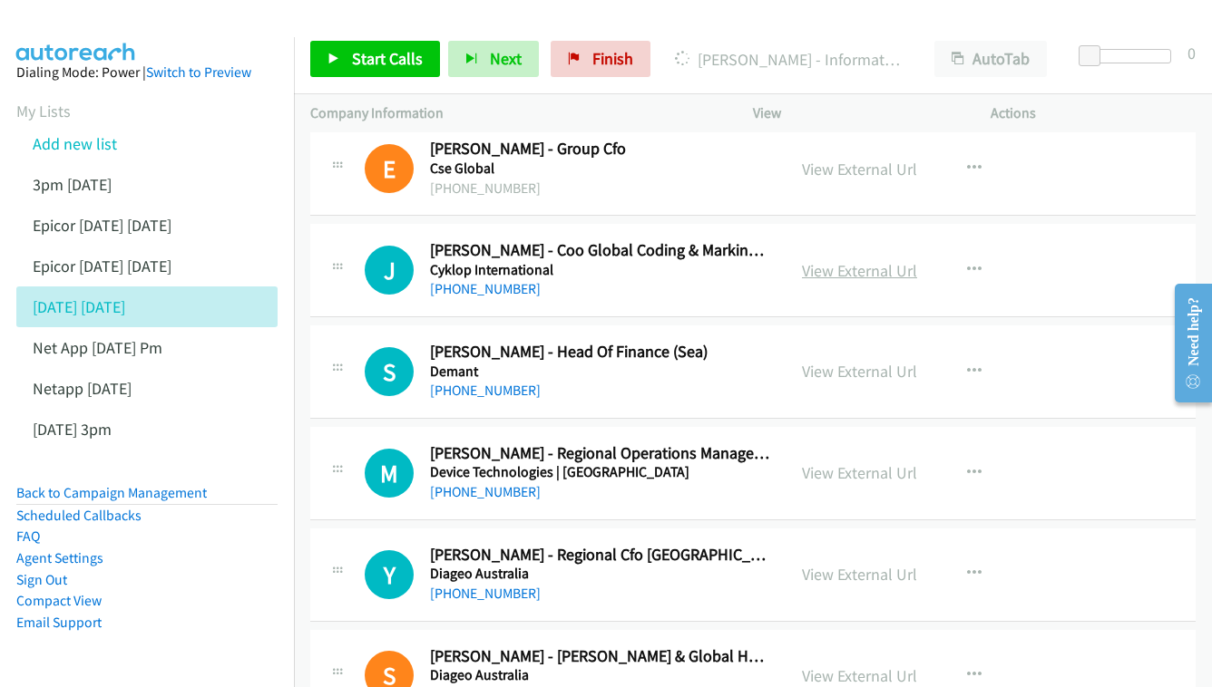
click at [882, 260] on link "View External Url" at bounding box center [859, 270] width 115 height 21
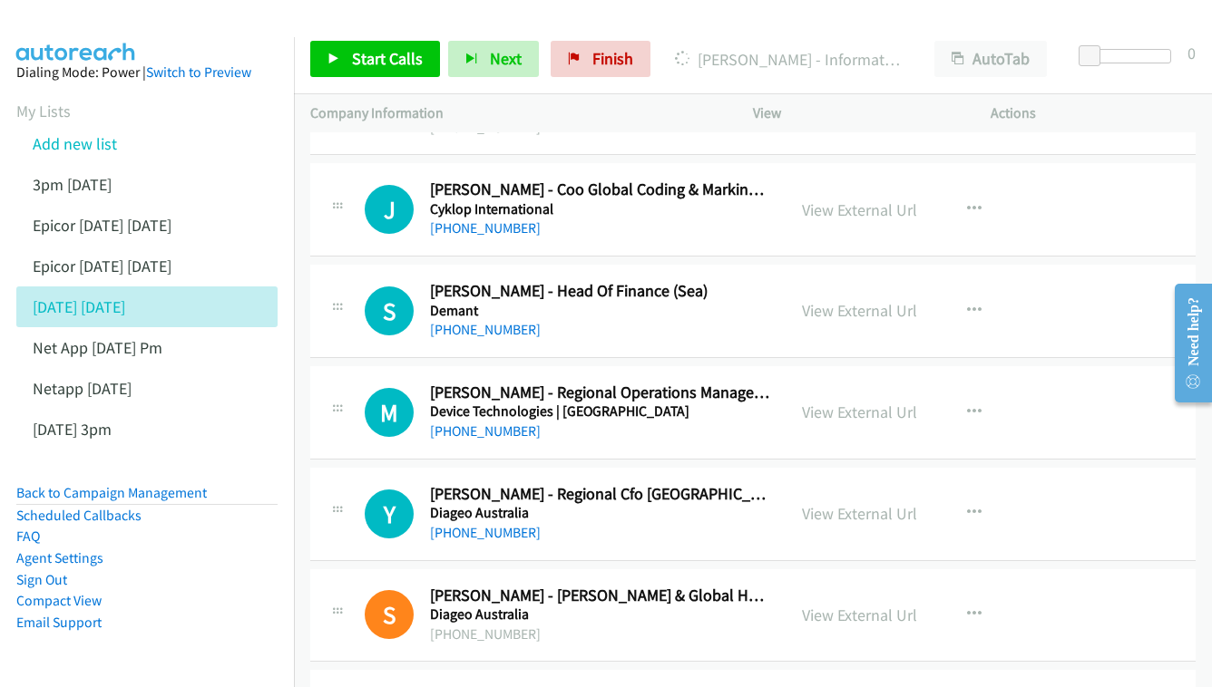
scroll to position [6140, 0]
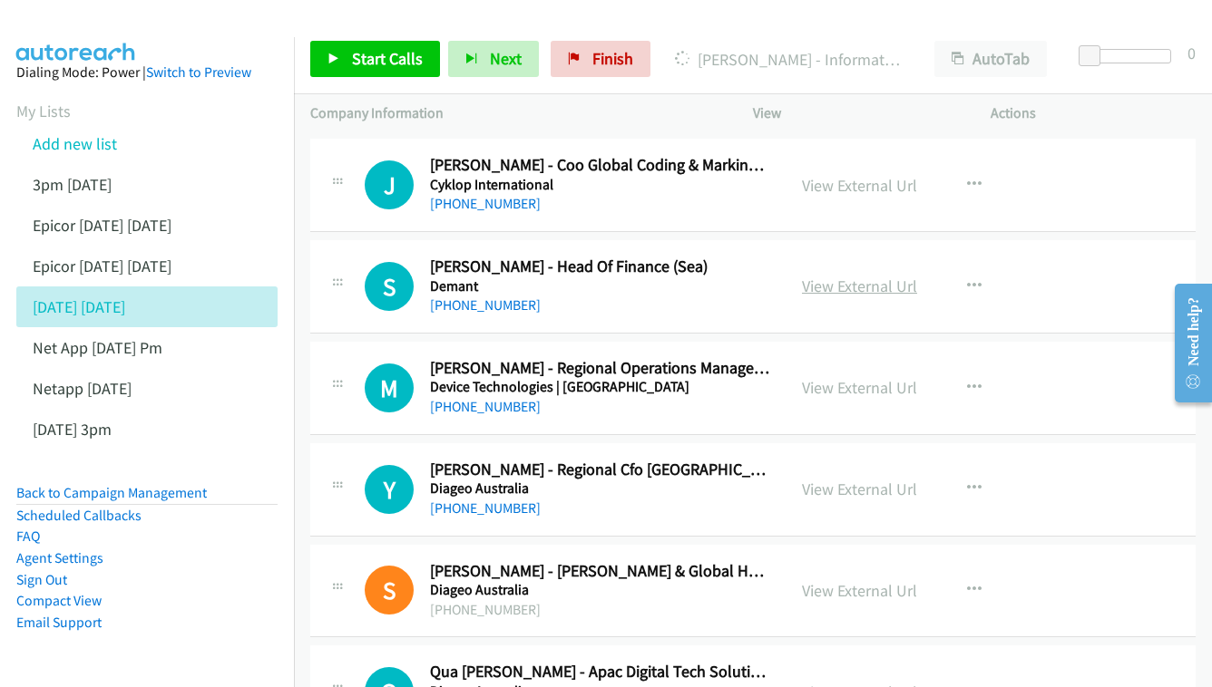
click at [891, 276] on link "View External Url" at bounding box center [859, 286] width 115 height 21
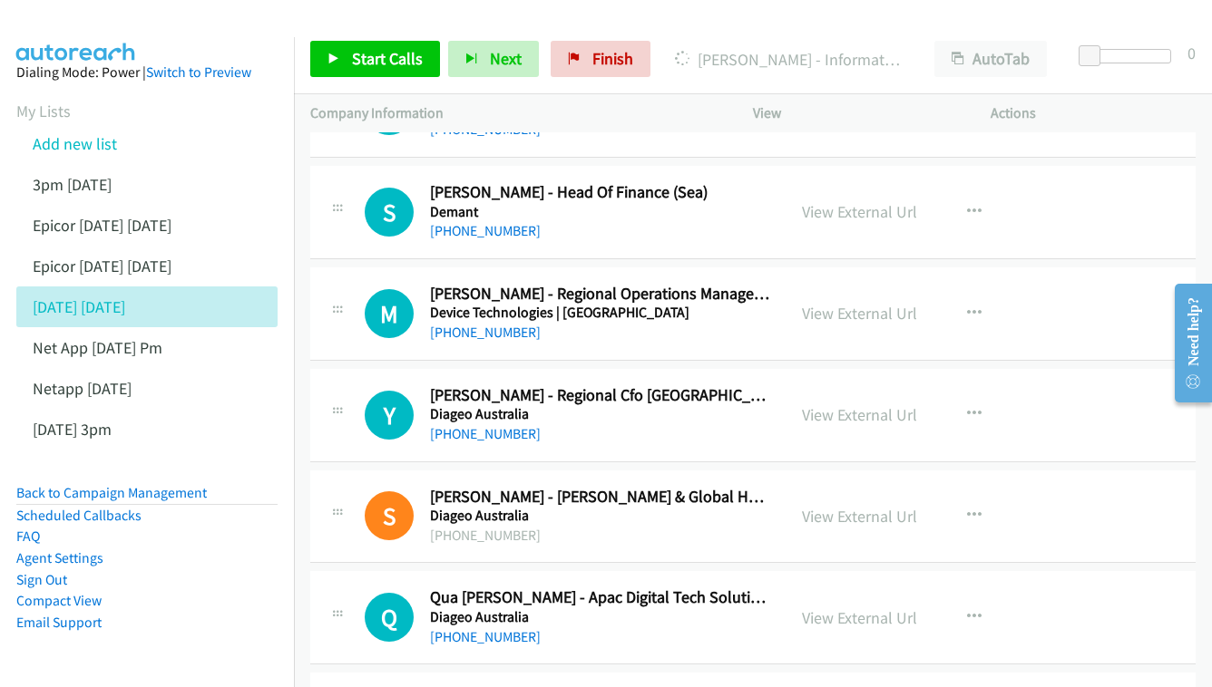
scroll to position [6227, 0]
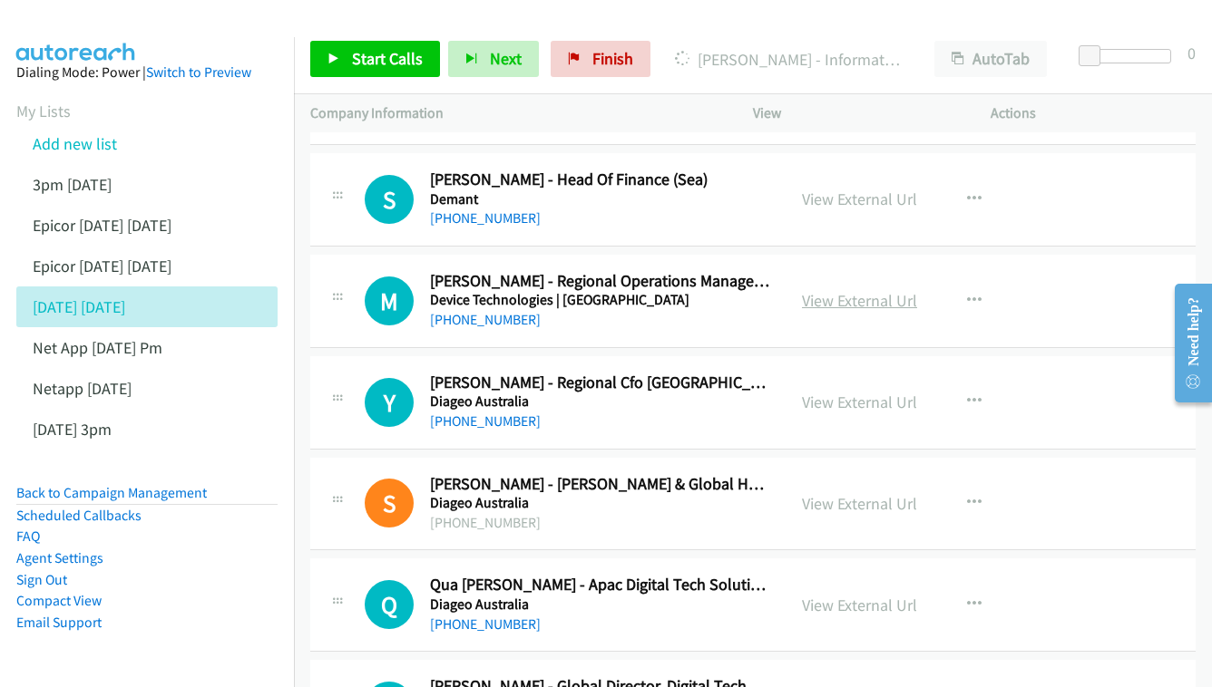
click at [823, 290] on link "View External Url" at bounding box center [859, 300] width 115 height 21
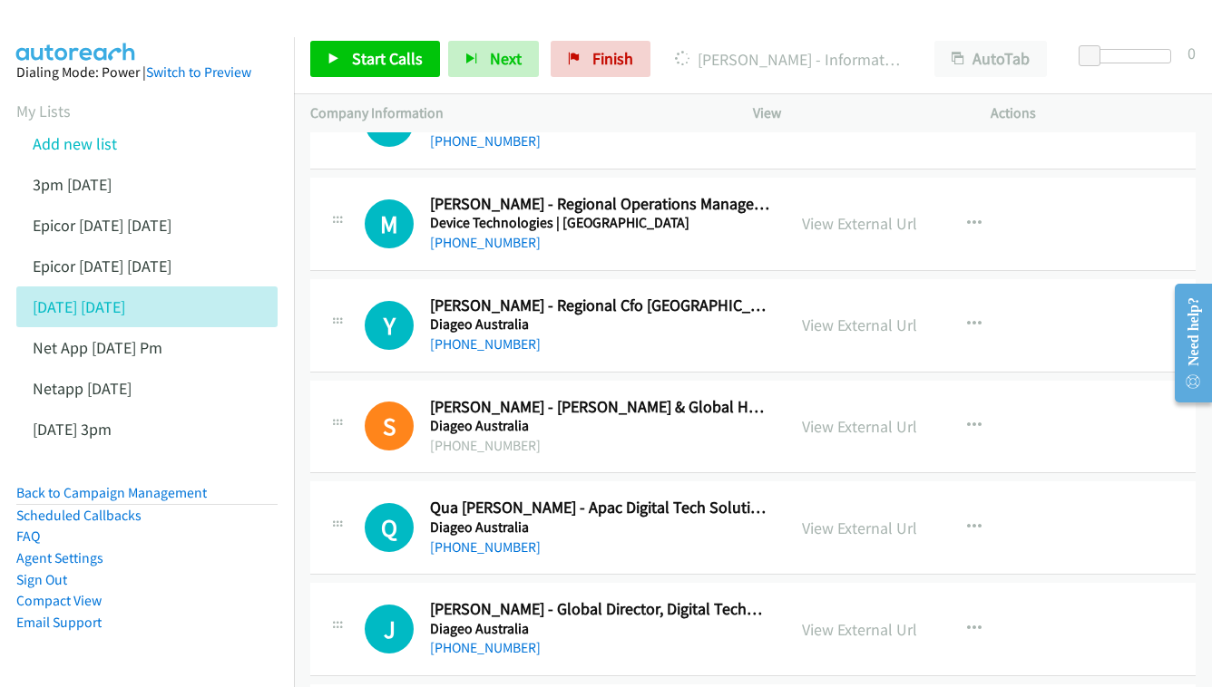
scroll to position [6321, 0]
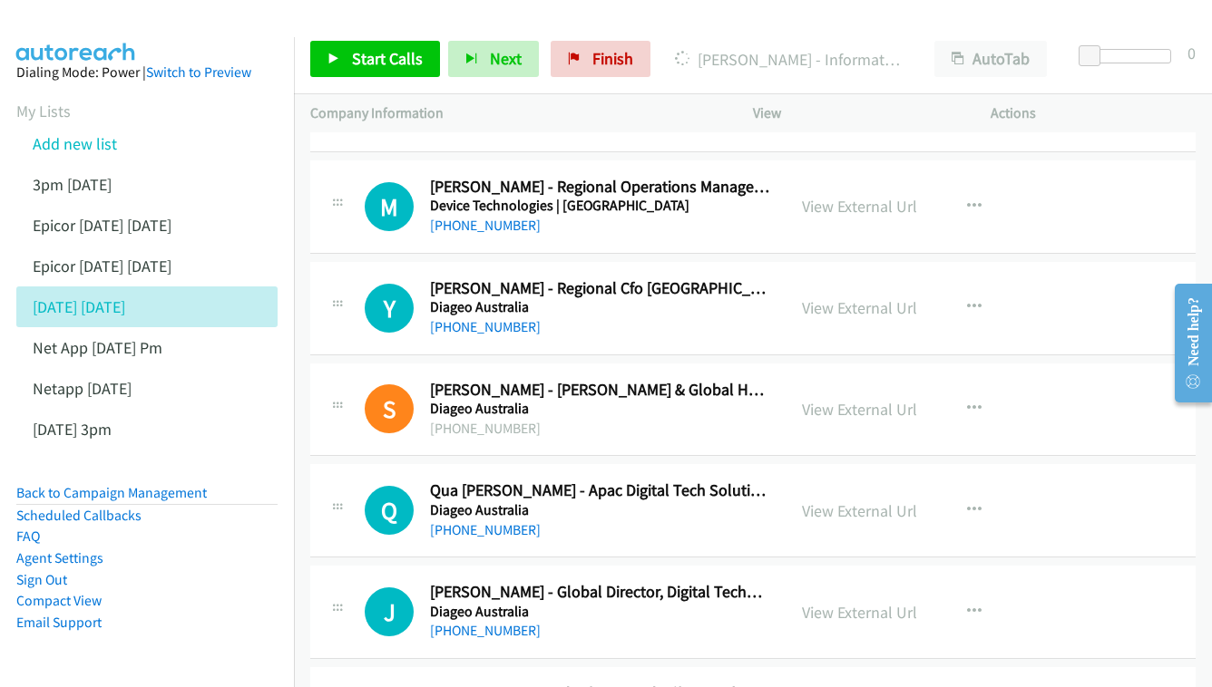
click at [849, 278] on div "View External Url View External Url Schedule/Manage Callback Start Calls Here R…" at bounding box center [912, 308] width 254 height 60
click at [861, 297] on link "View External Url" at bounding box center [859, 307] width 115 height 21
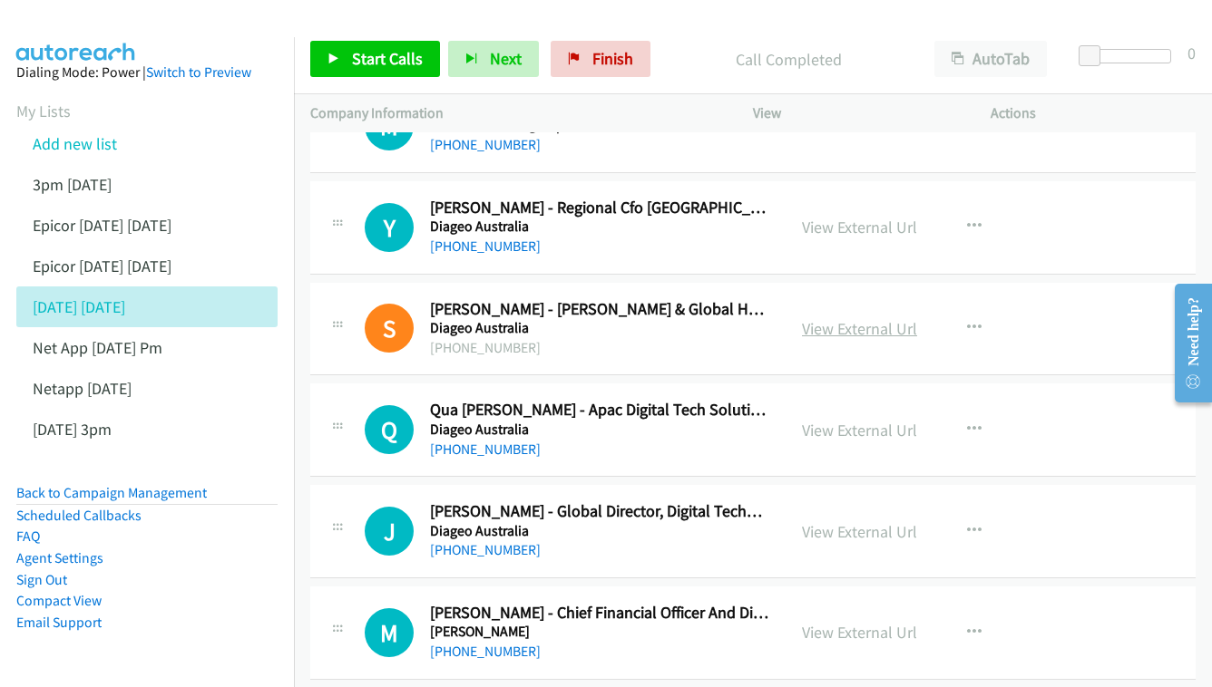
scroll to position [6404, 0]
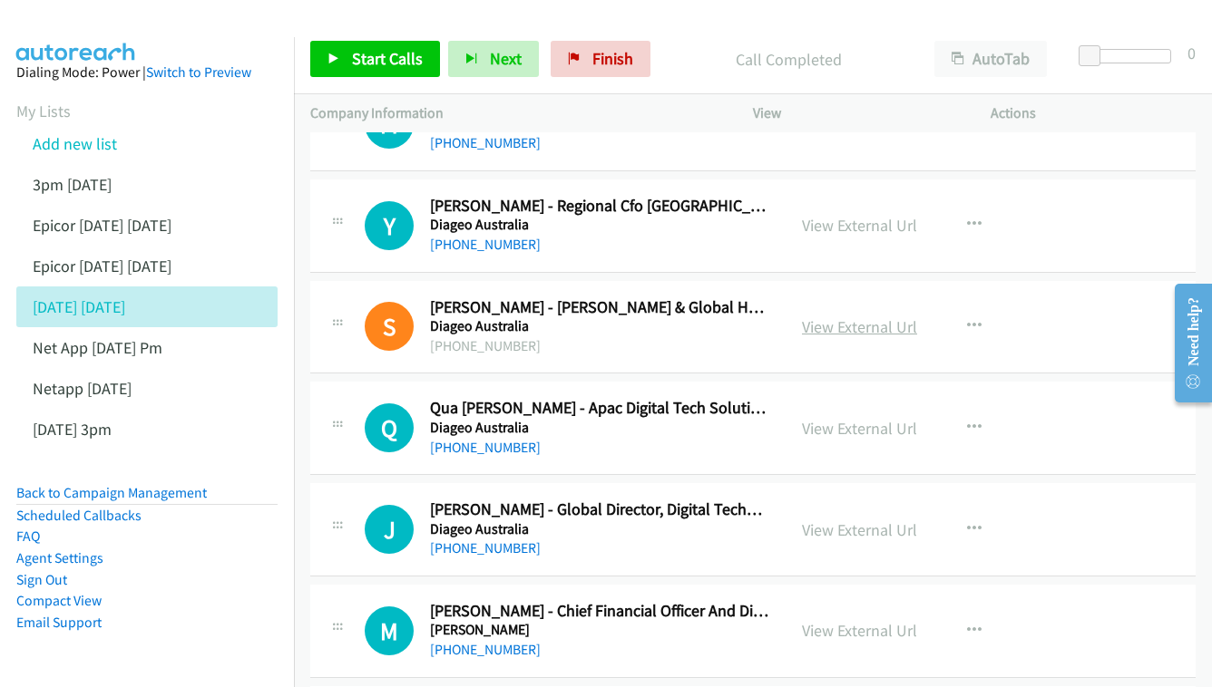
click at [838, 317] on link "View External Url" at bounding box center [859, 327] width 115 height 21
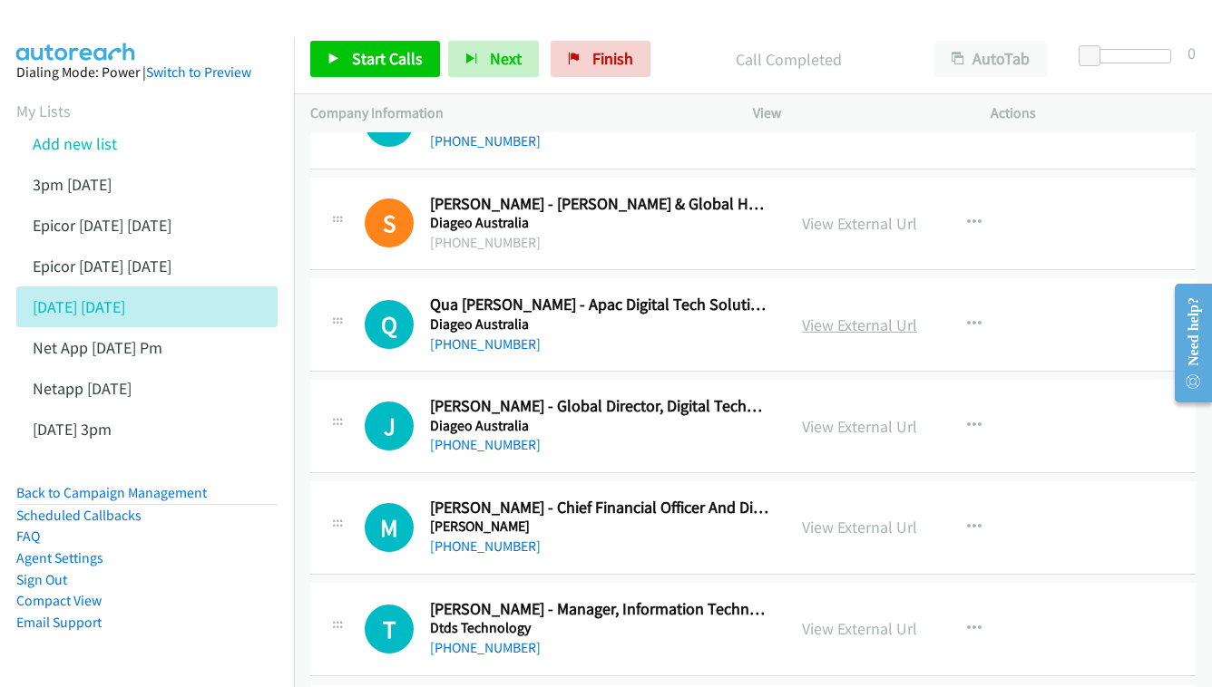
click at [843, 315] on link "View External Url" at bounding box center [859, 325] width 115 height 21
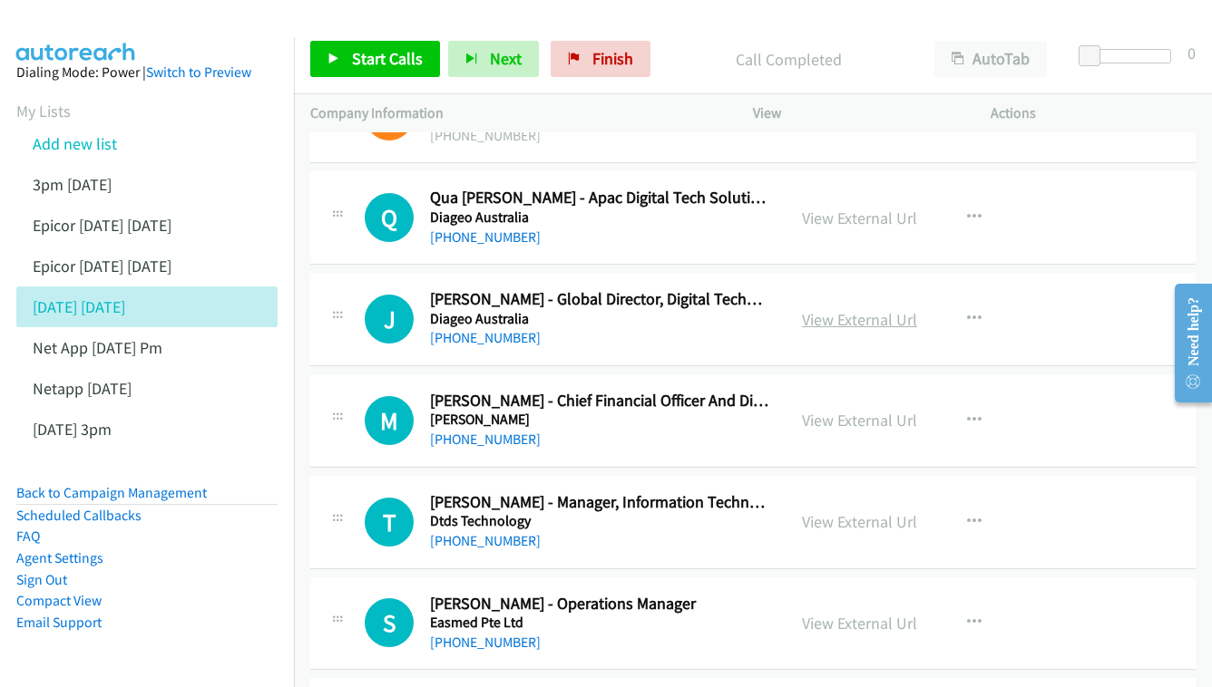
scroll to position [6615, 0]
click at [846, 308] on link "View External Url" at bounding box center [859, 318] width 115 height 21
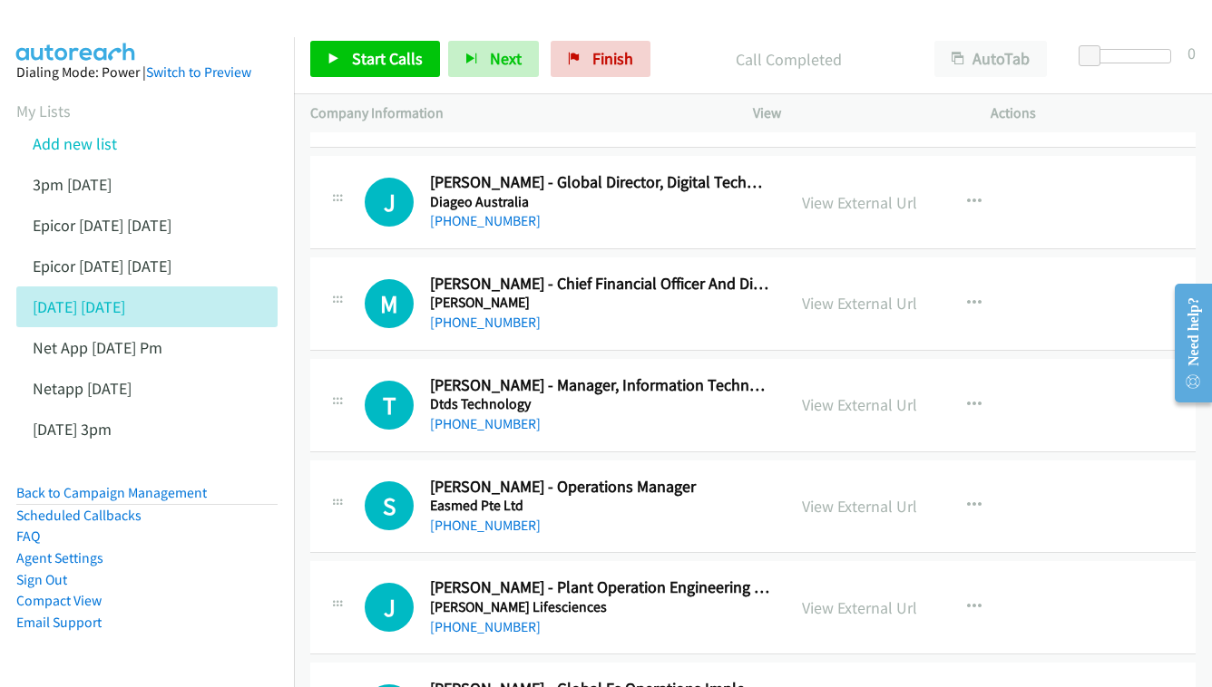
scroll to position [6732, 0]
click at [849, 292] on link "View External Url" at bounding box center [859, 302] width 115 height 21
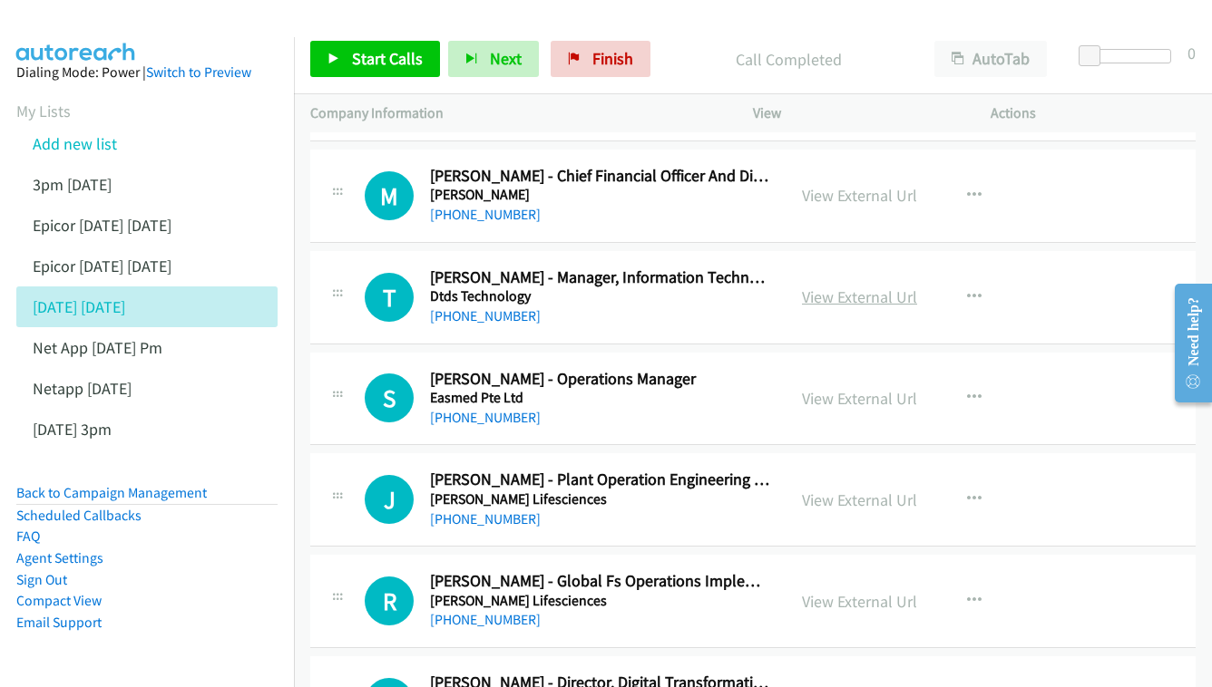
click at [843, 287] on link "View External Url" at bounding box center [859, 297] width 115 height 21
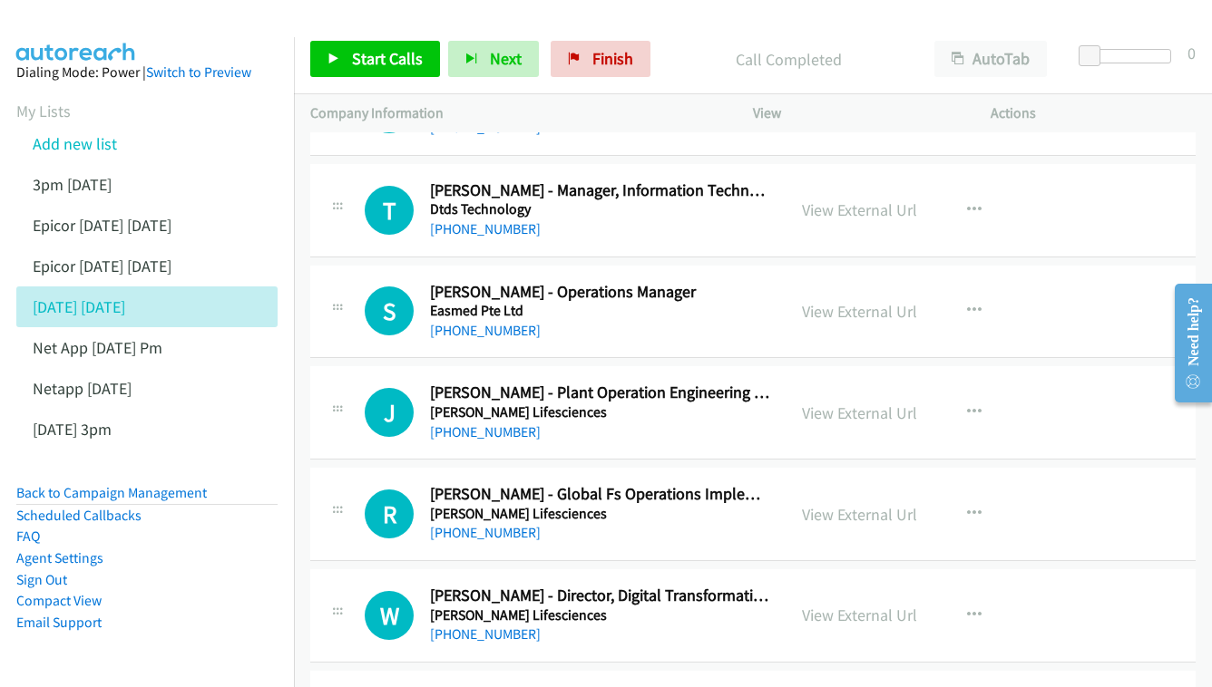
scroll to position [6932, 0]
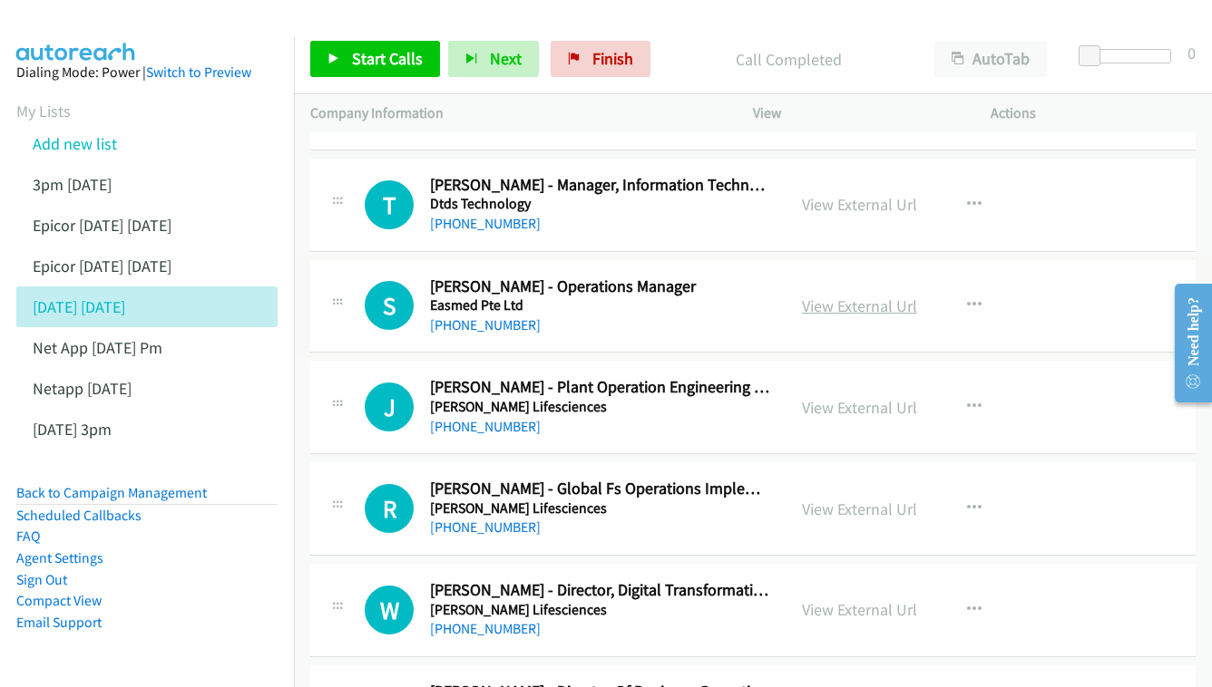
click at [831, 296] on link "View External Url" at bounding box center [859, 306] width 115 height 21
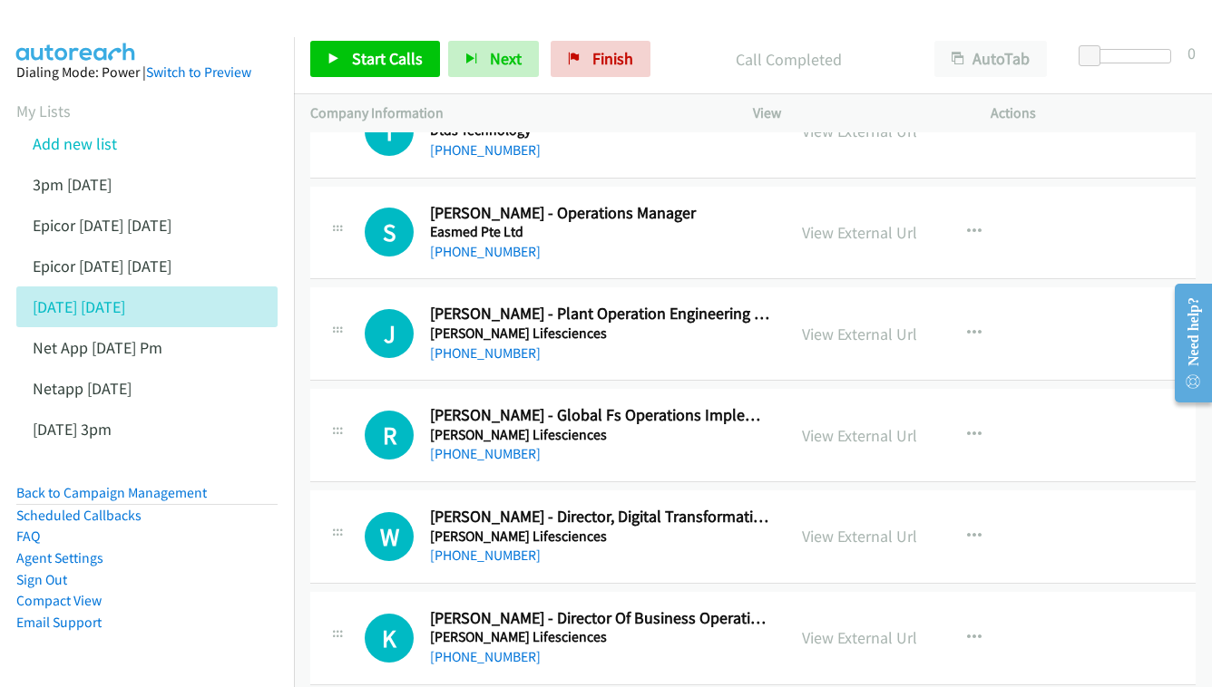
scroll to position [7006, 0]
click at [880, 323] on link "View External Url" at bounding box center [859, 333] width 115 height 21
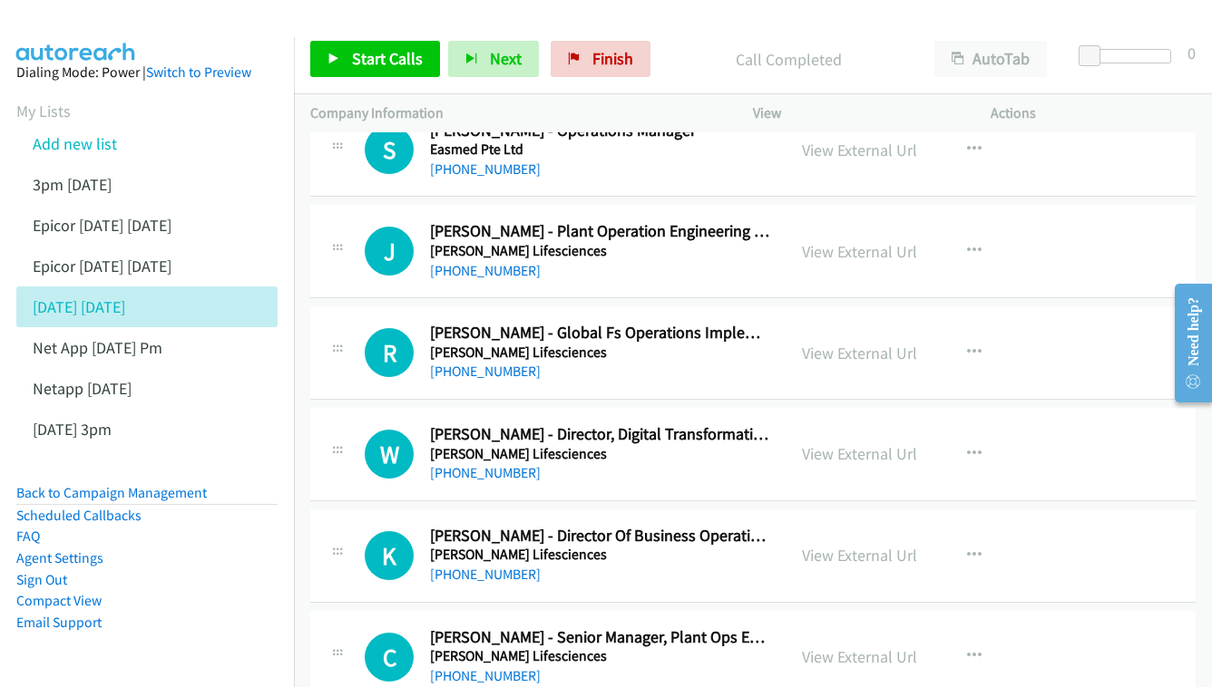
scroll to position [7101, 0]
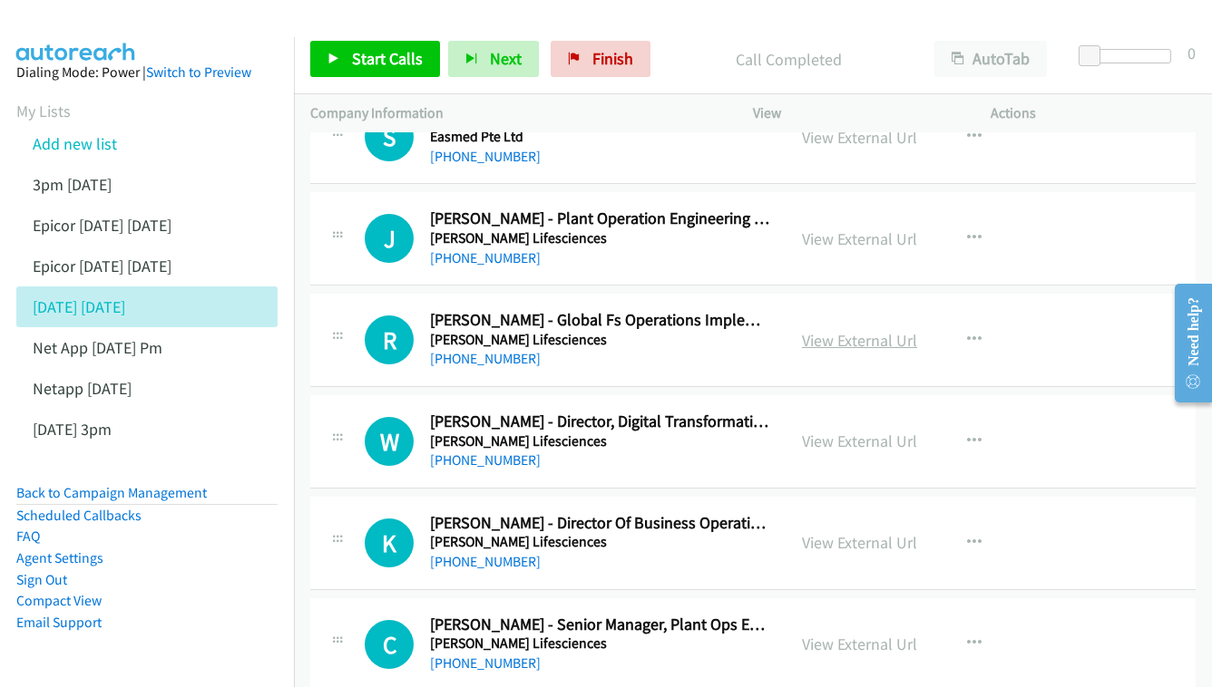
click at [843, 330] on link "View External Url" at bounding box center [859, 340] width 115 height 21
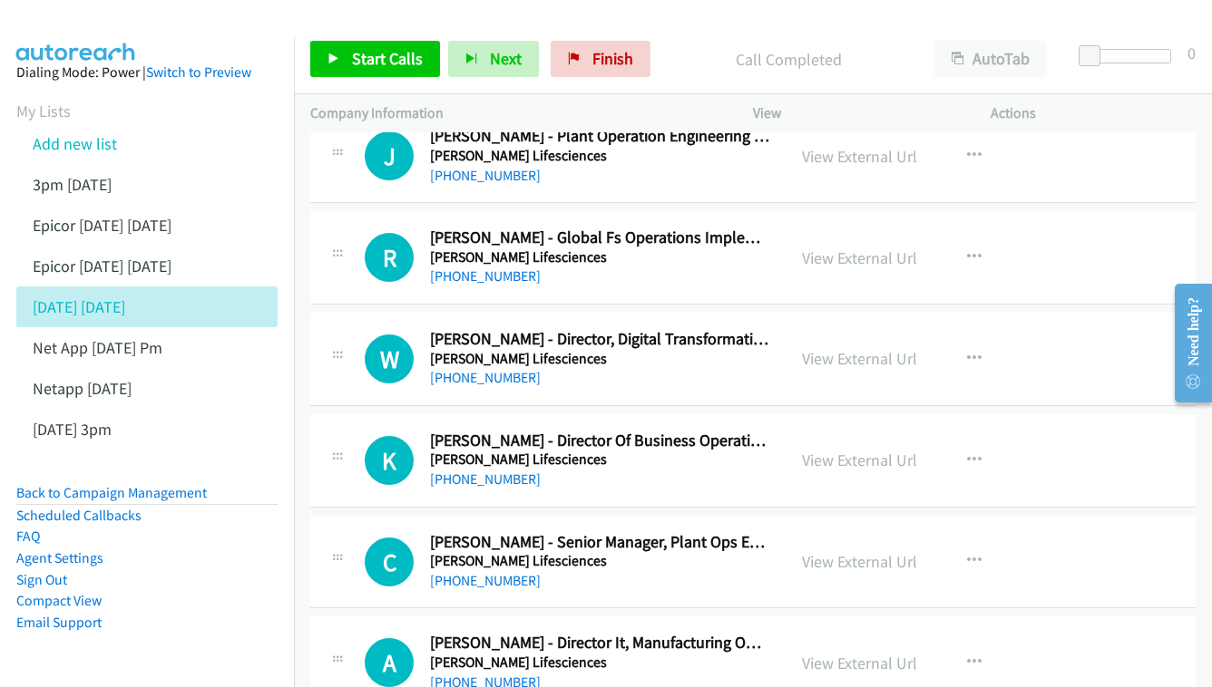
scroll to position [7185, 0]
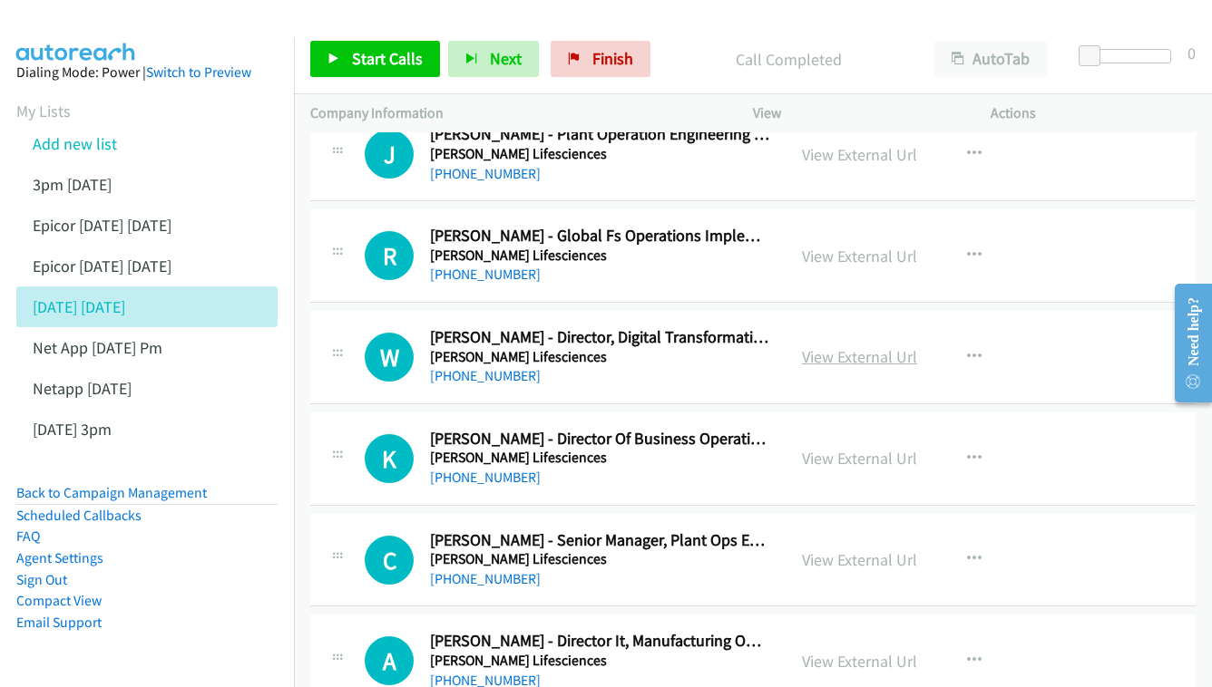
click at [829, 346] on link "View External Url" at bounding box center [859, 356] width 115 height 21
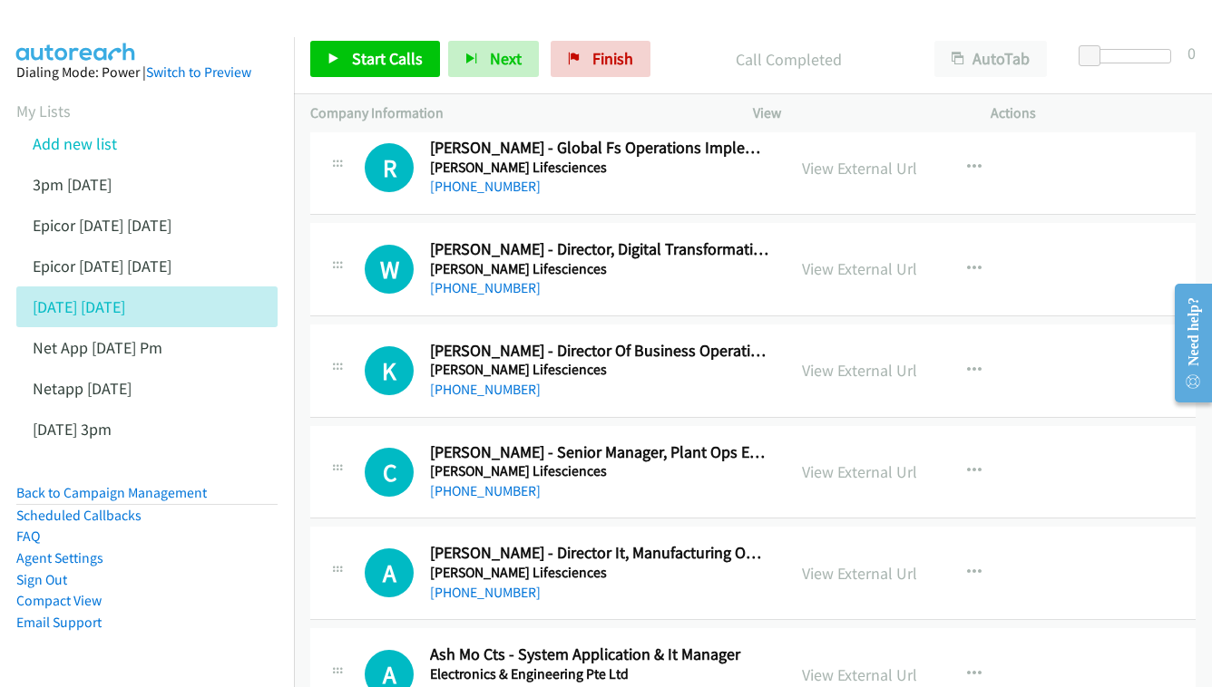
scroll to position [7275, 0]
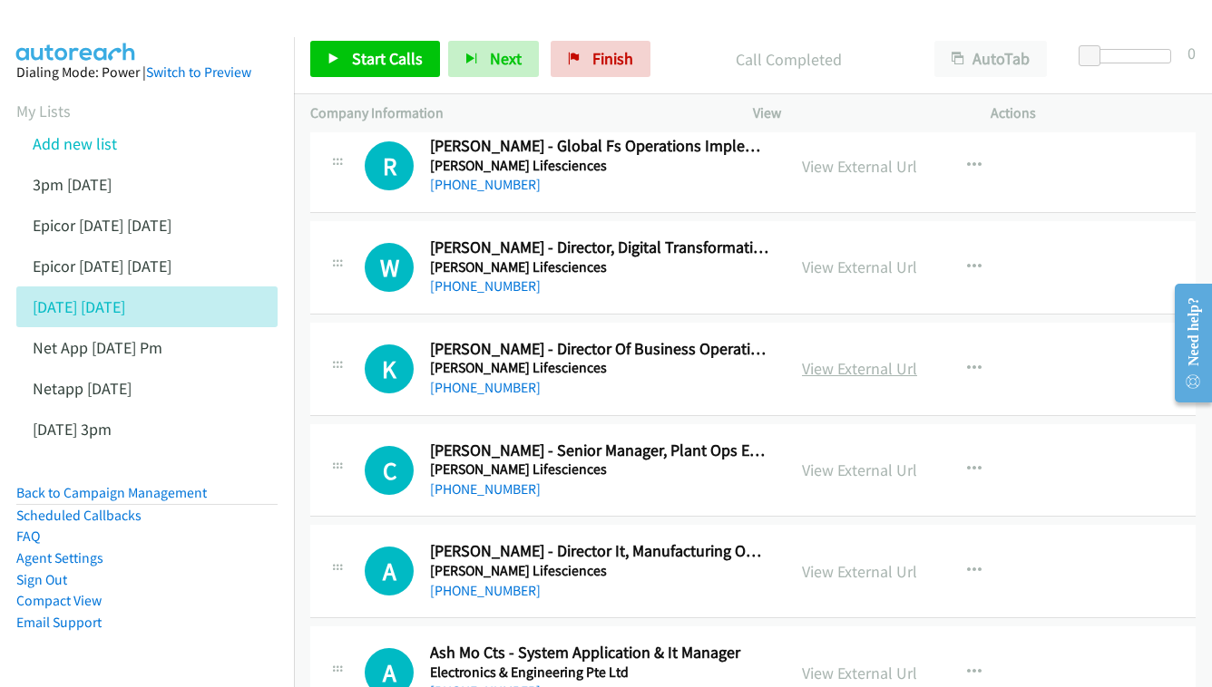
click at [883, 358] on link "View External Url" at bounding box center [859, 368] width 115 height 21
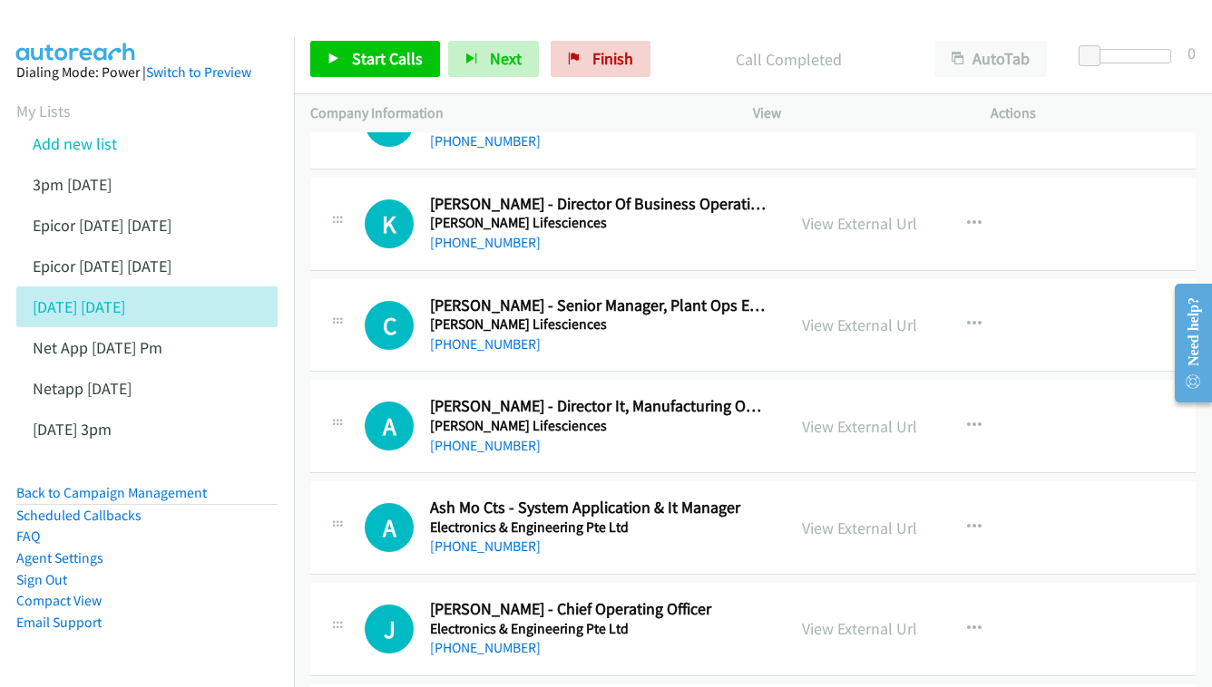
scroll to position [7423, 0]
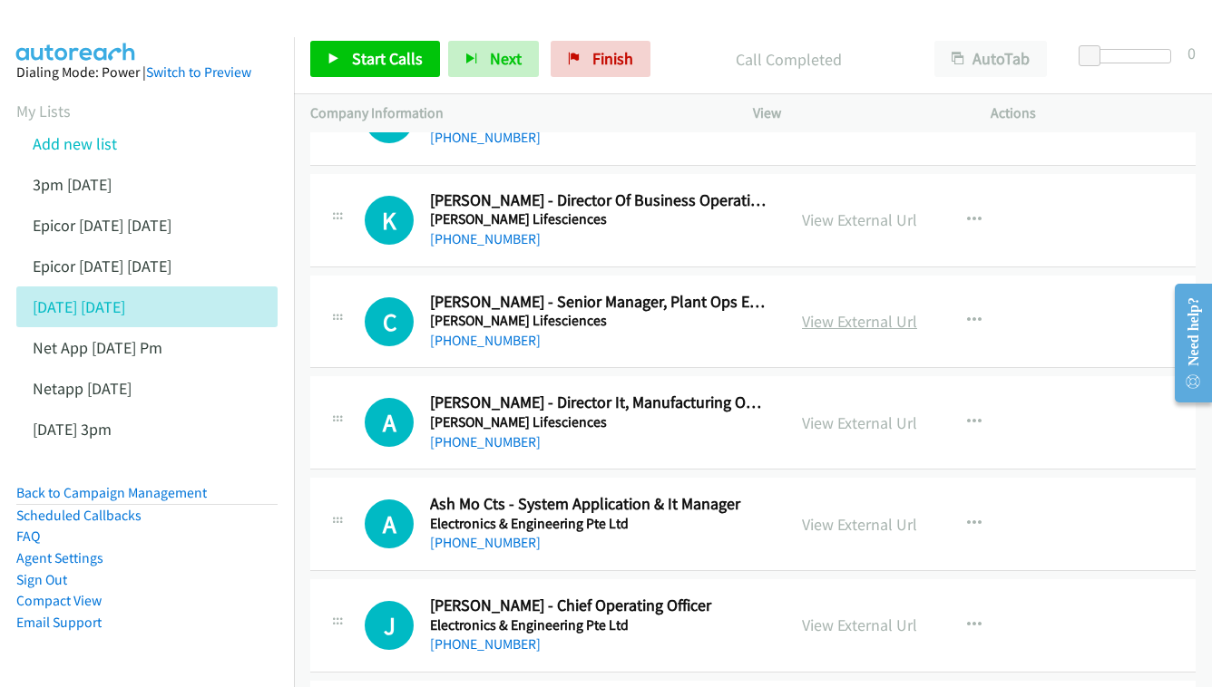
click at [829, 311] on link "View External Url" at bounding box center [859, 321] width 115 height 21
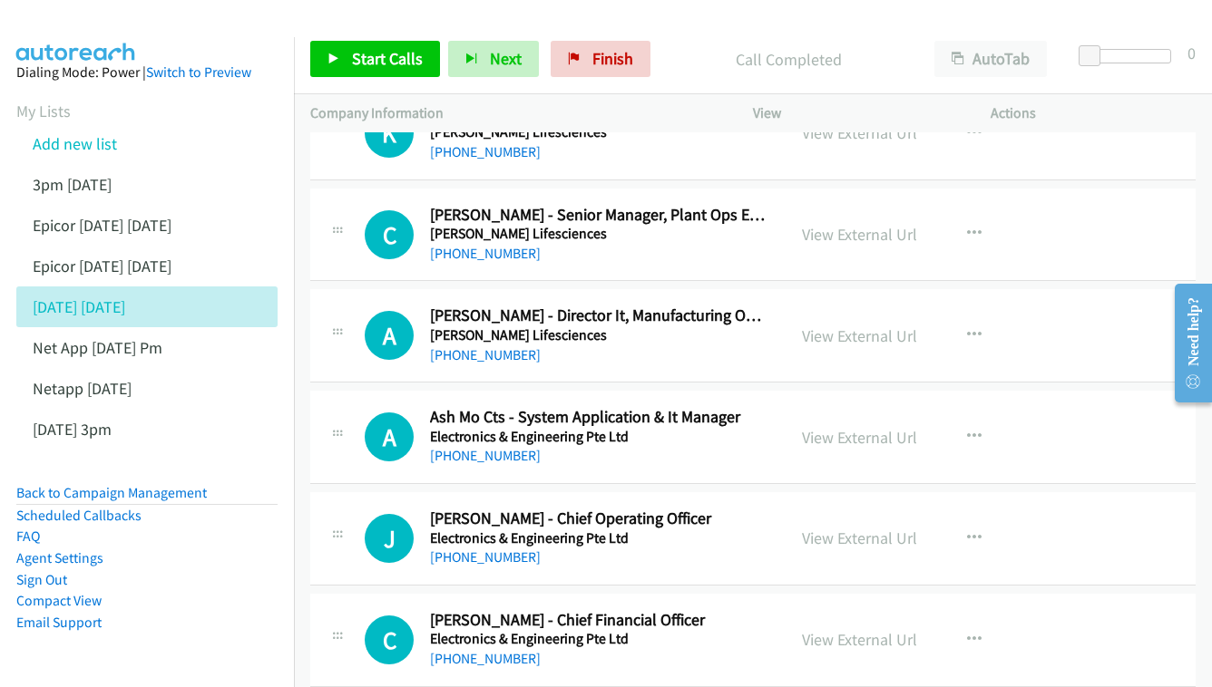
click at [855, 306] on div "View External Url View External Url Schedule/Manage Callback Start Calls Here R…" at bounding box center [912, 336] width 254 height 60
click at [865, 326] on link "View External Url" at bounding box center [859, 336] width 115 height 21
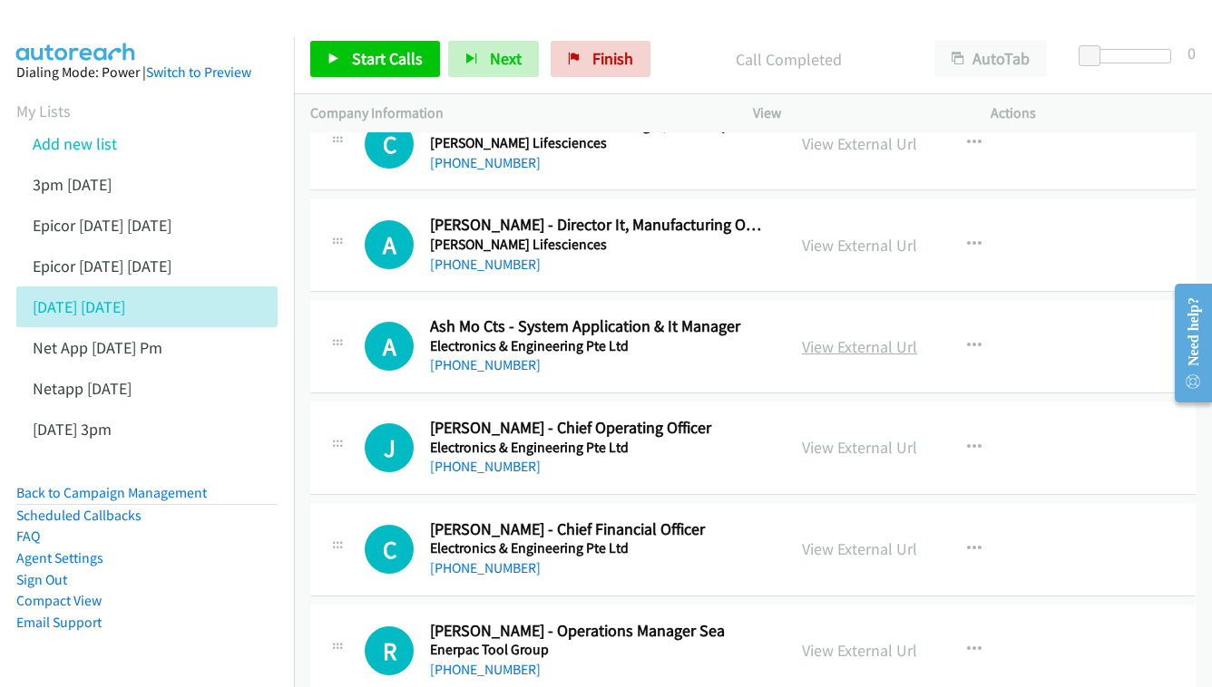
click at [848, 336] on link "View External Url" at bounding box center [859, 346] width 115 height 21
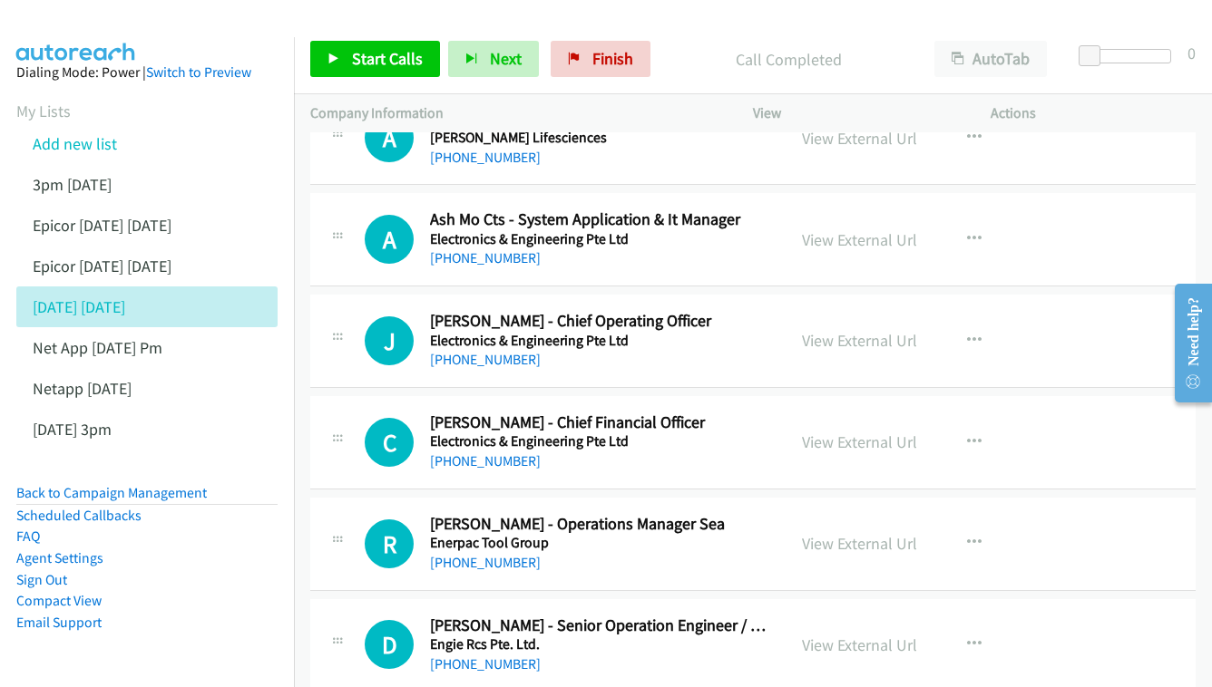
scroll to position [7710, 0]
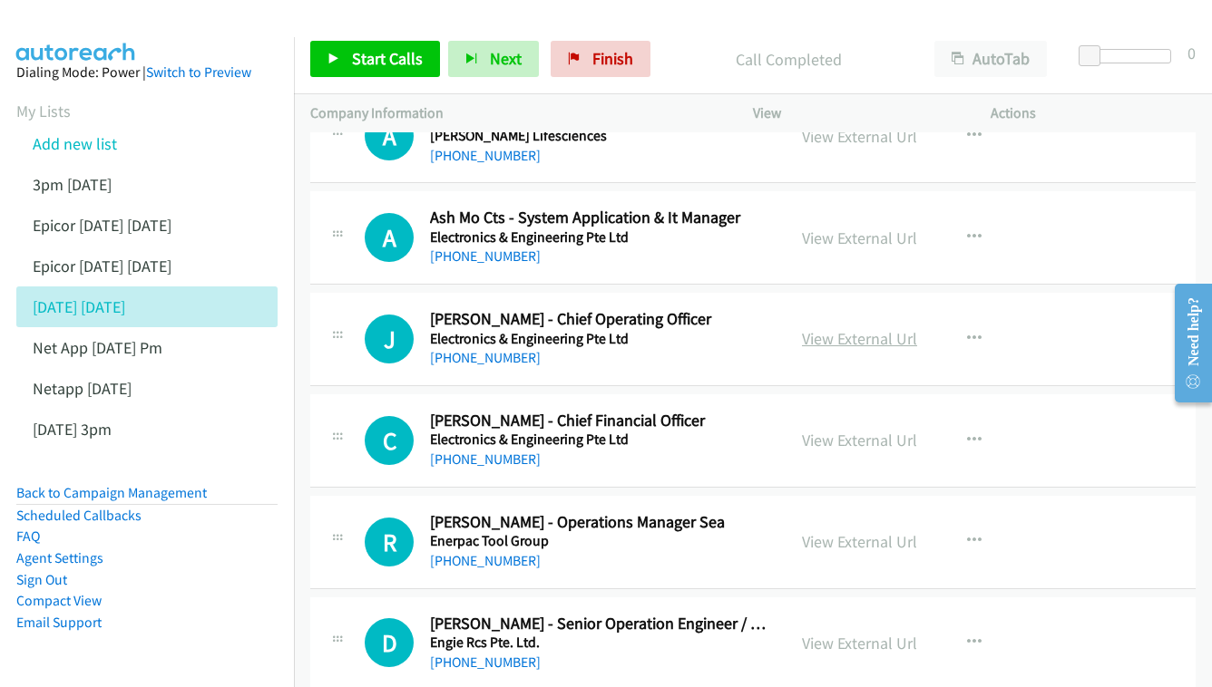
click at [849, 328] on link "View External Url" at bounding box center [859, 338] width 115 height 21
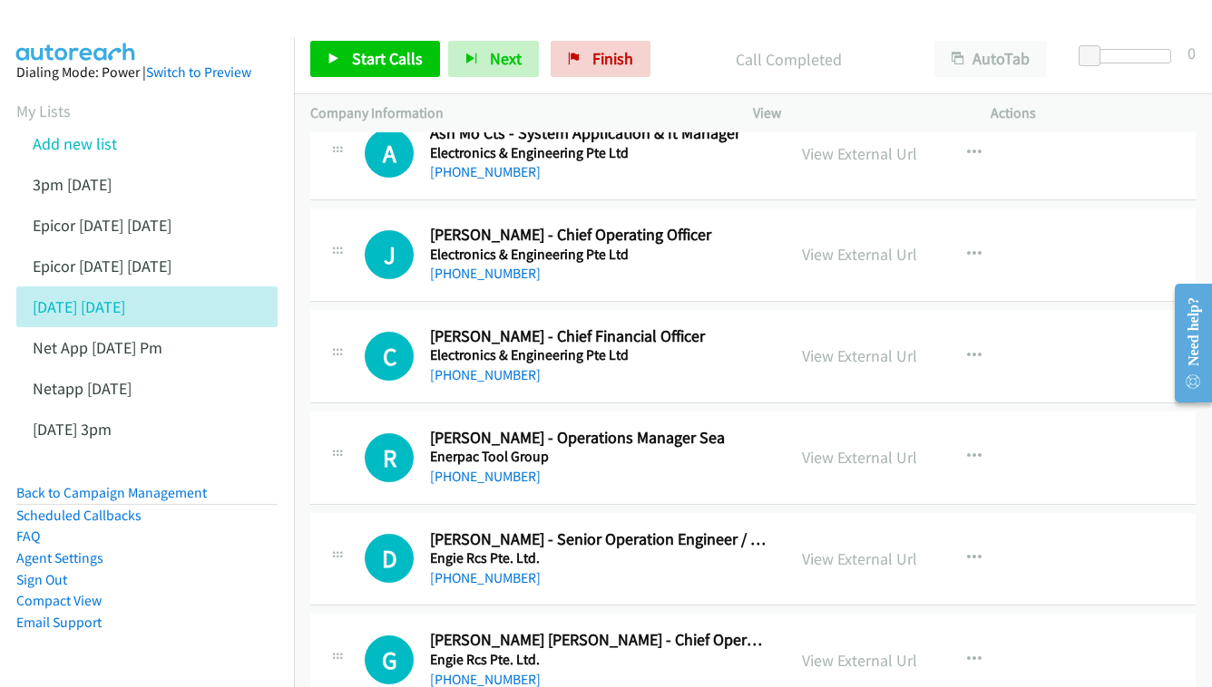
scroll to position [7796, 0]
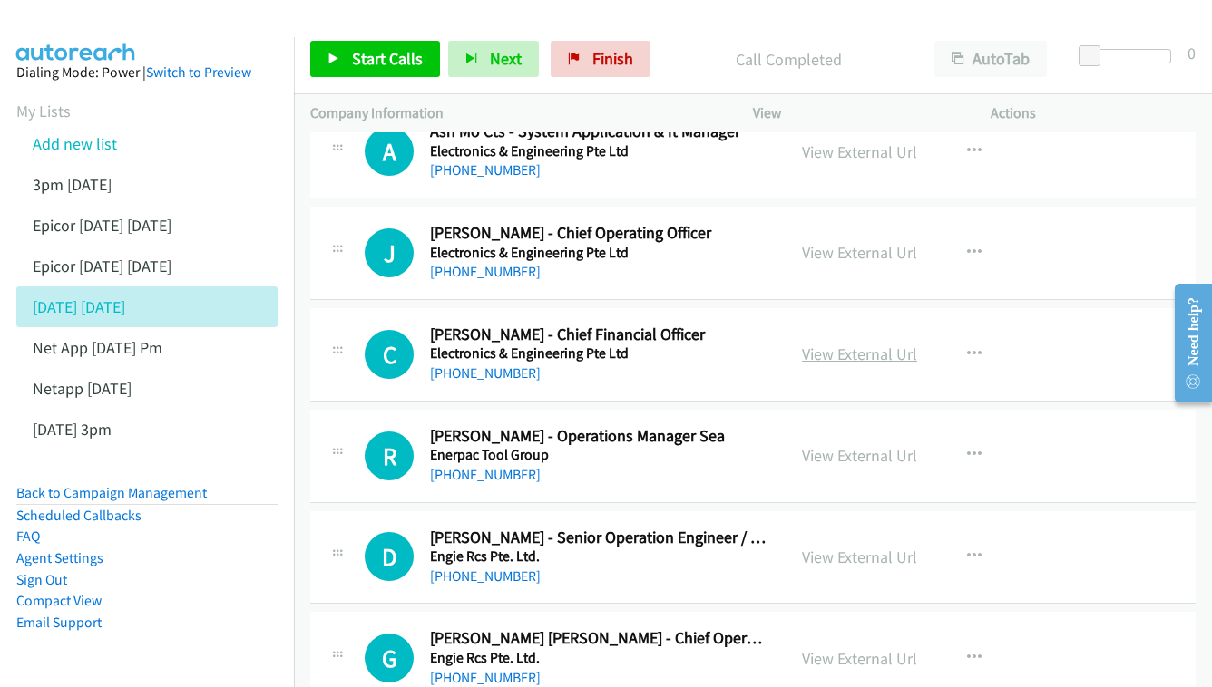
click at [836, 344] on link "View External Url" at bounding box center [859, 354] width 115 height 21
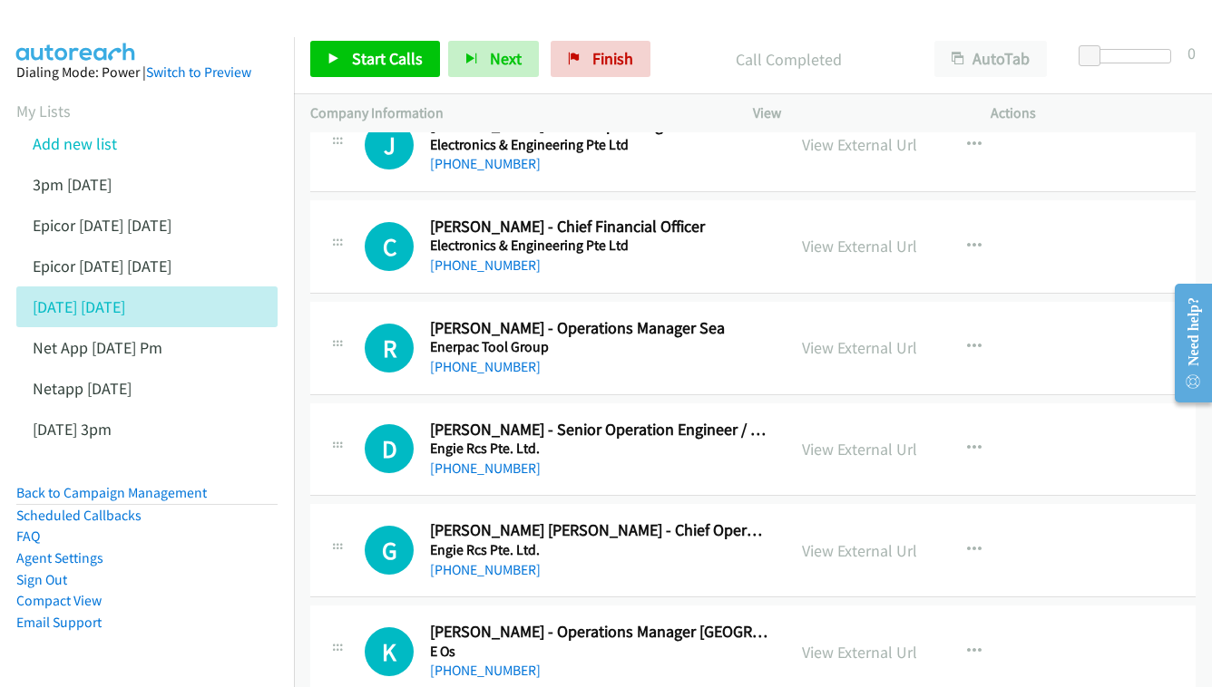
scroll to position [7905, 0]
click at [835, 336] on link "View External Url" at bounding box center [859, 346] width 115 height 21
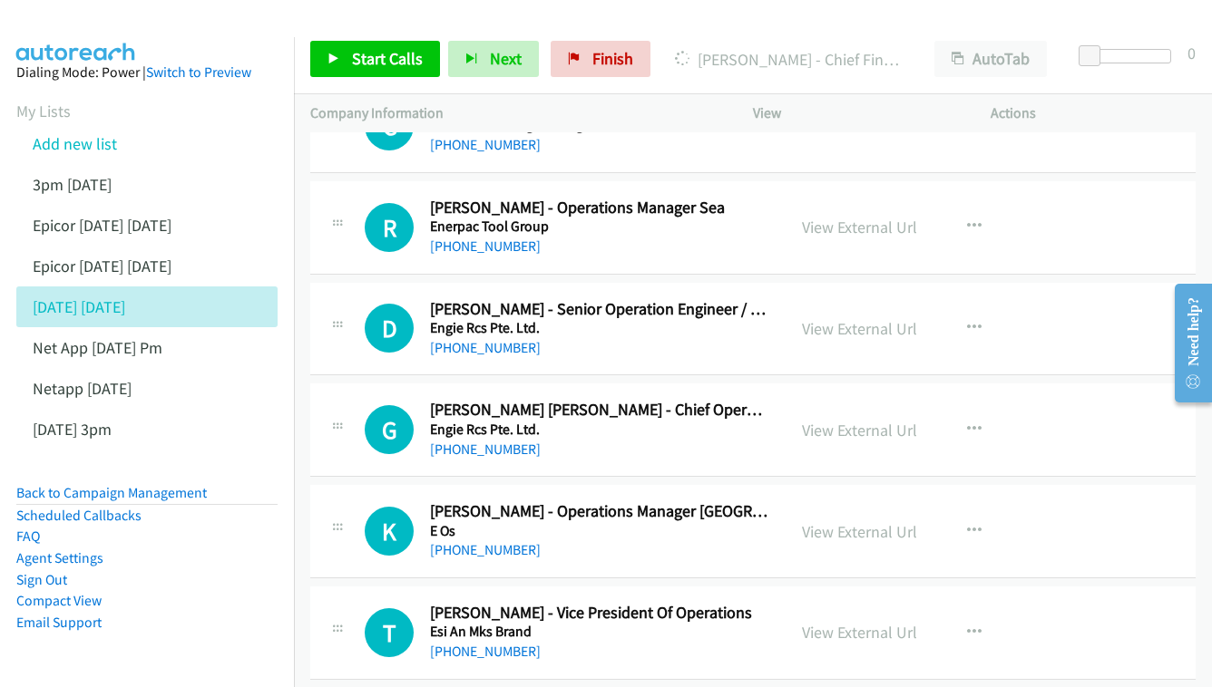
scroll to position [8057, 0]
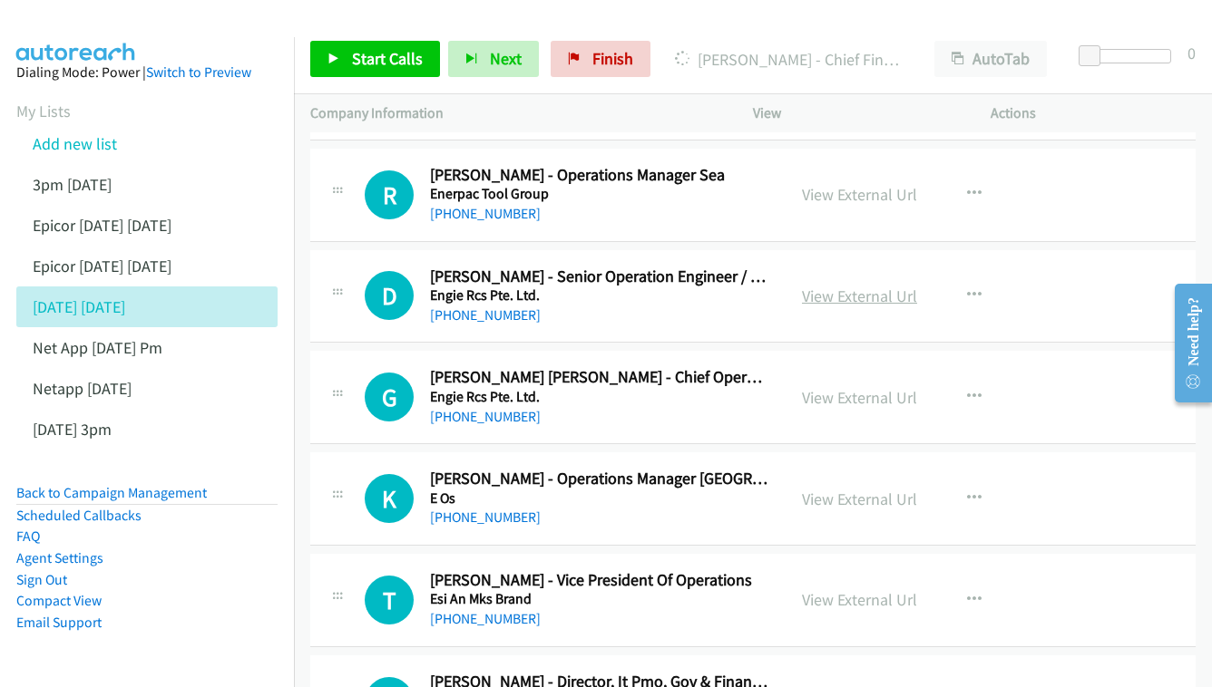
click at [872, 286] on link "View External Url" at bounding box center [859, 296] width 115 height 21
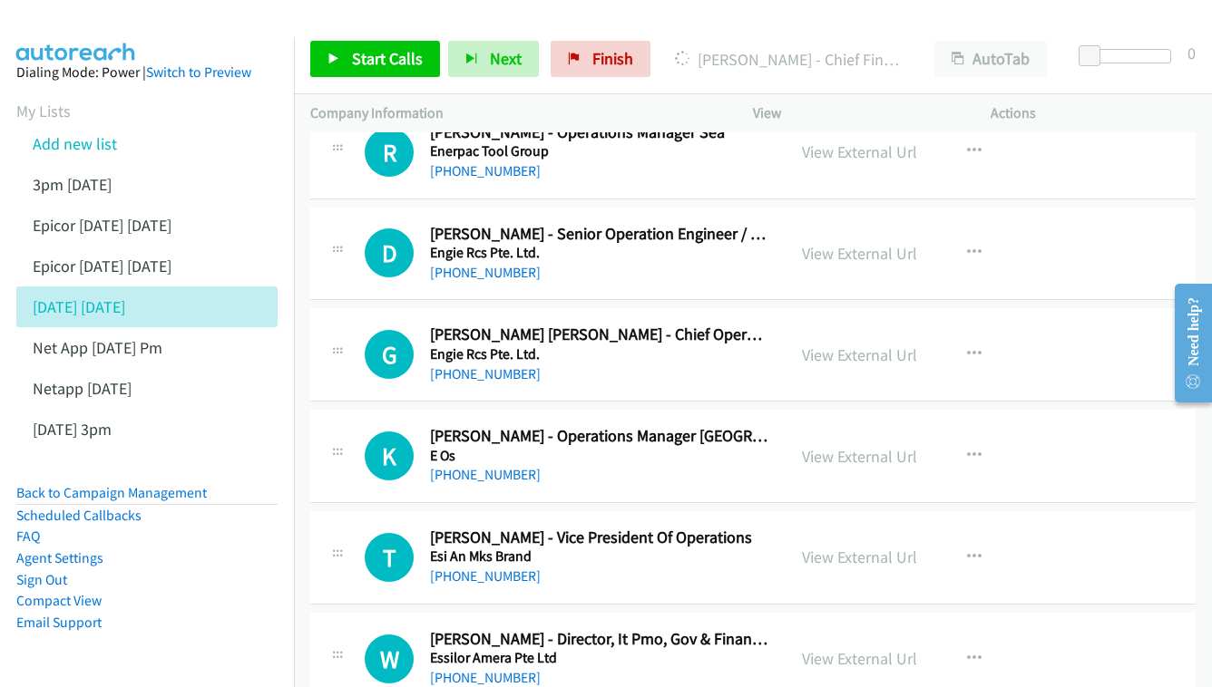
scroll to position [8104, 0]
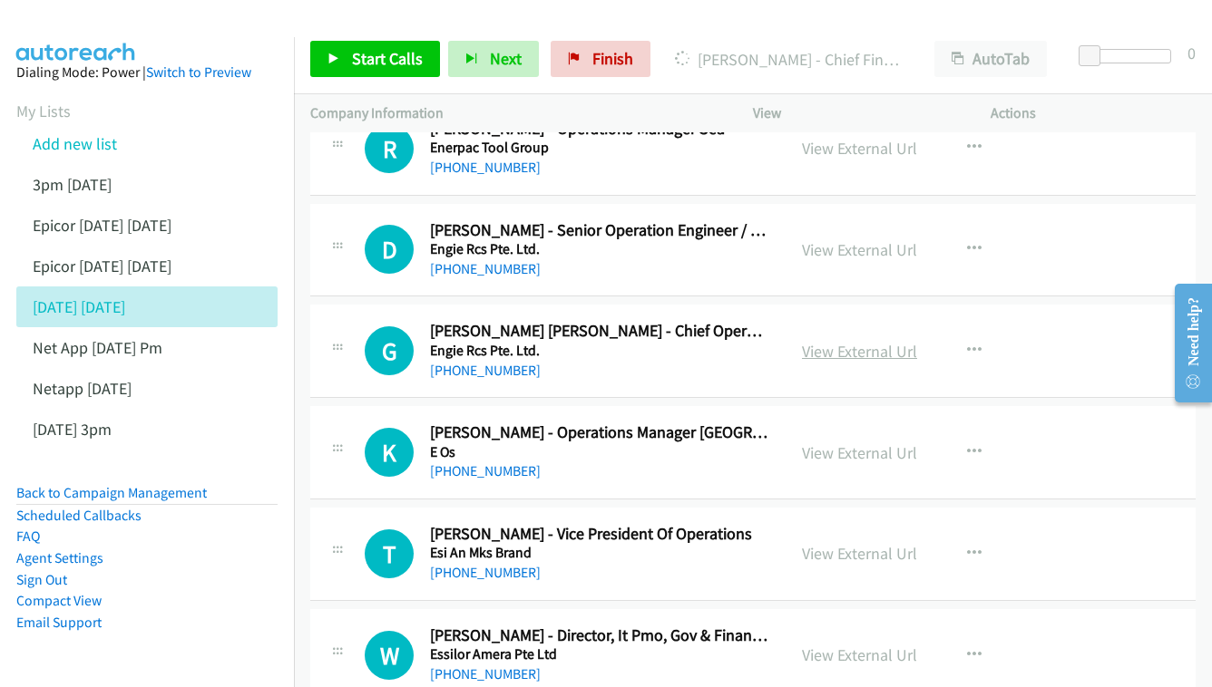
click at [844, 341] on link "View External Url" at bounding box center [859, 351] width 115 height 21
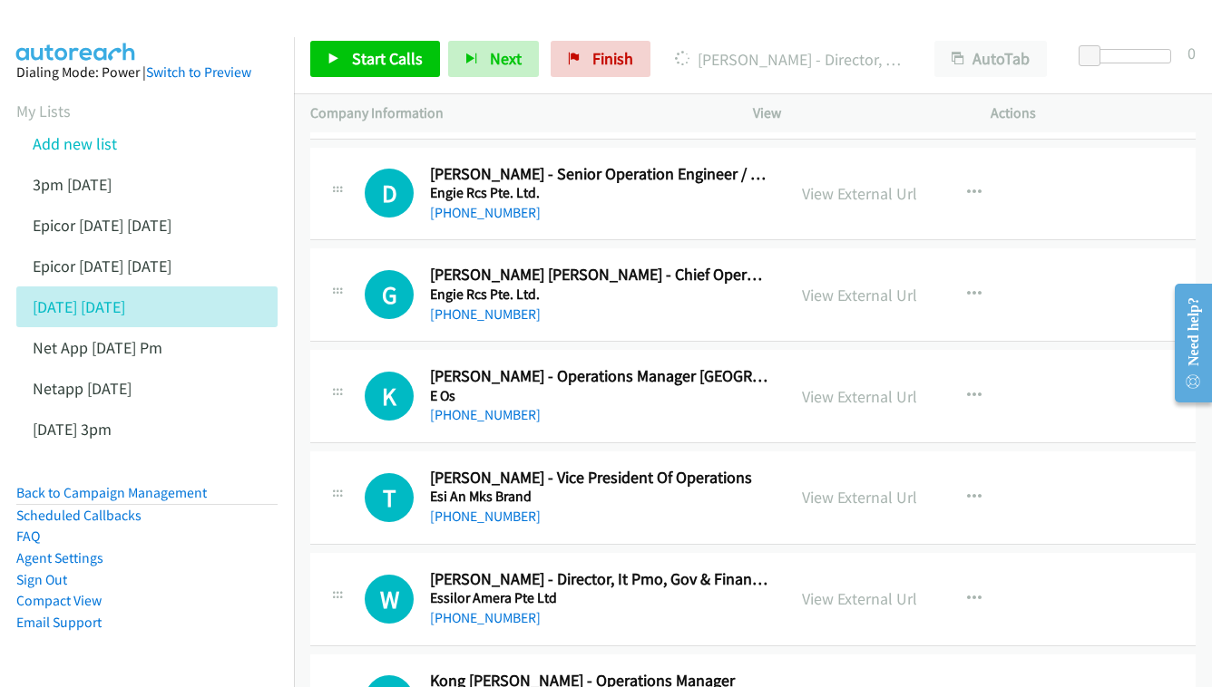
scroll to position [8193, 0]
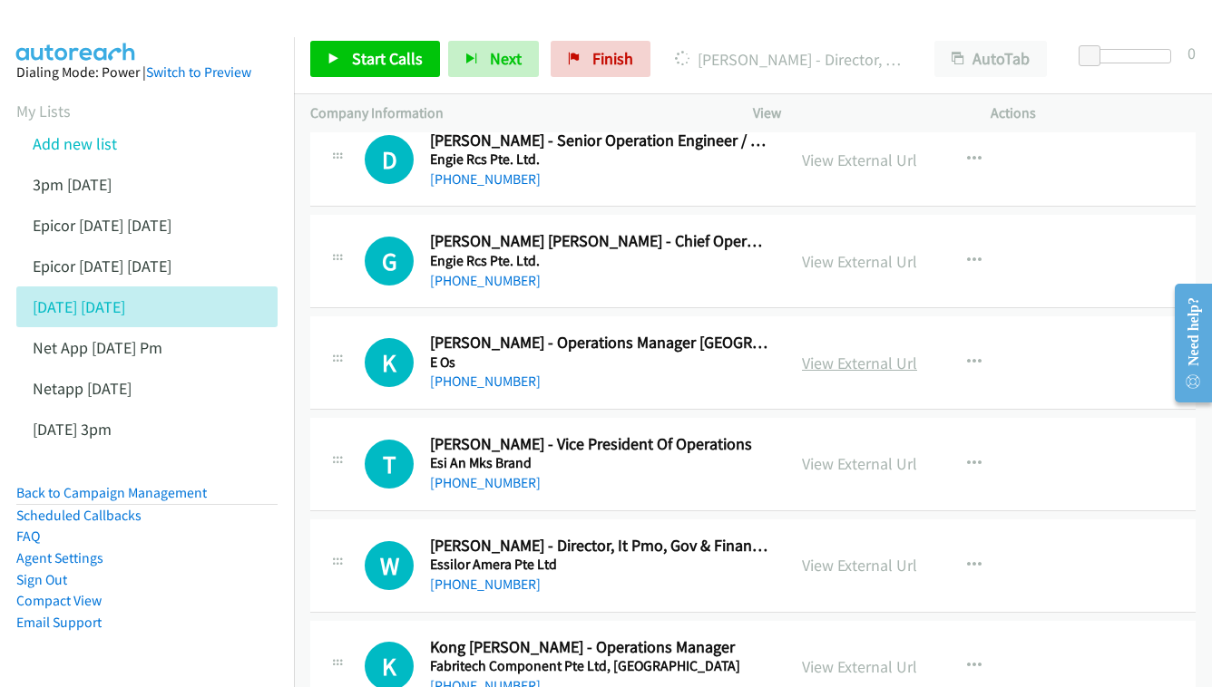
click at [865, 353] on link "View External Url" at bounding box center [859, 363] width 115 height 21
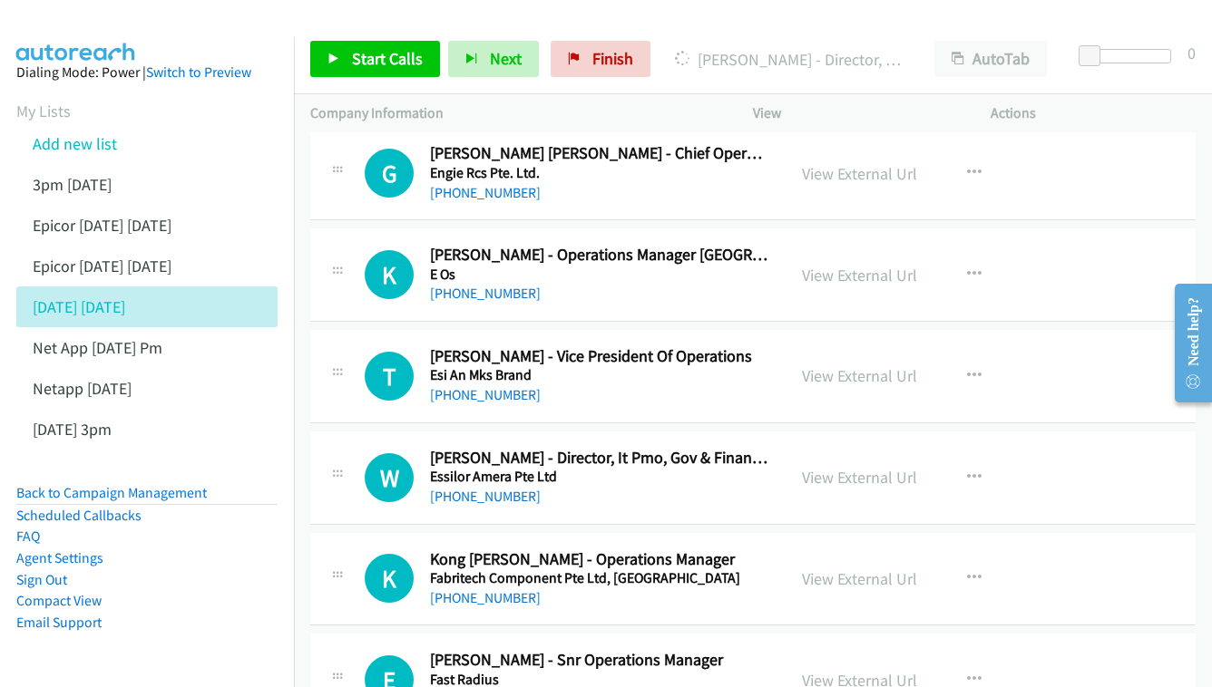
scroll to position [8285, 0]
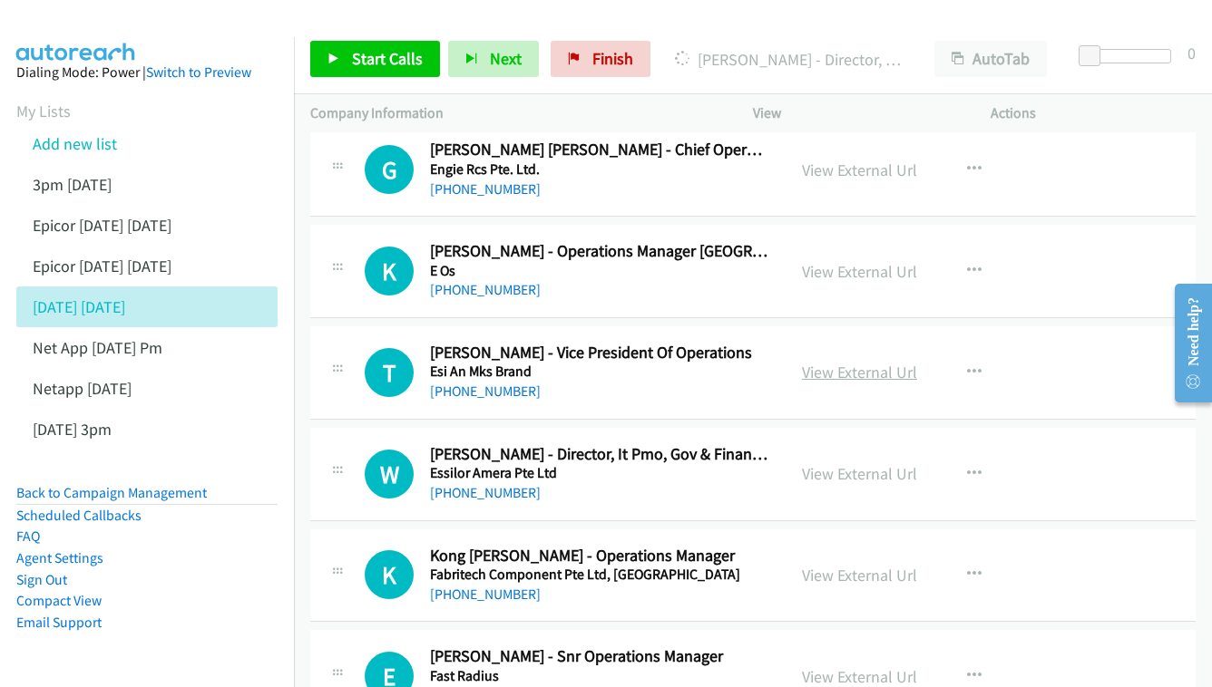
click at [860, 362] on link "View External Url" at bounding box center [859, 372] width 115 height 21
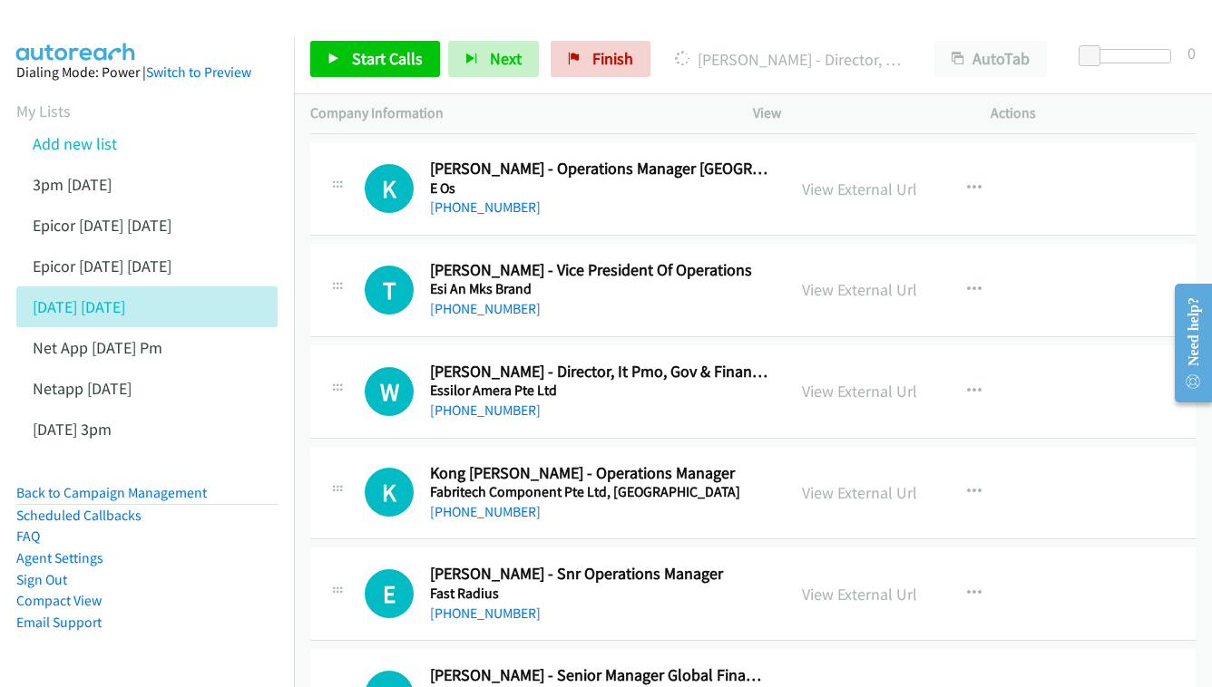
scroll to position [8371, 0]
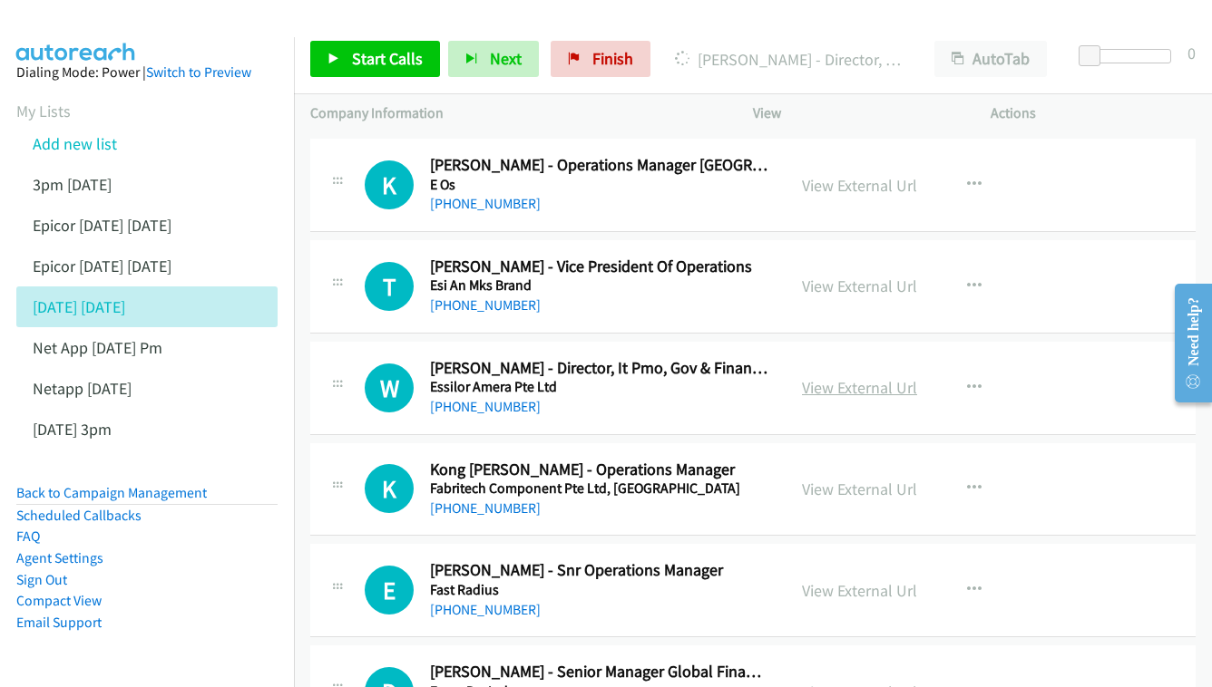
click at [883, 377] on link "View External Url" at bounding box center [859, 387] width 115 height 21
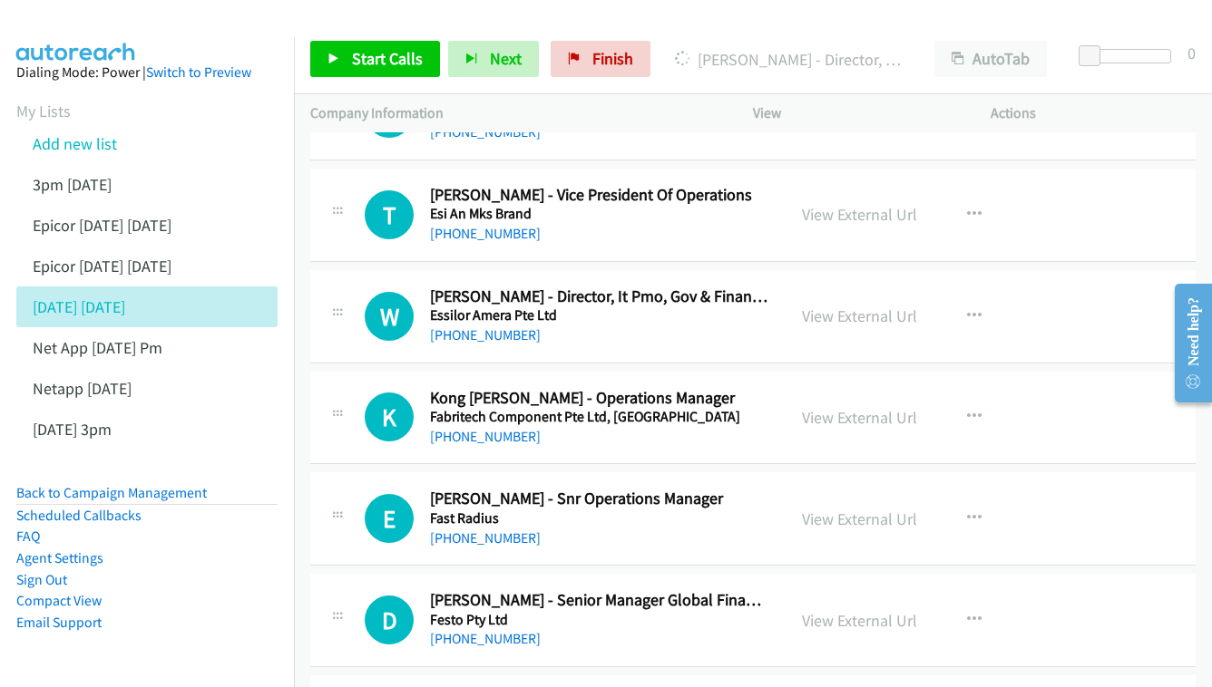
scroll to position [8475, 0]
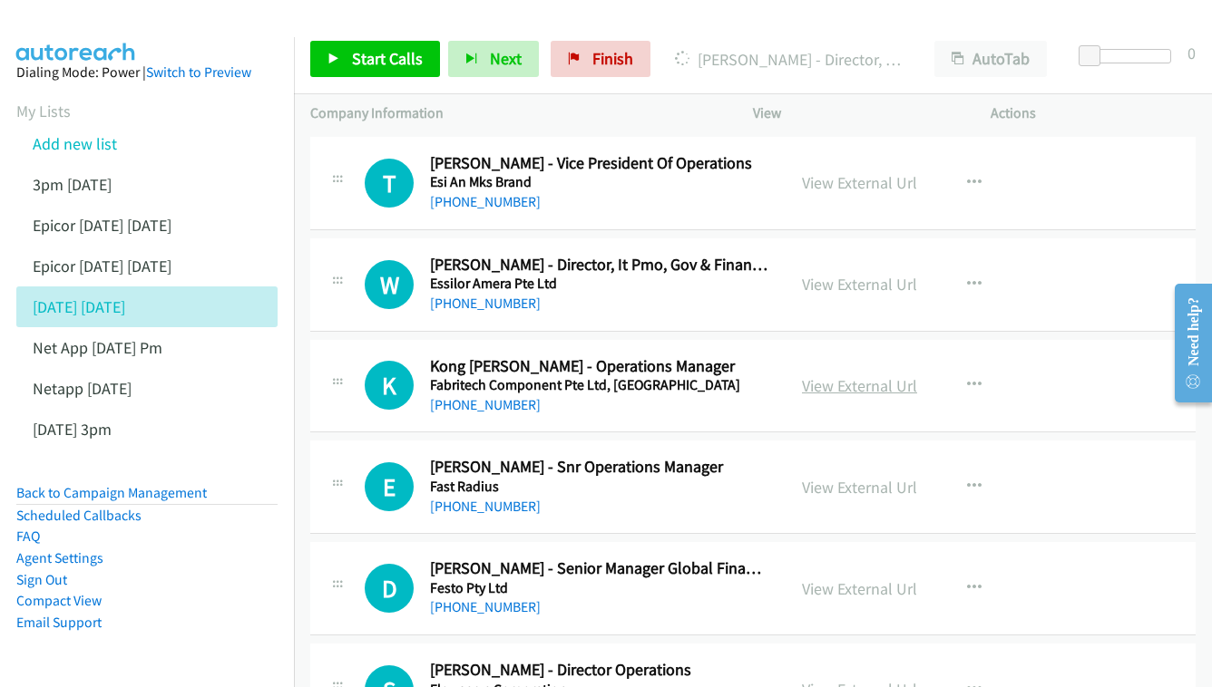
click at [850, 375] on link "View External Url" at bounding box center [859, 385] width 115 height 21
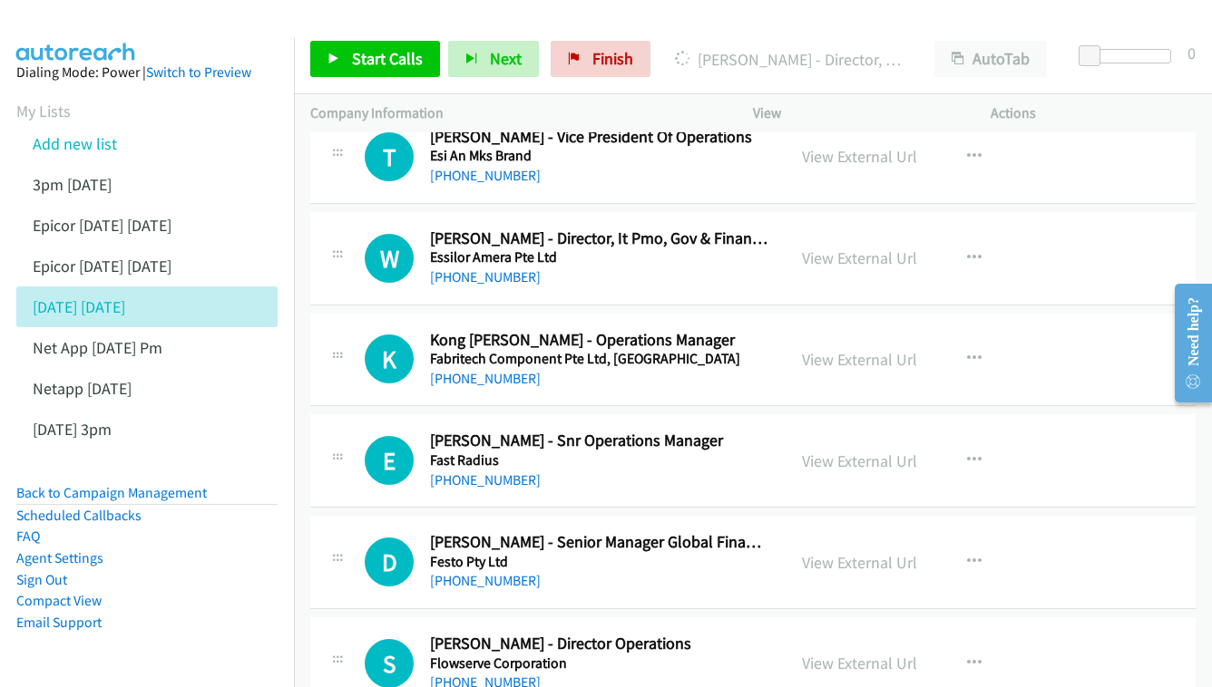
scroll to position [8532, 0]
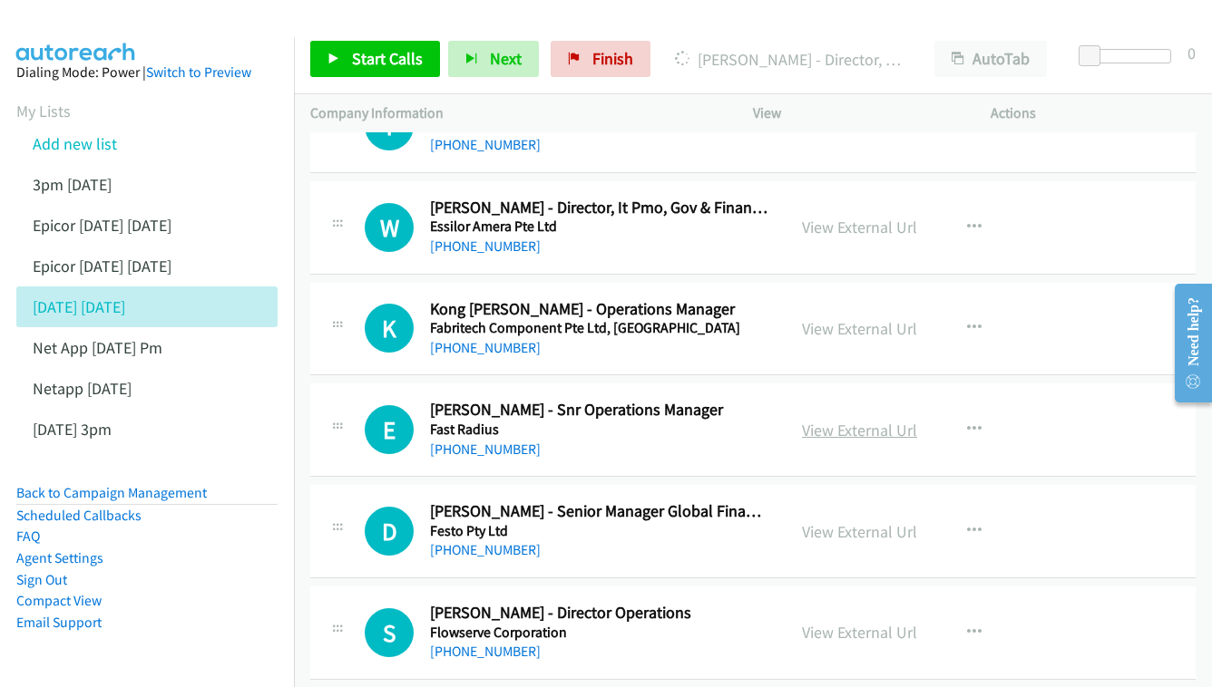
click at [826, 420] on link "View External Url" at bounding box center [859, 430] width 115 height 21
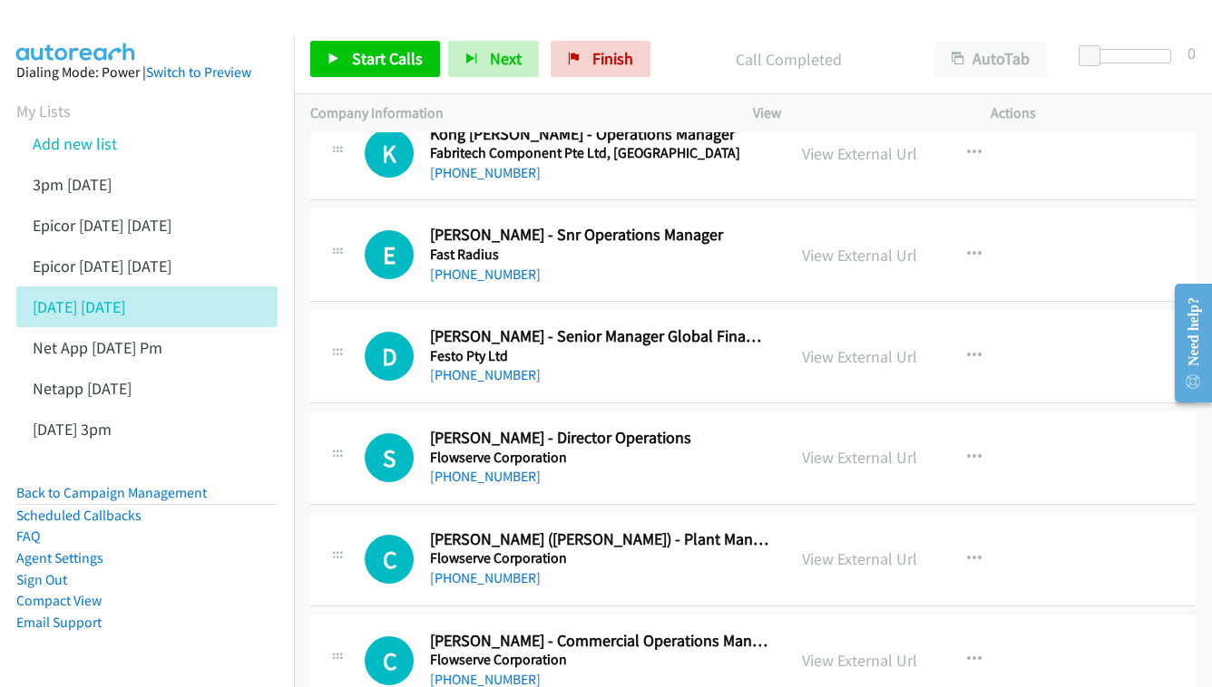
scroll to position [8730, 0]
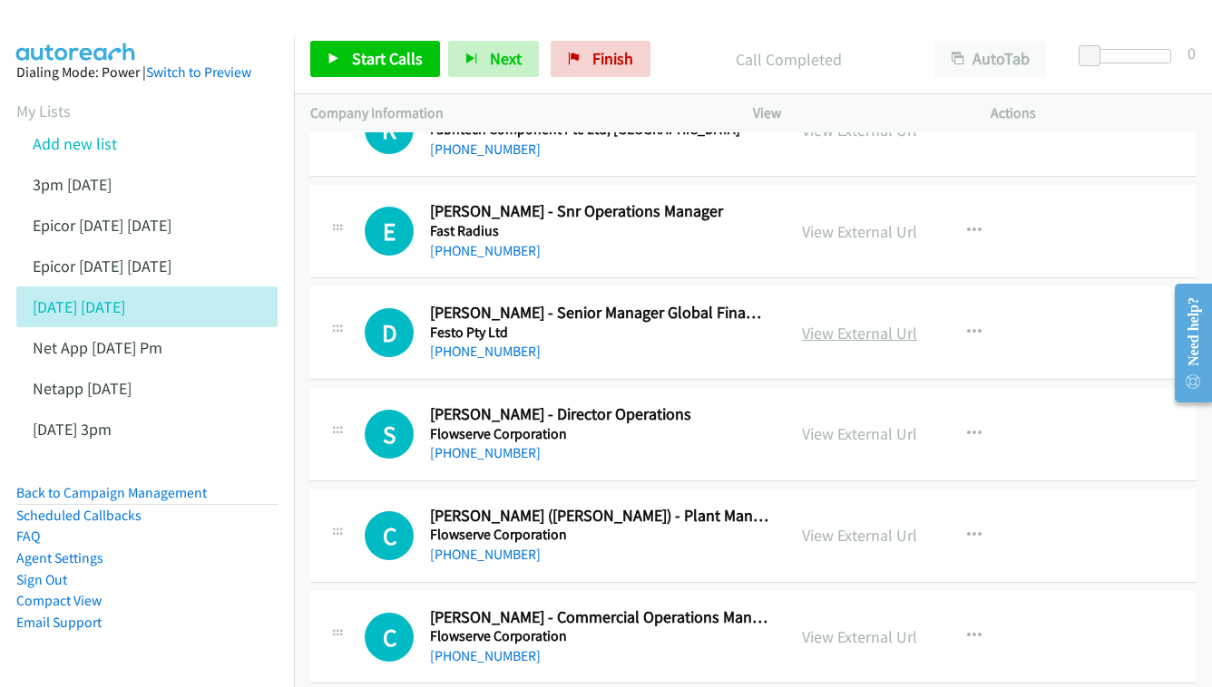
click at [858, 323] on link "View External Url" at bounding box center [859, 333] width 115 height 21
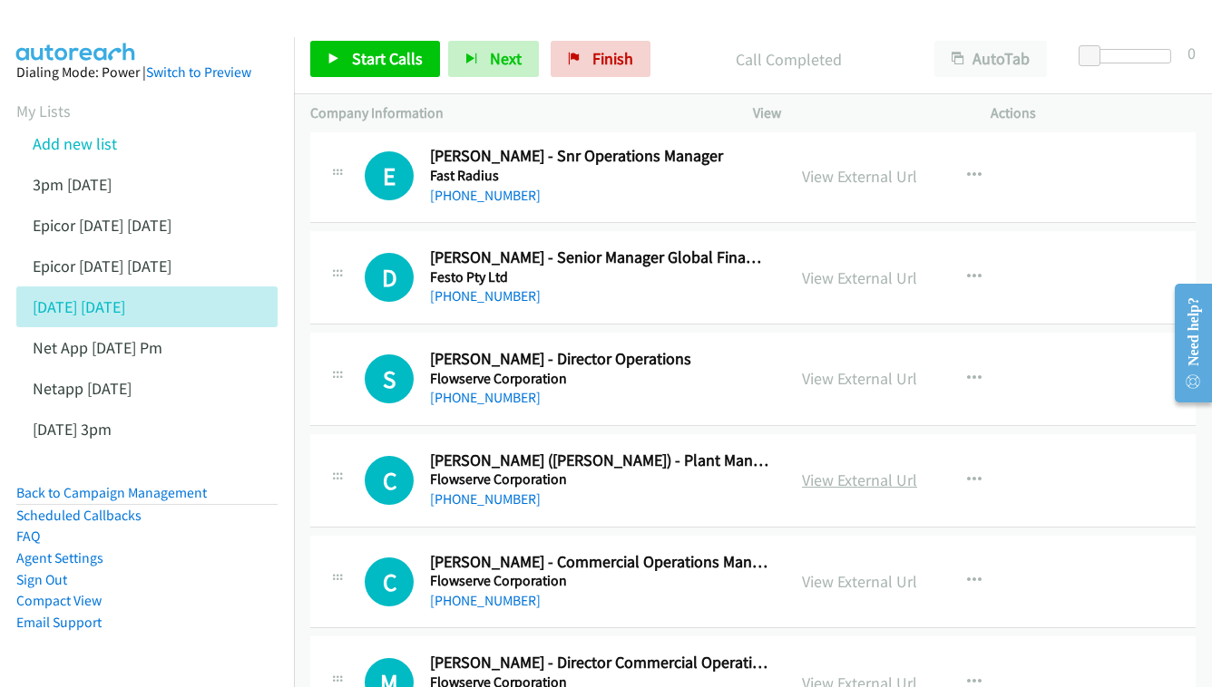
scroll to position [8809, 0]
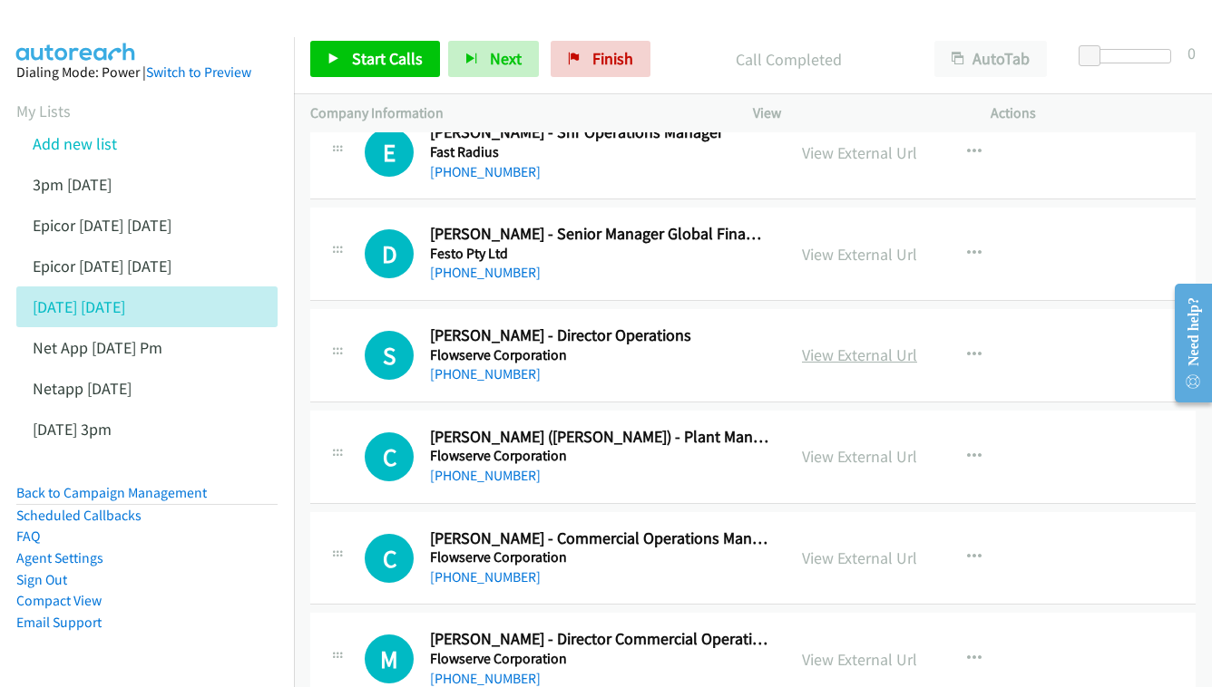
click at [855, 345] on link "View External Url" at bounding box center [859, 355] width 115 height 21
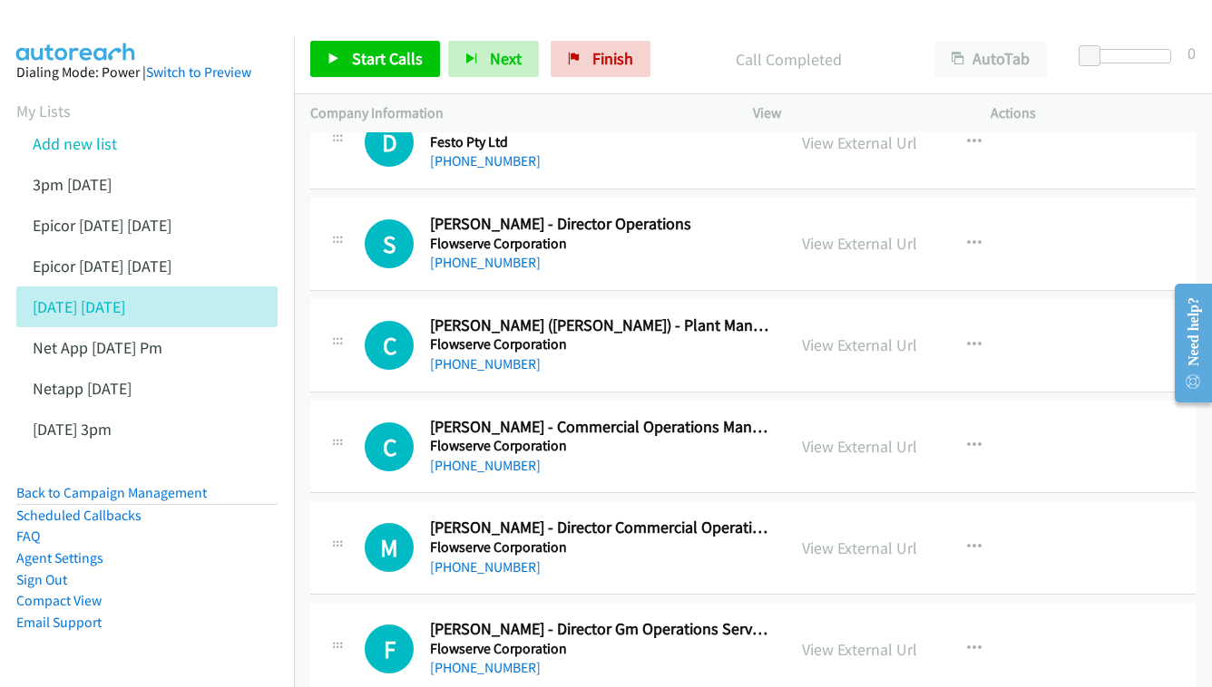
scroll to position [8924, 0]
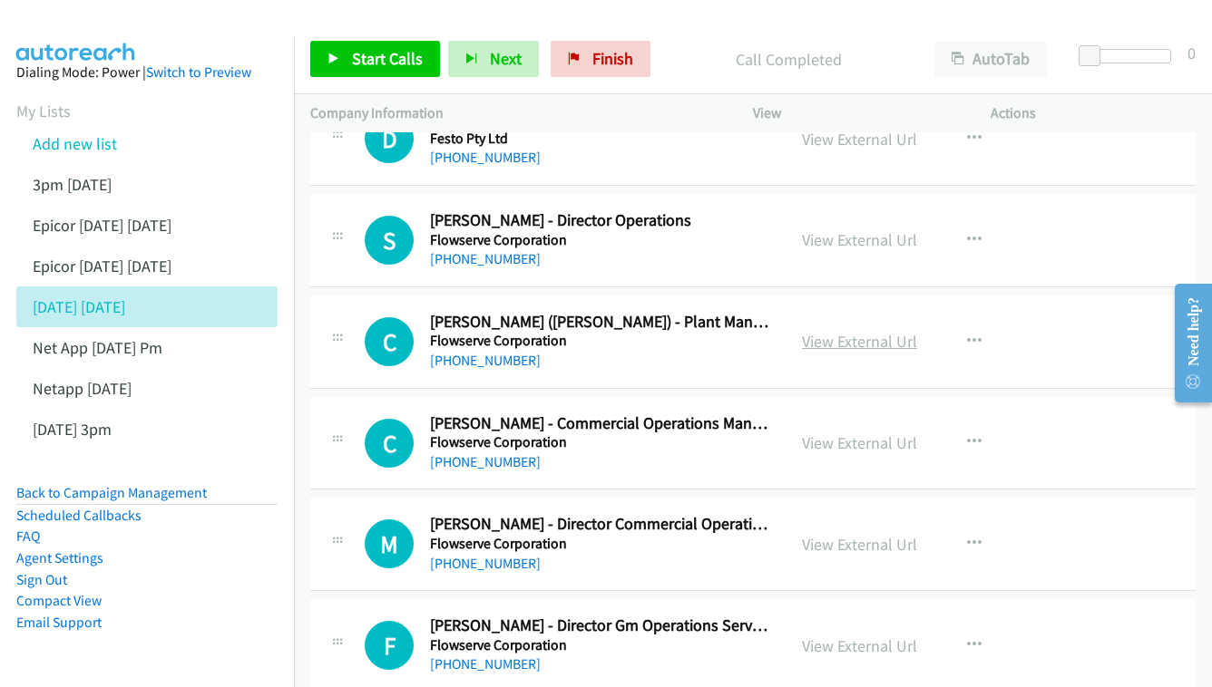
click at [824, 331] on link "View External Url" at bounding box center [859, 341] width 115 height 21
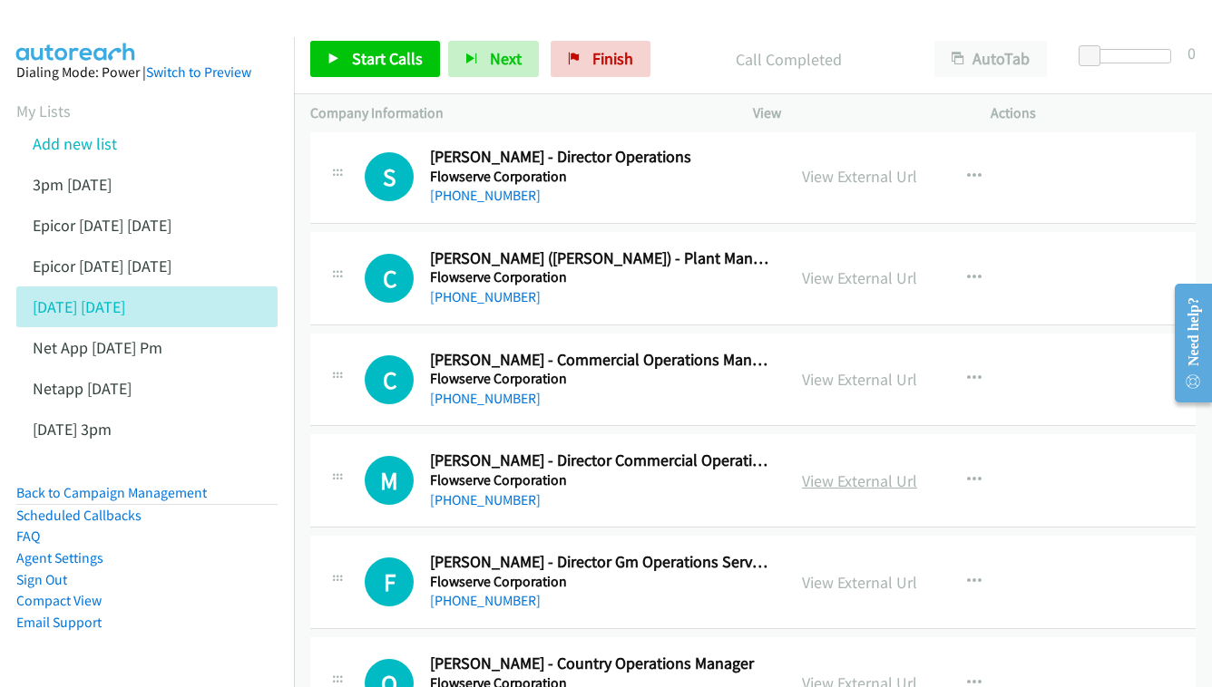
scroll to position [9012, 0]
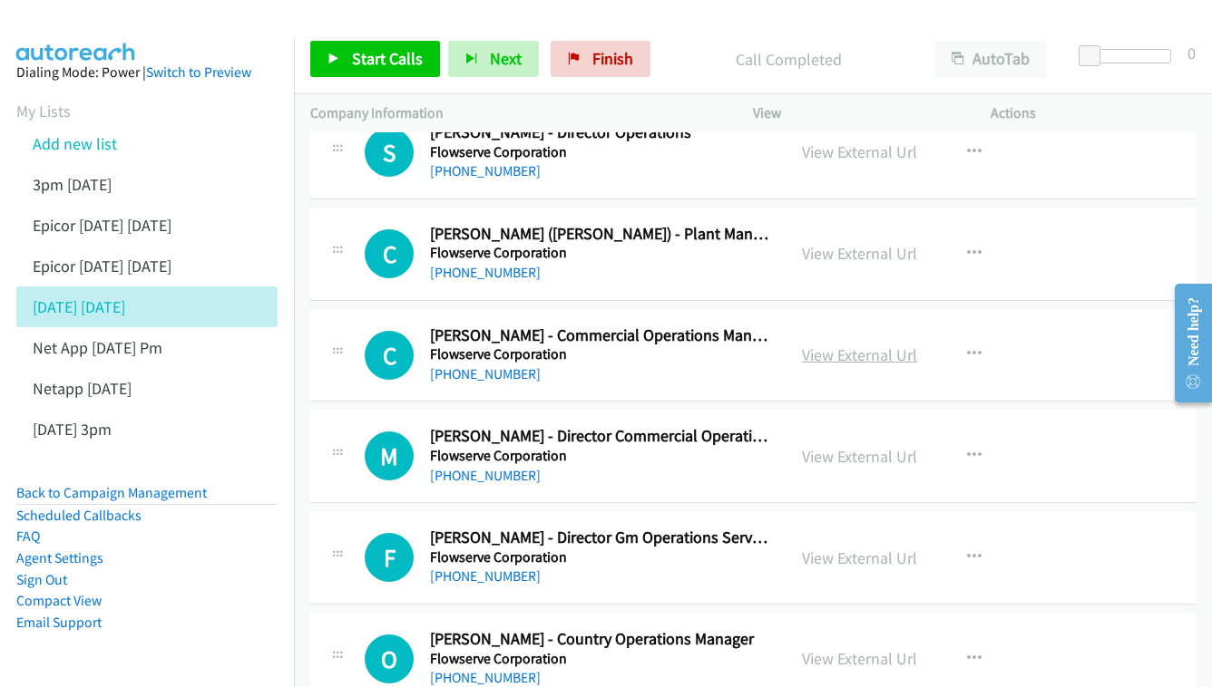
click at [849, 345] on link "View External Url" at bounding box center [859, 355] width 115 height 21
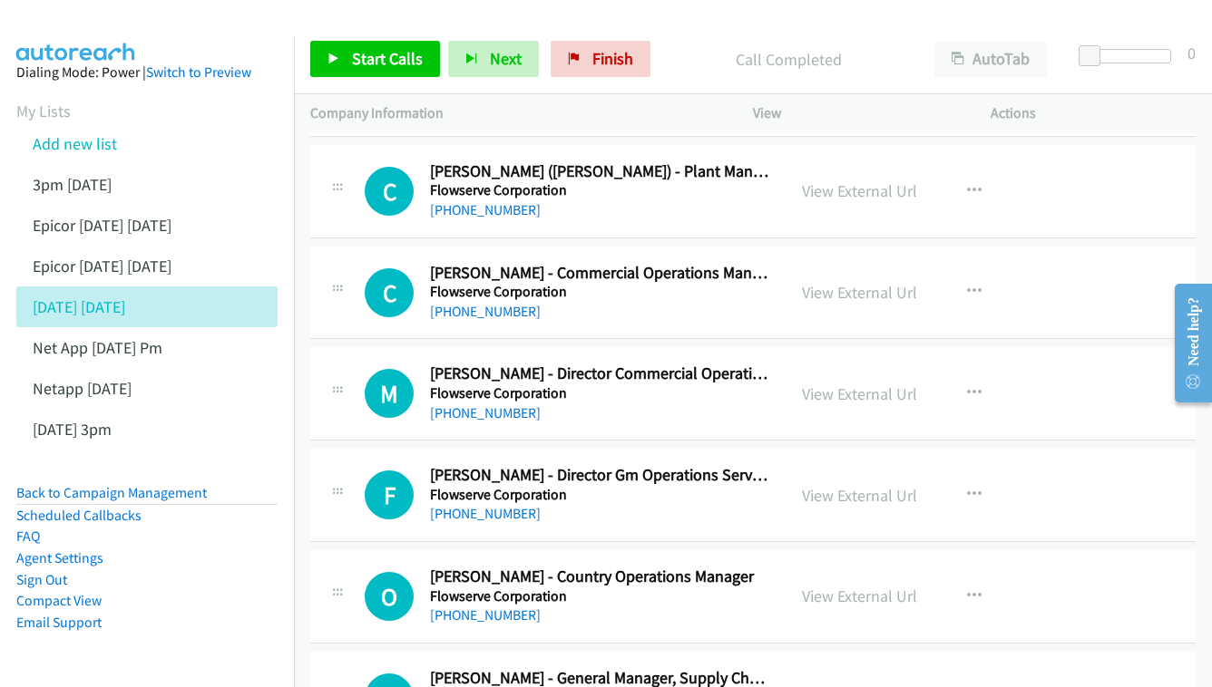
scroll to position [9108, 0]
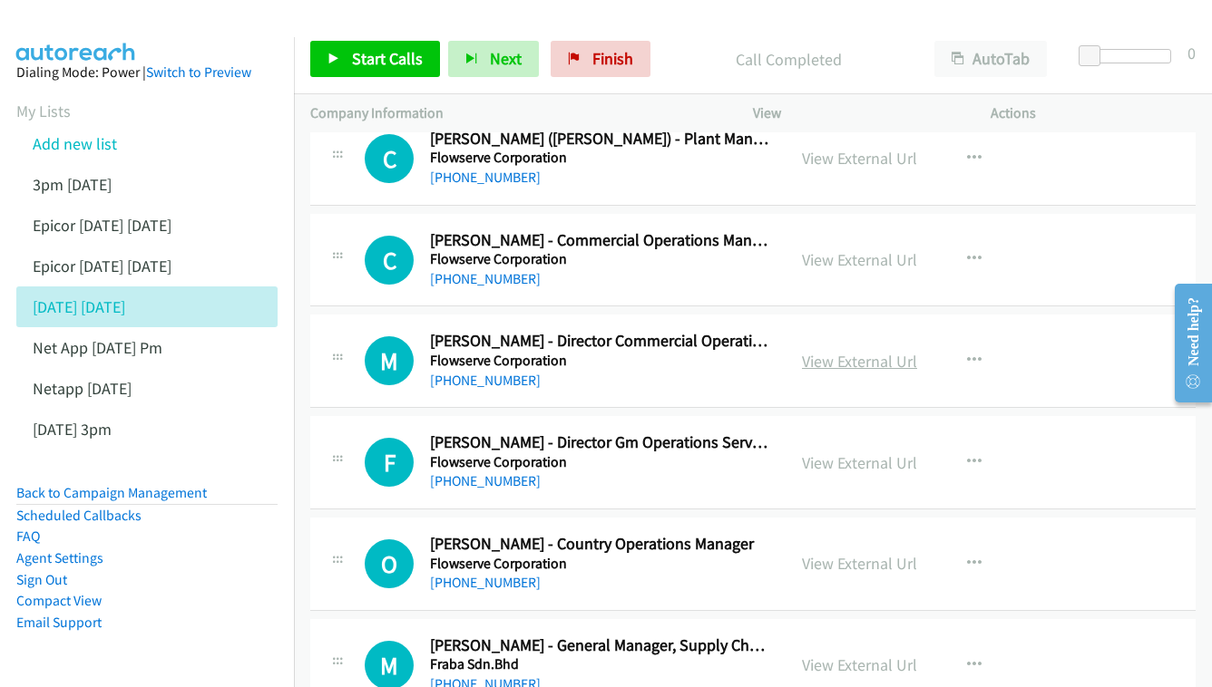
click at [870, 351] on link "View External Url" at bounding box center [859, 361] width 115 height 21
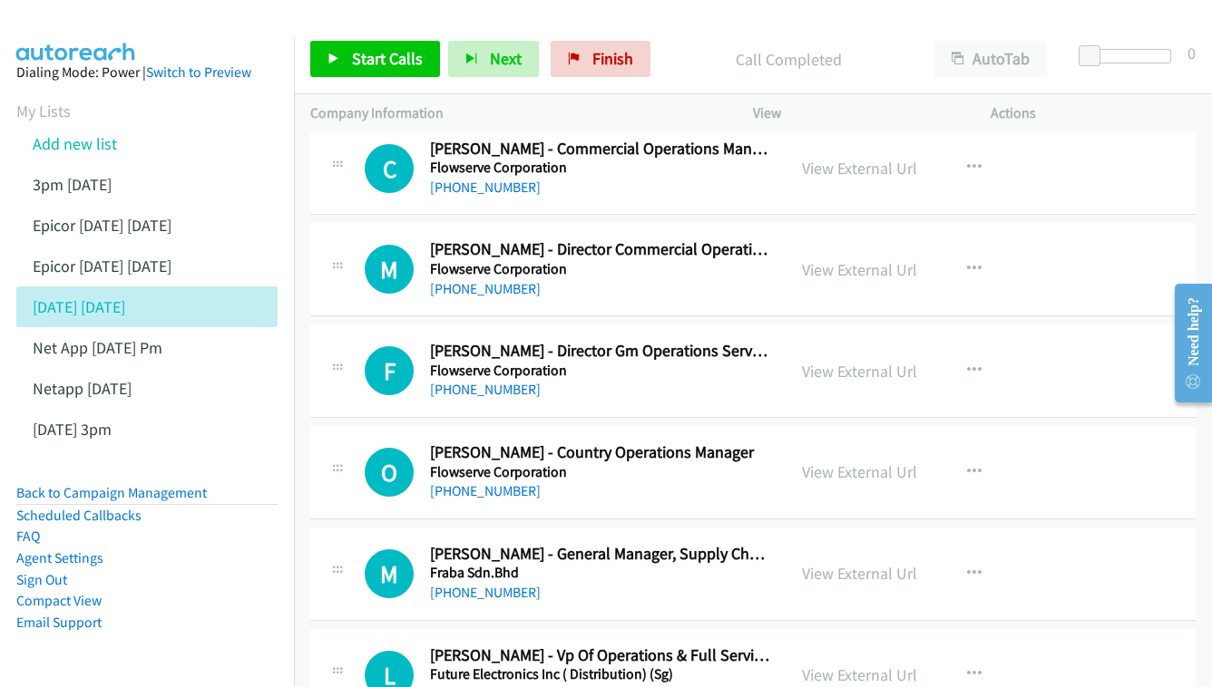
scroll to position [9229, 0]
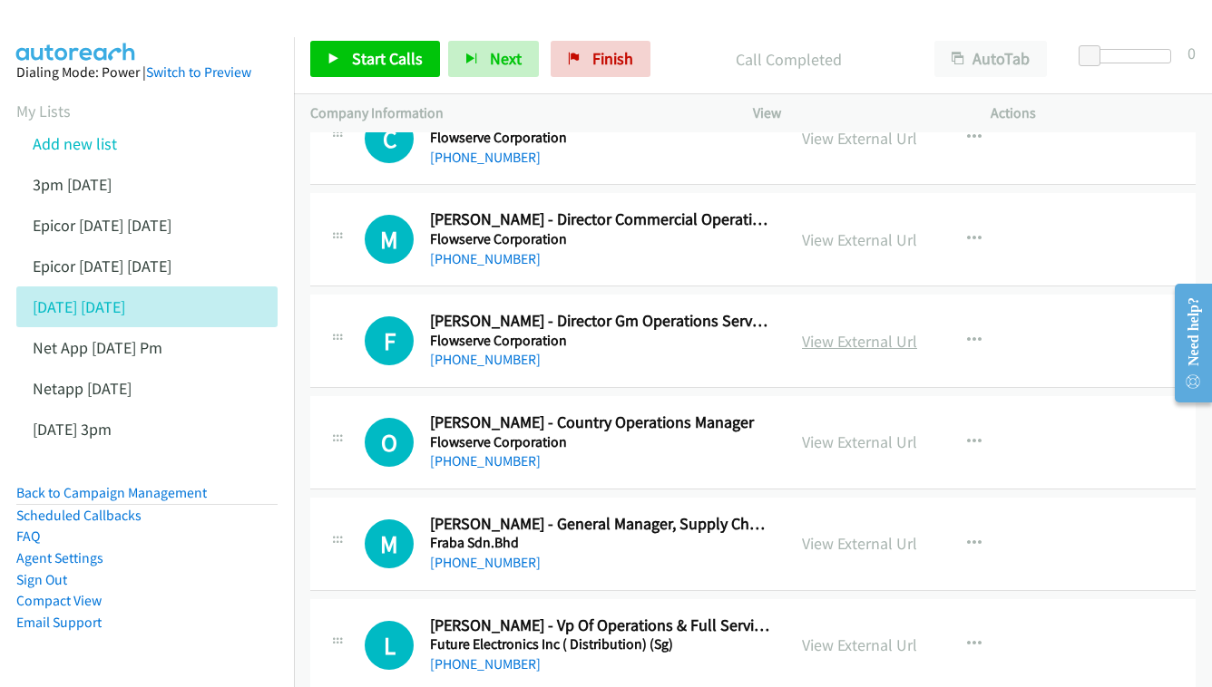
click at [875, 331] on link "View External Url" at bounding box center [859, 341] width 115 height 21
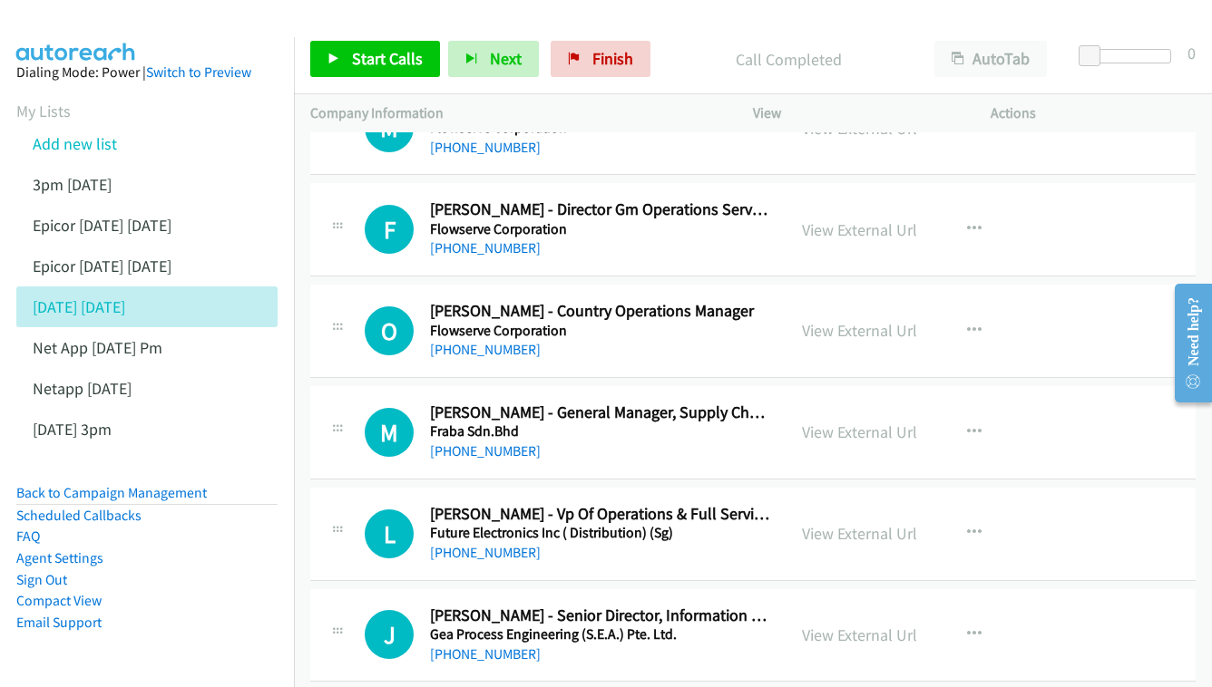
scroll to position [9337, 0]
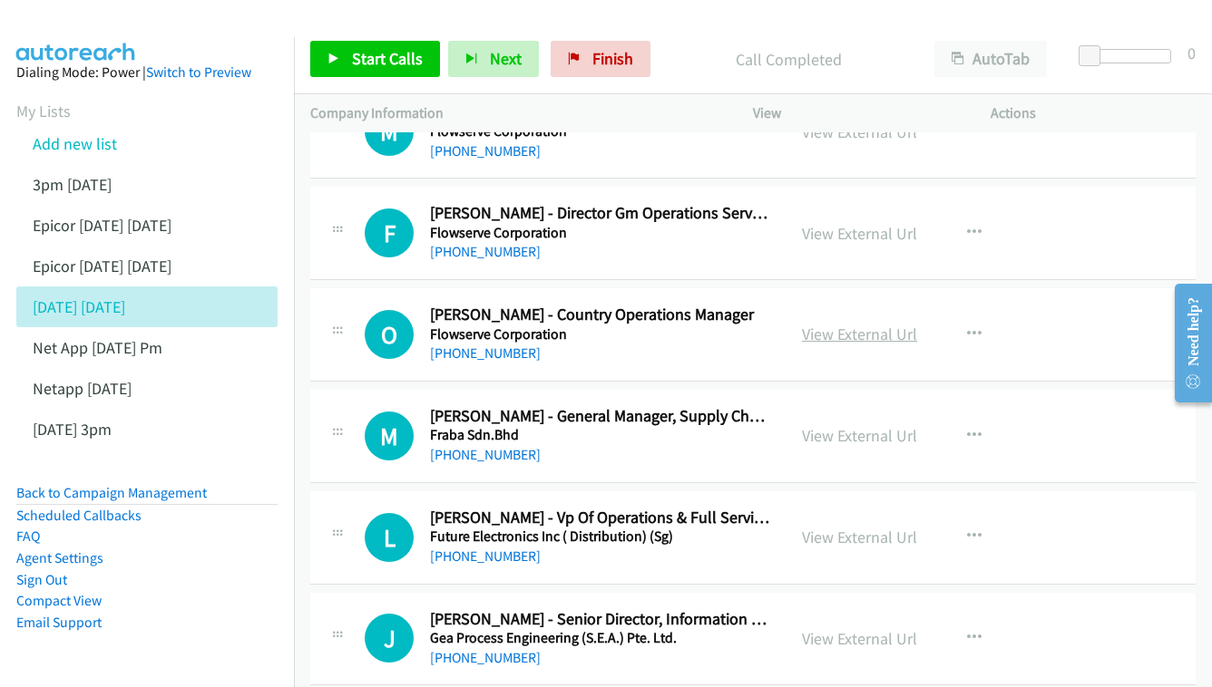
click at [843, 324] on link "View External Url" at bounding box center [859, 334] width 115 height 21
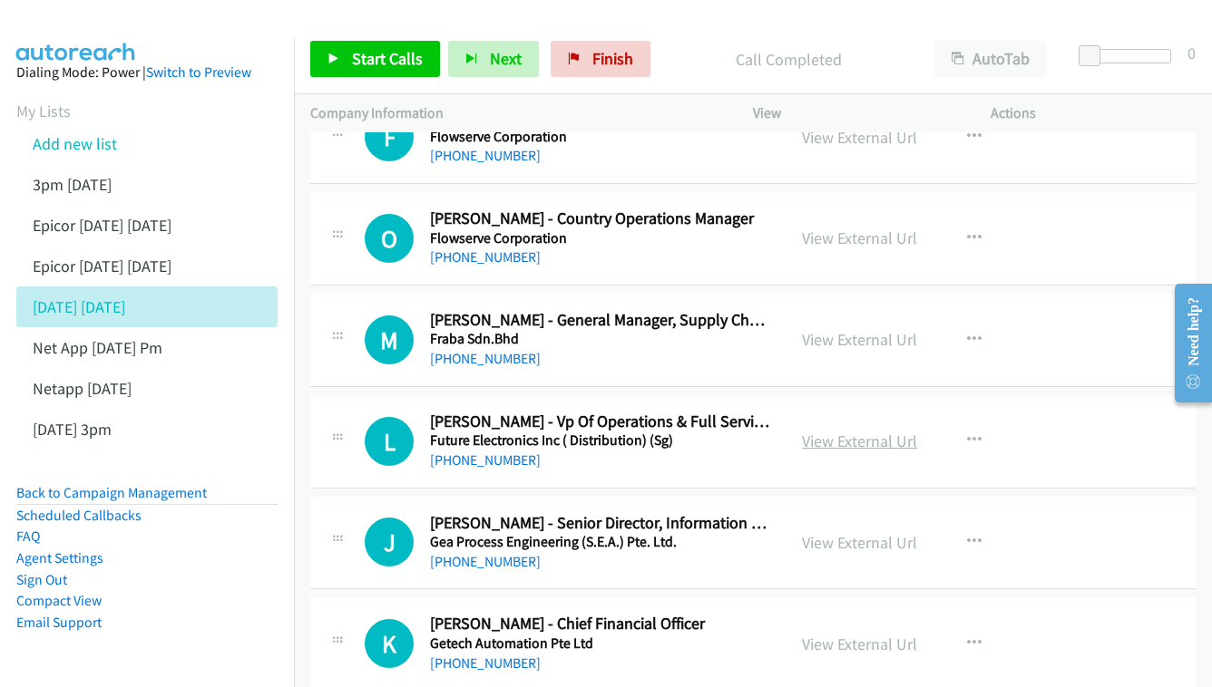
scroll to position [9437, 0]
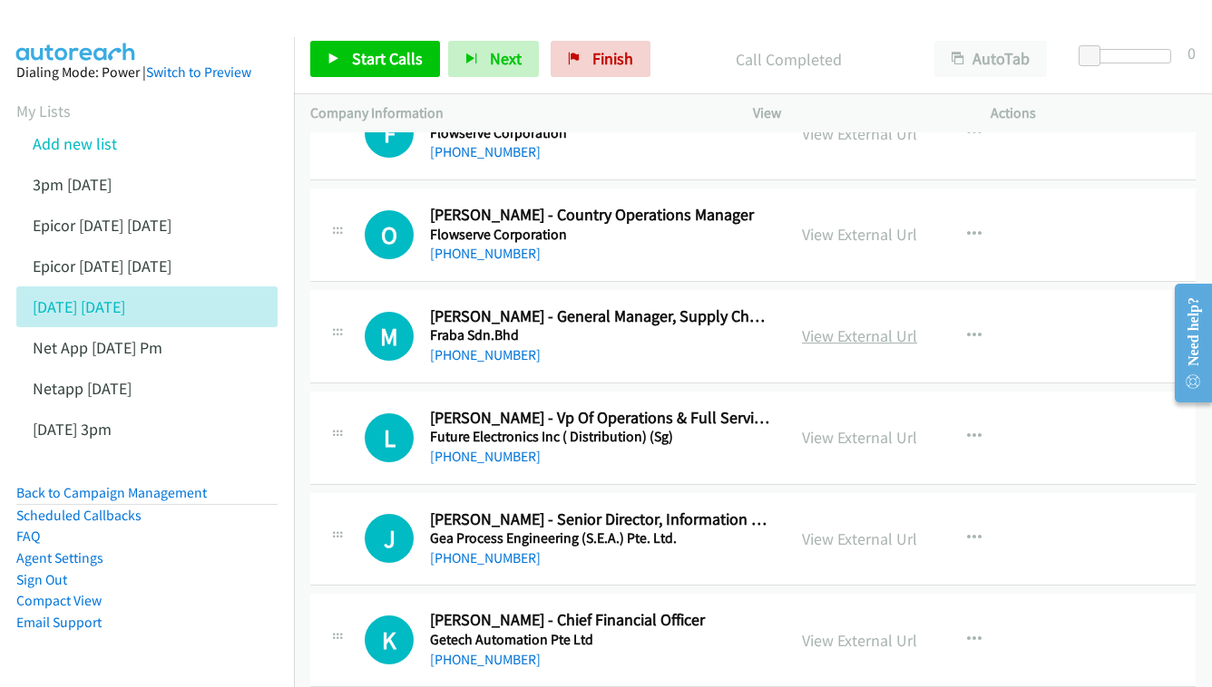
click at [837, 326] on link "View External Url" at bounding box center [859, 336] width 115 height 21
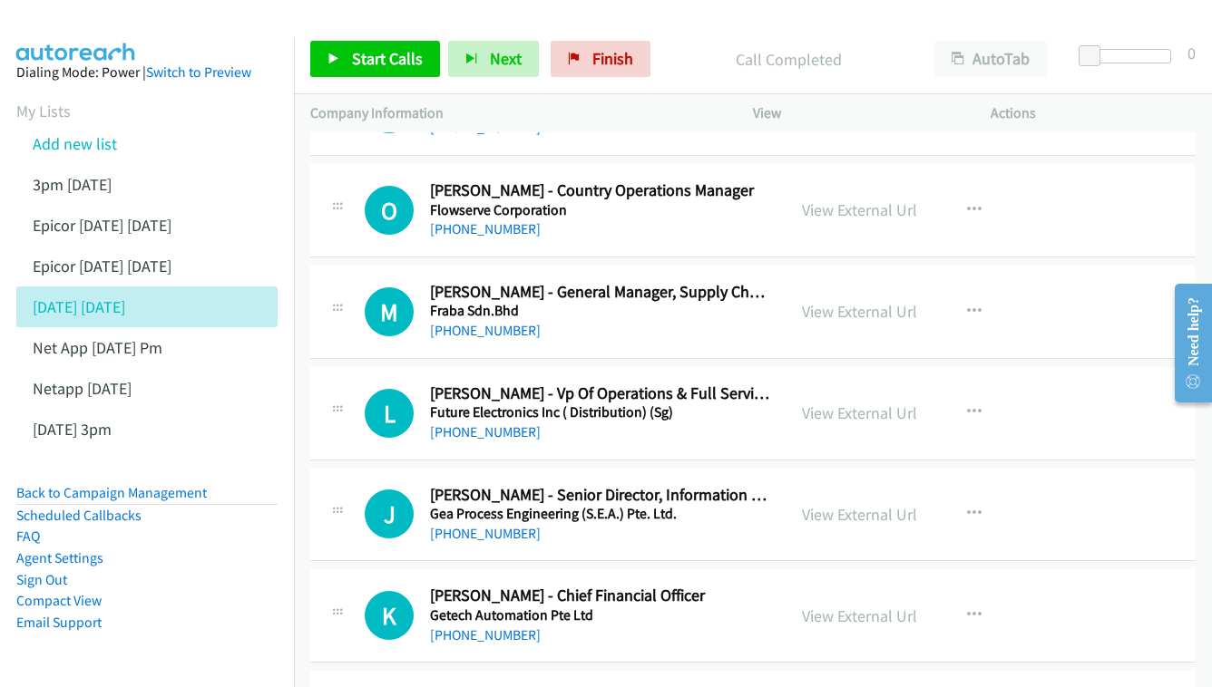
scroll to position [9544, 0]
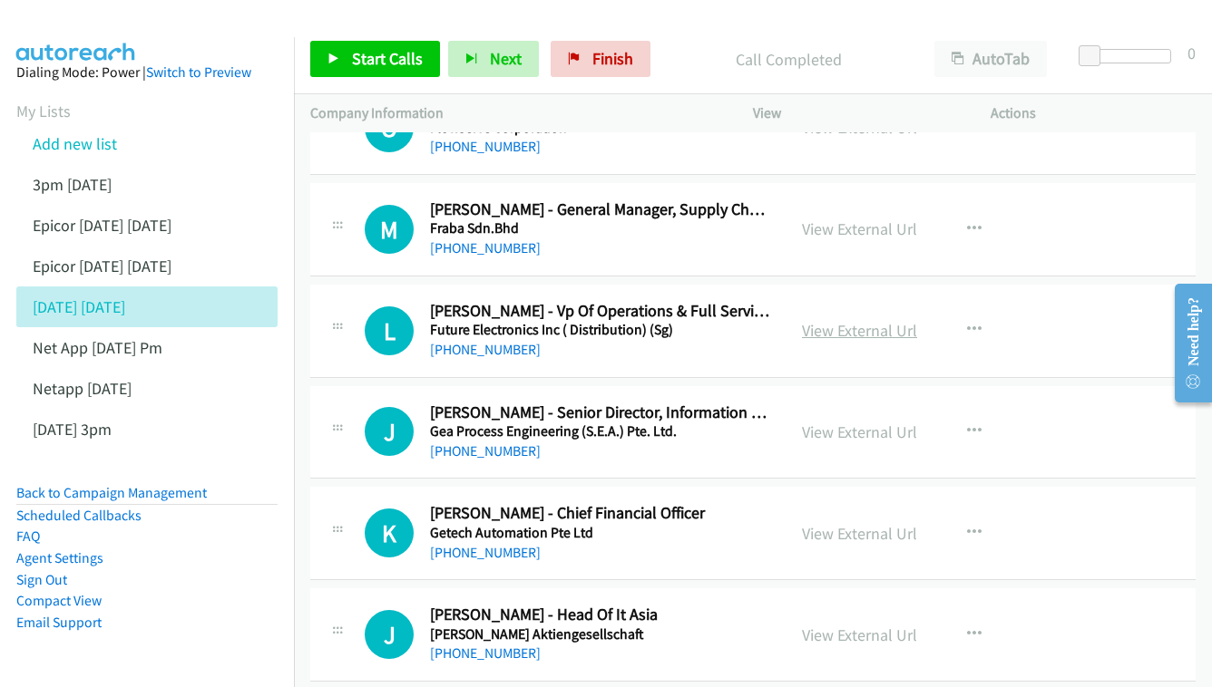
click at [860, 320] on link "View External Url" at bounding box center [859, 330] width 115 height 21
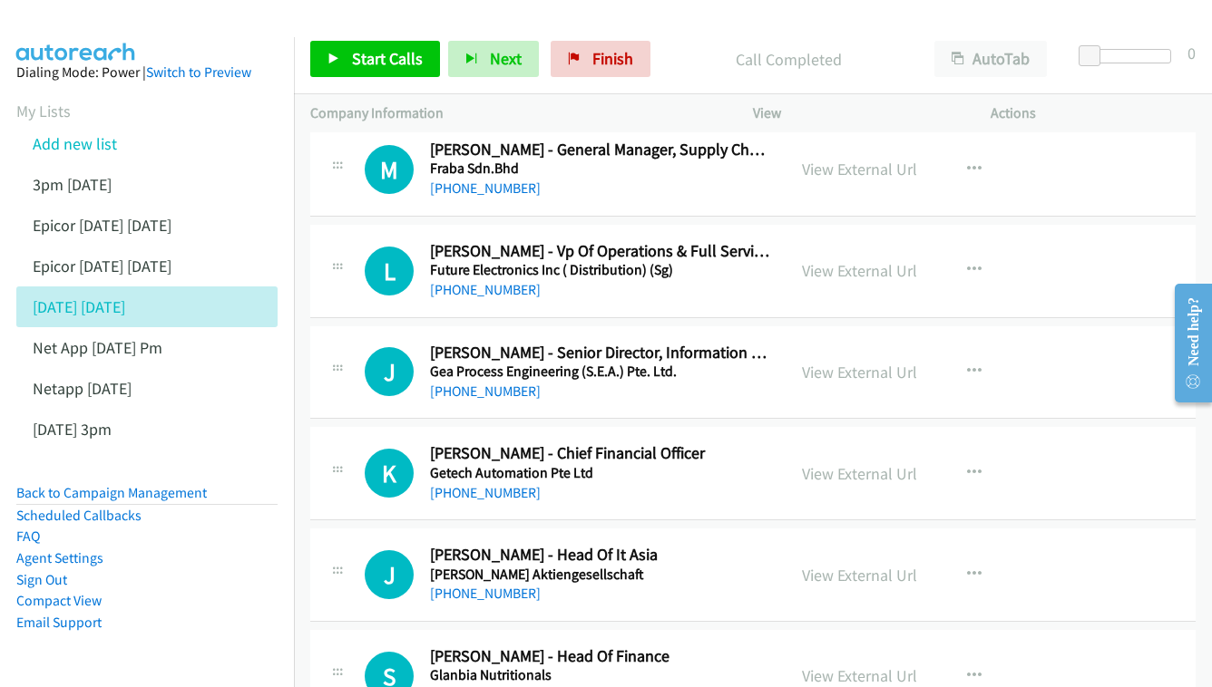
scroll to position [9635, 0]
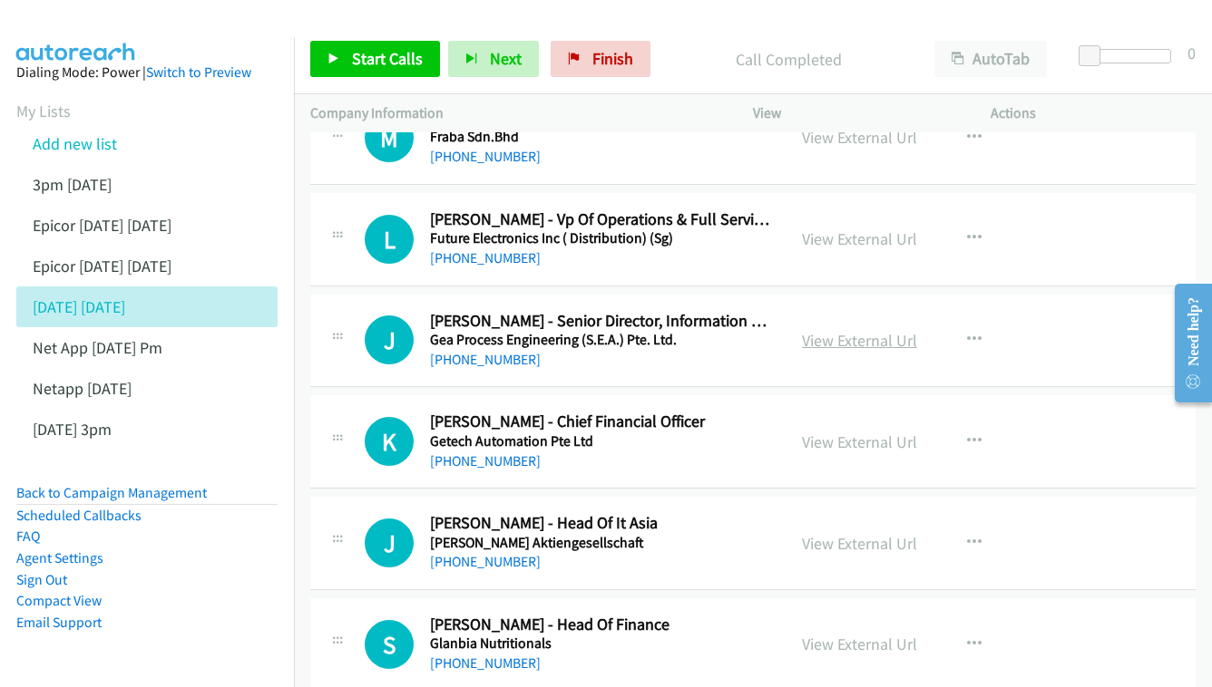
click at [852, 330] on link "View External Url" at bounding box center [859, 340] width 115 height 21
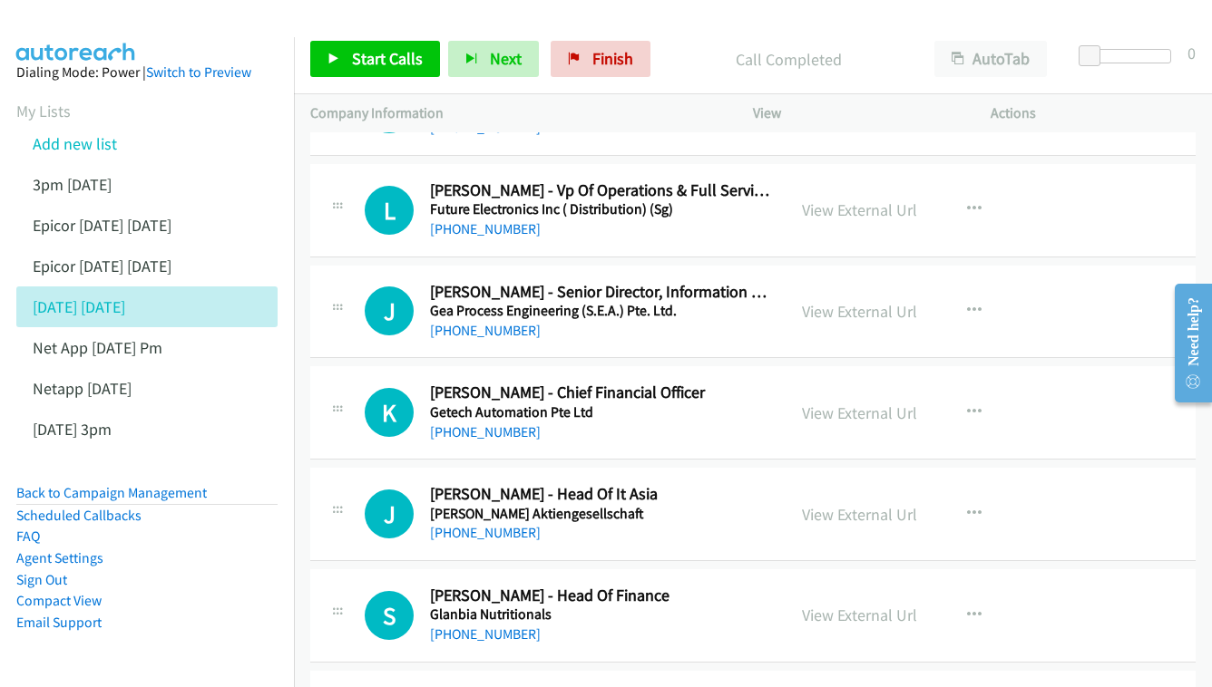
scroll to position [9743, 0]
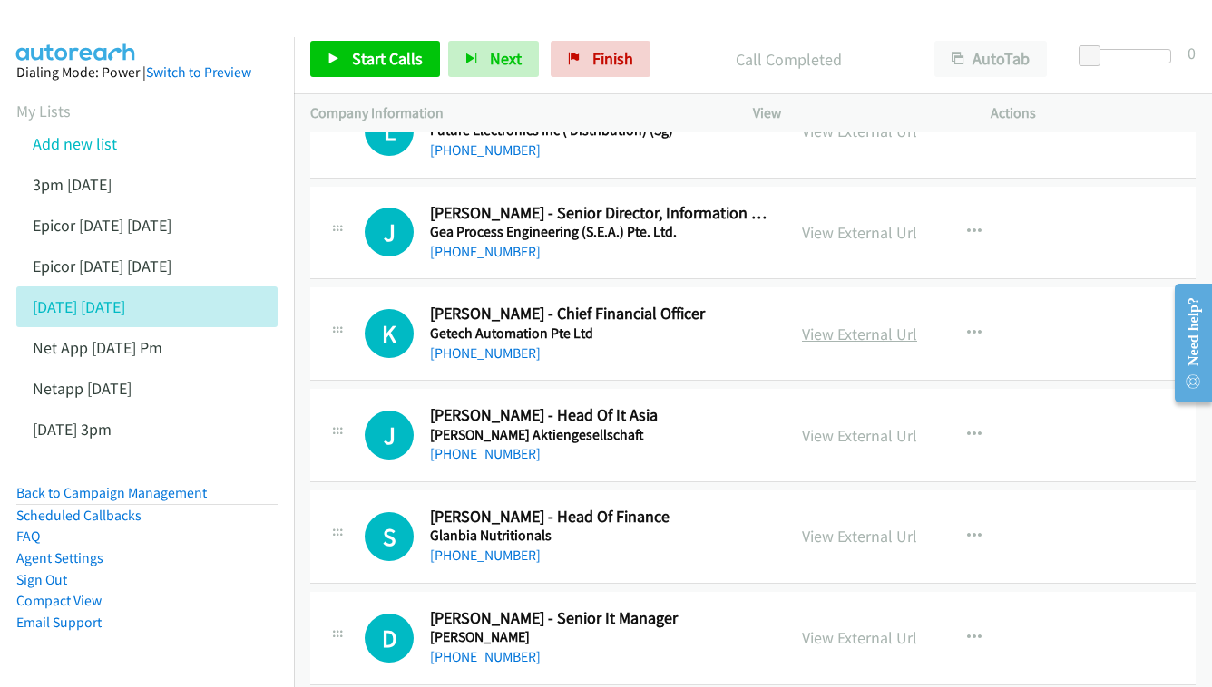
click at [873, 324] on link "View External Url" at bounding box center [859, 334] width 115 height 21
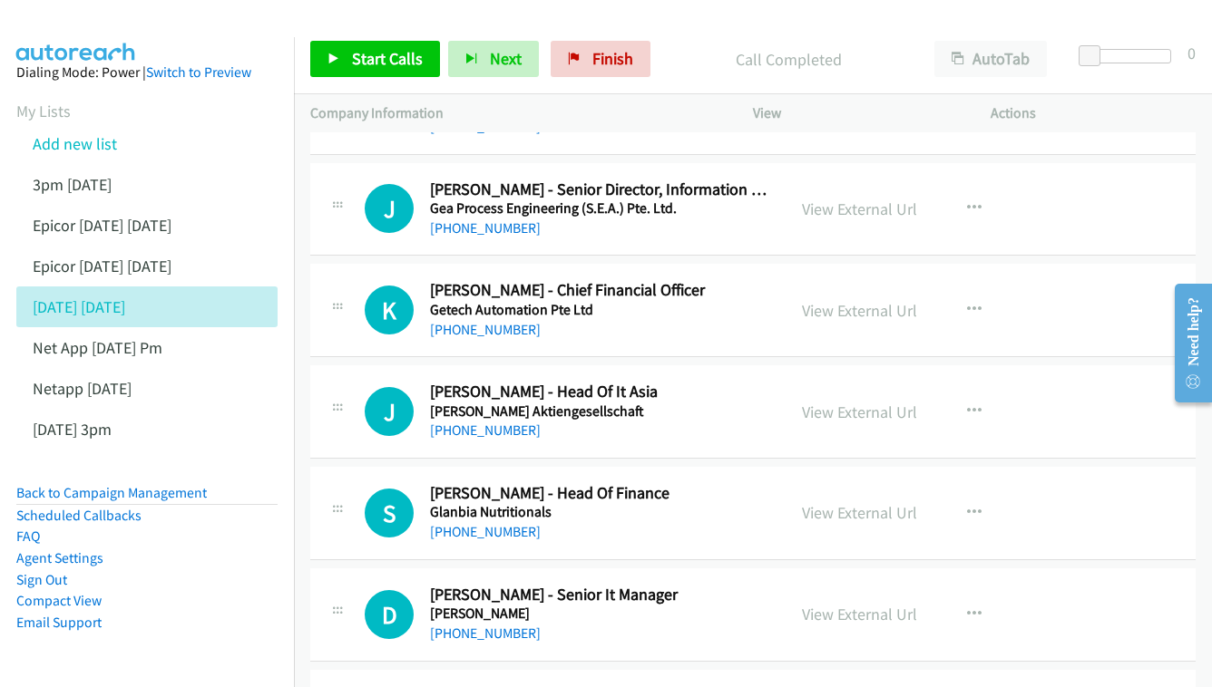
scroll to position [9791, 0]
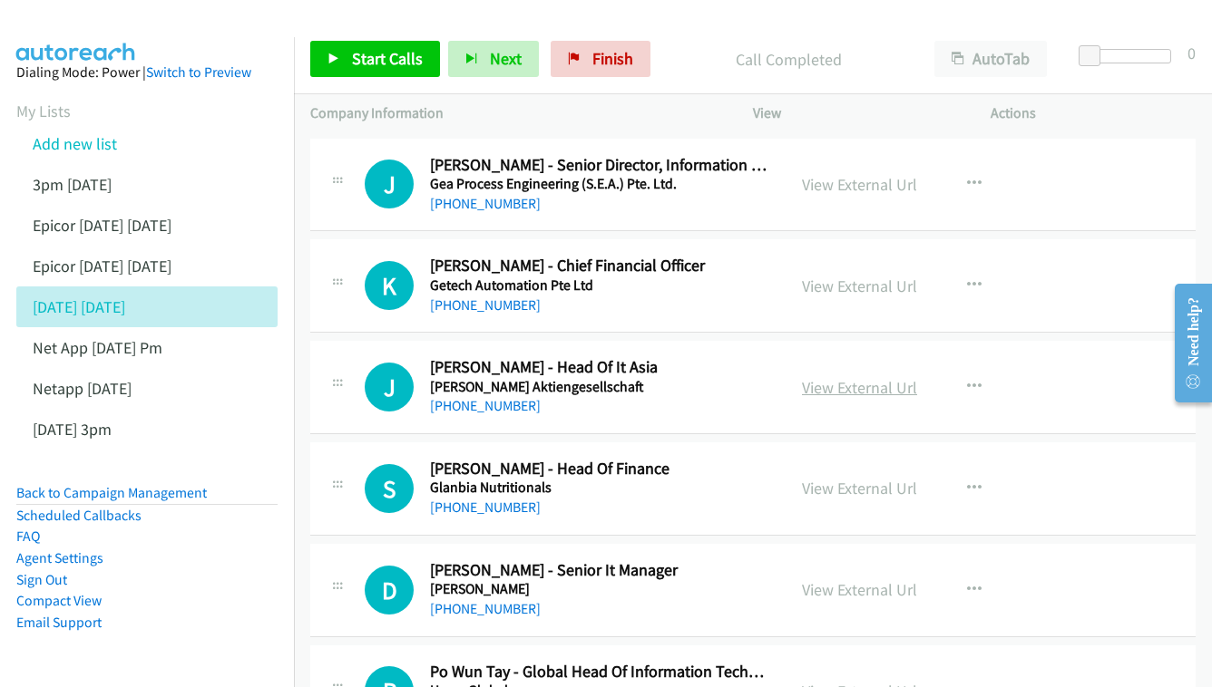
click at [857, 377] on link "View External Url" at bounding box center [859, 387] width 115 height 21
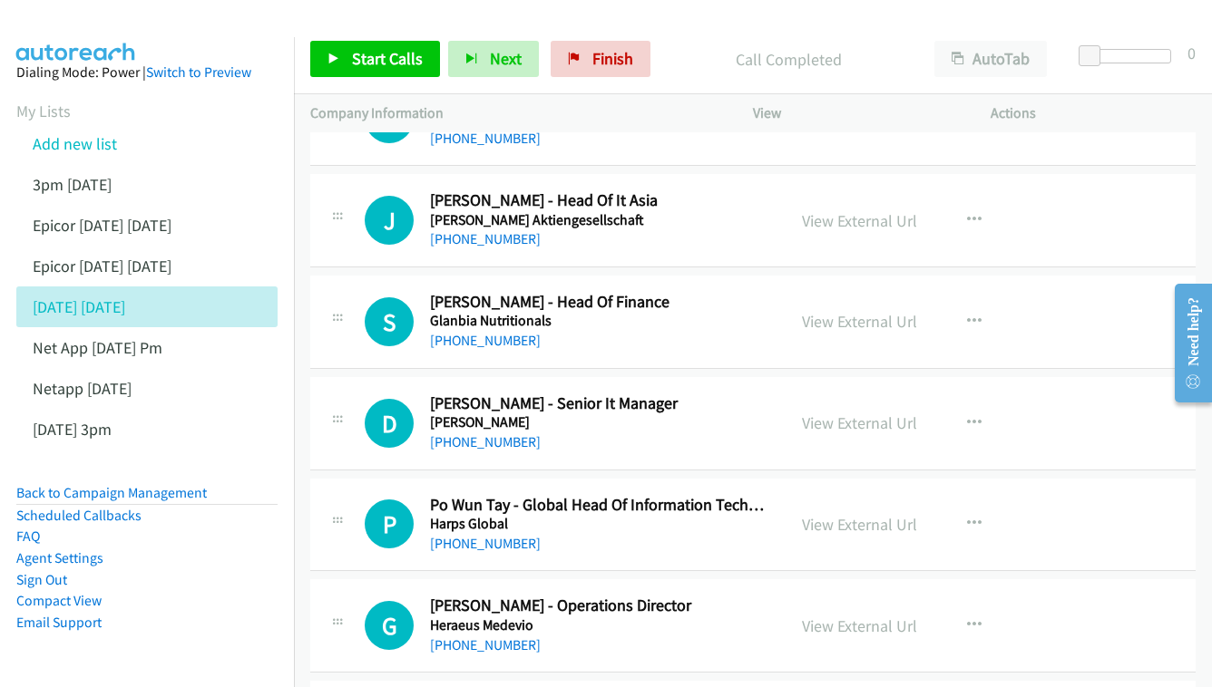
scroll to position [9924, 0]
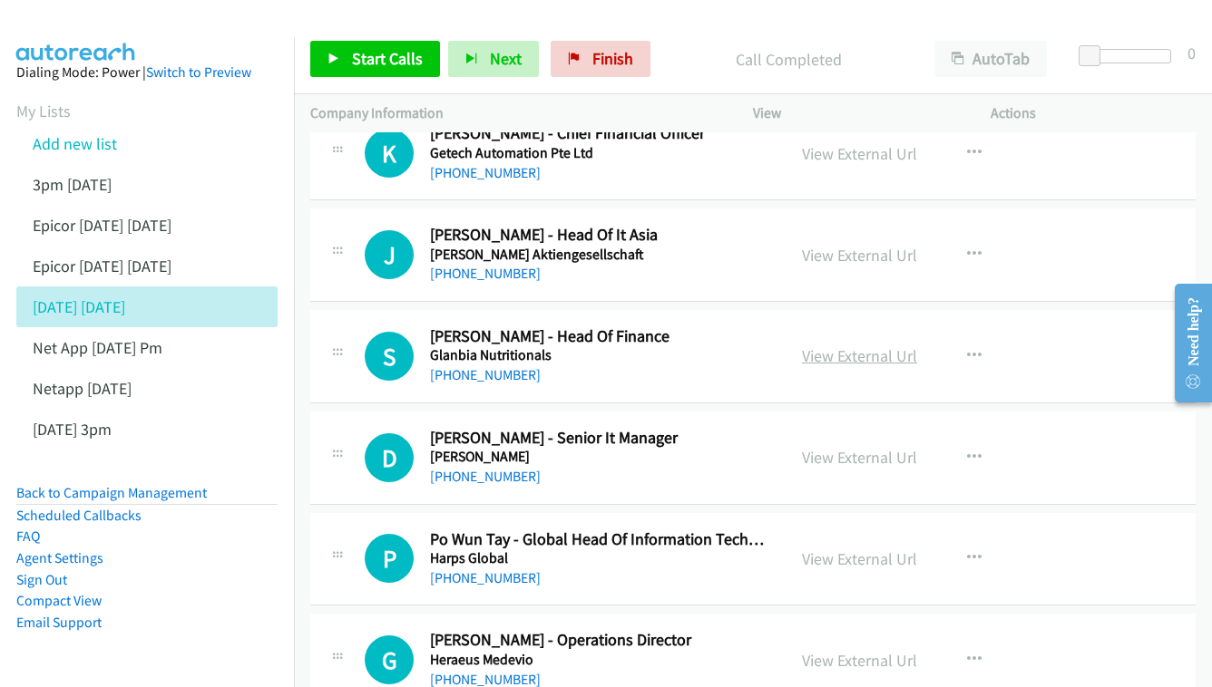
click at [862, 346] on link "View External Url" at bounding box center [859, 356] width 115 height 21
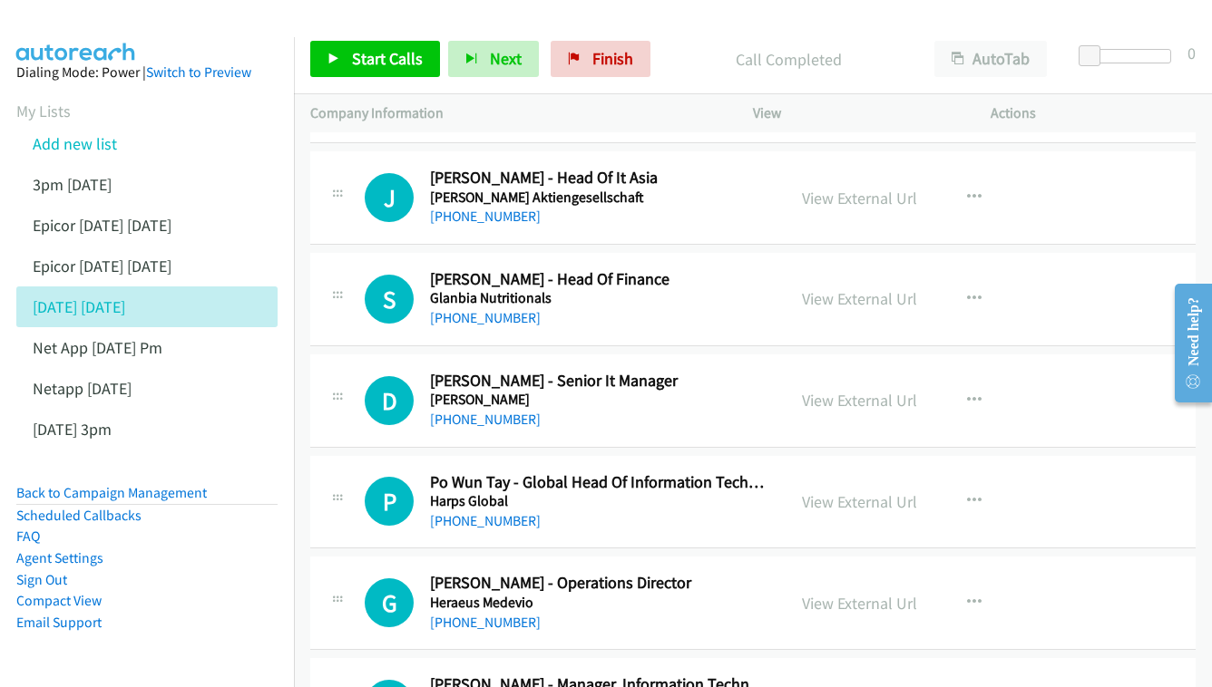
scroll to position [10007, 0]
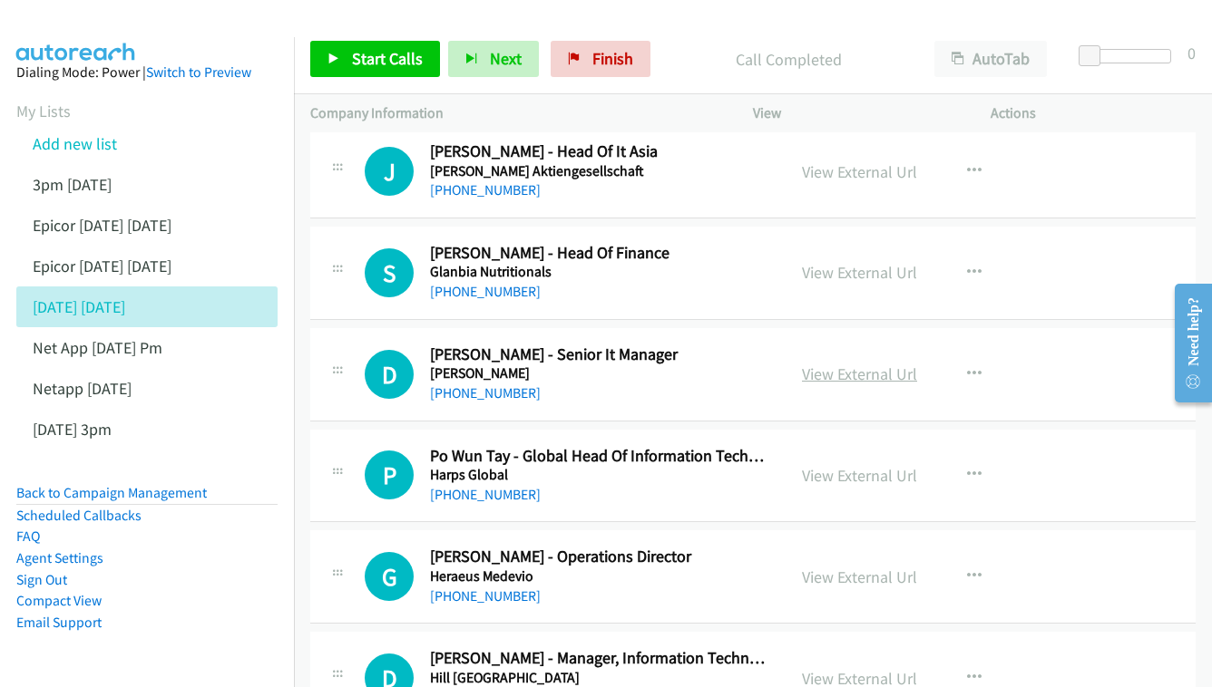
click at [852, 364] on link "View External Url" at bounding box center [859, 374] width 115 height 21
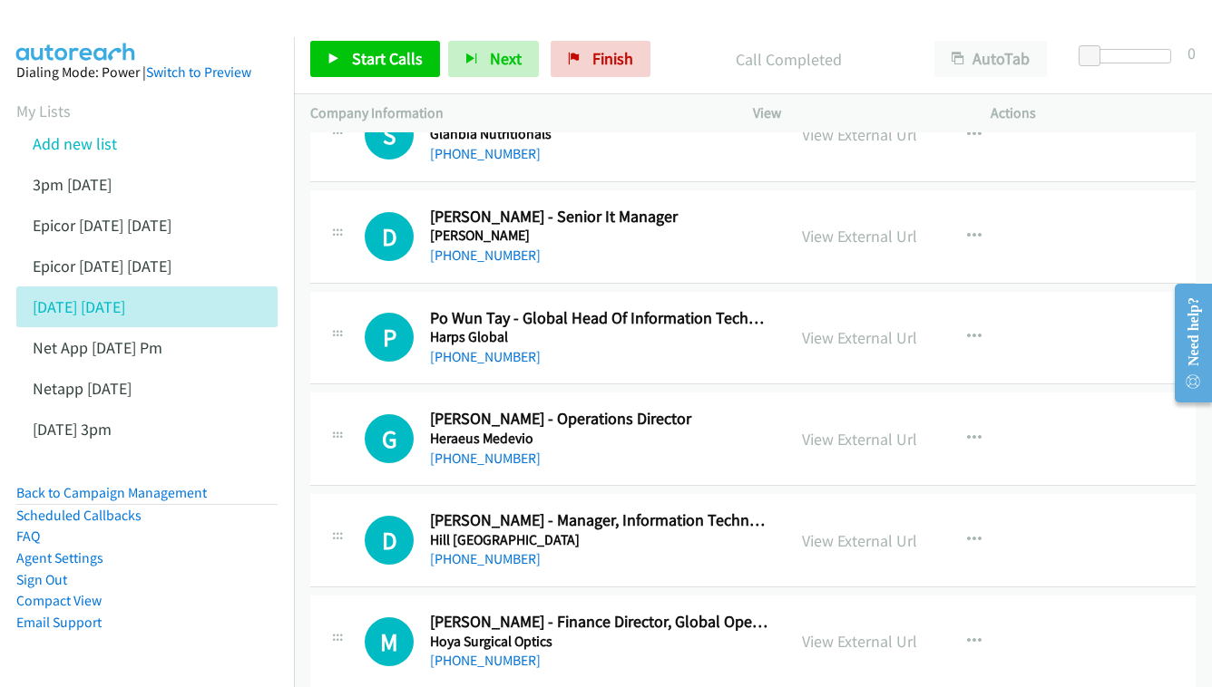
scroll to position [10113, 0]
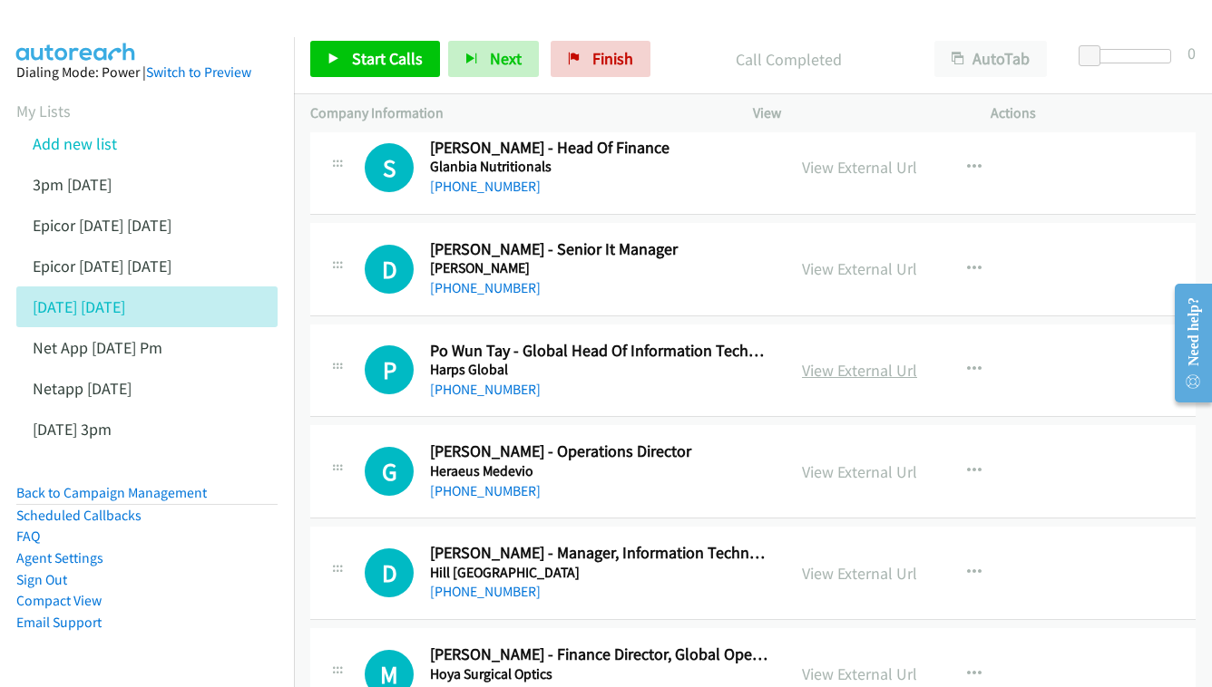
click at [888, 360] on link "View External Url" at bounding box center [859, 370] width 115 height 21
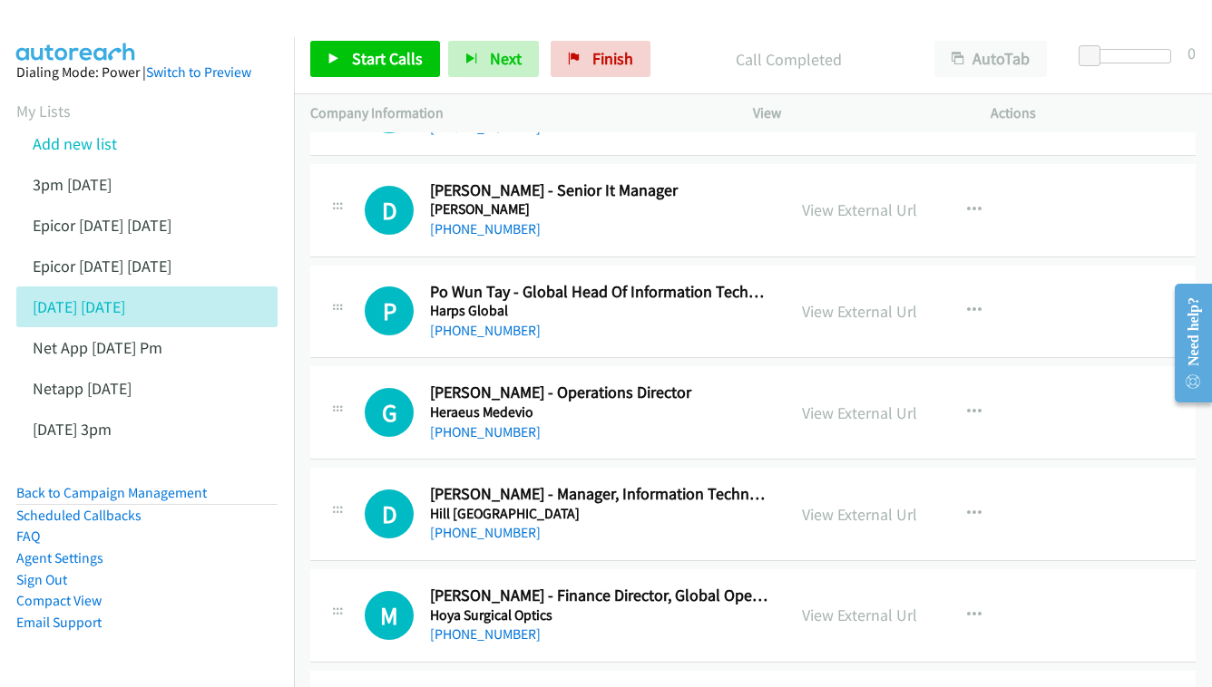
scroll to position [10175, 0]
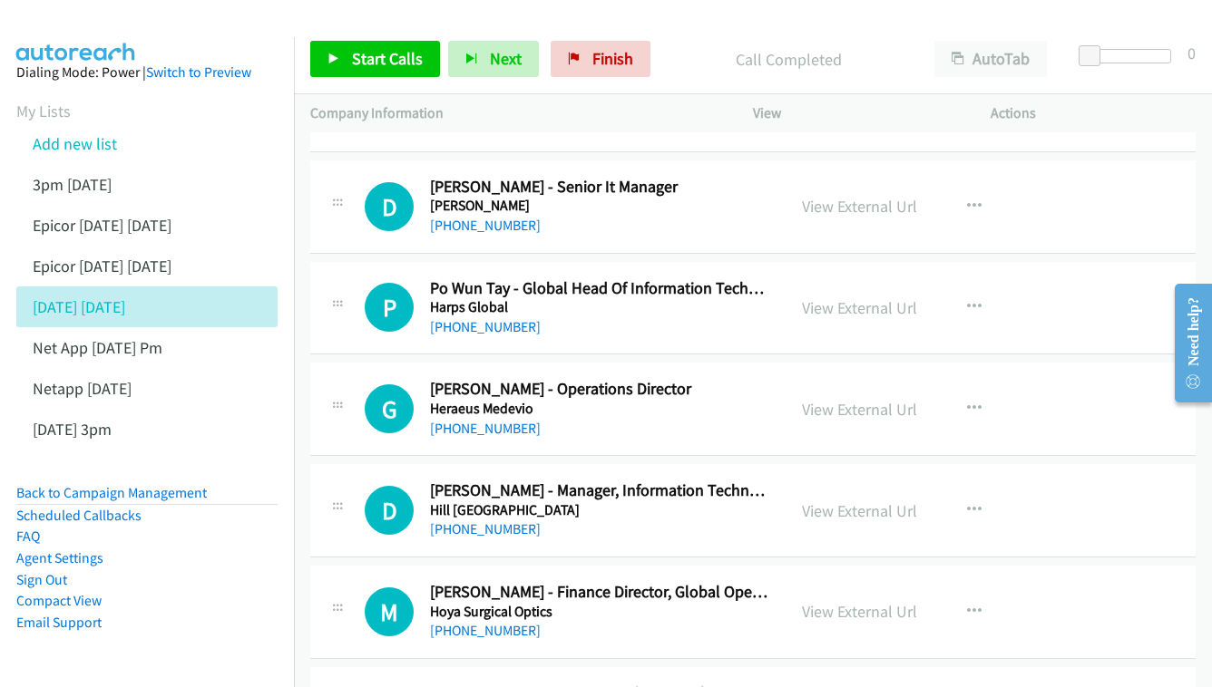
drag, startPoint x: 861, startPoint y: 249, endPoint x: 723, endPoint y: 205, distance: 144.6
click at [853, 397] on div "View External Url" at bounding box center [859, 409] width 115 height 24
click at [828, 399] on link "View External Url" at bounding box center [859, 409] width 115 height 21
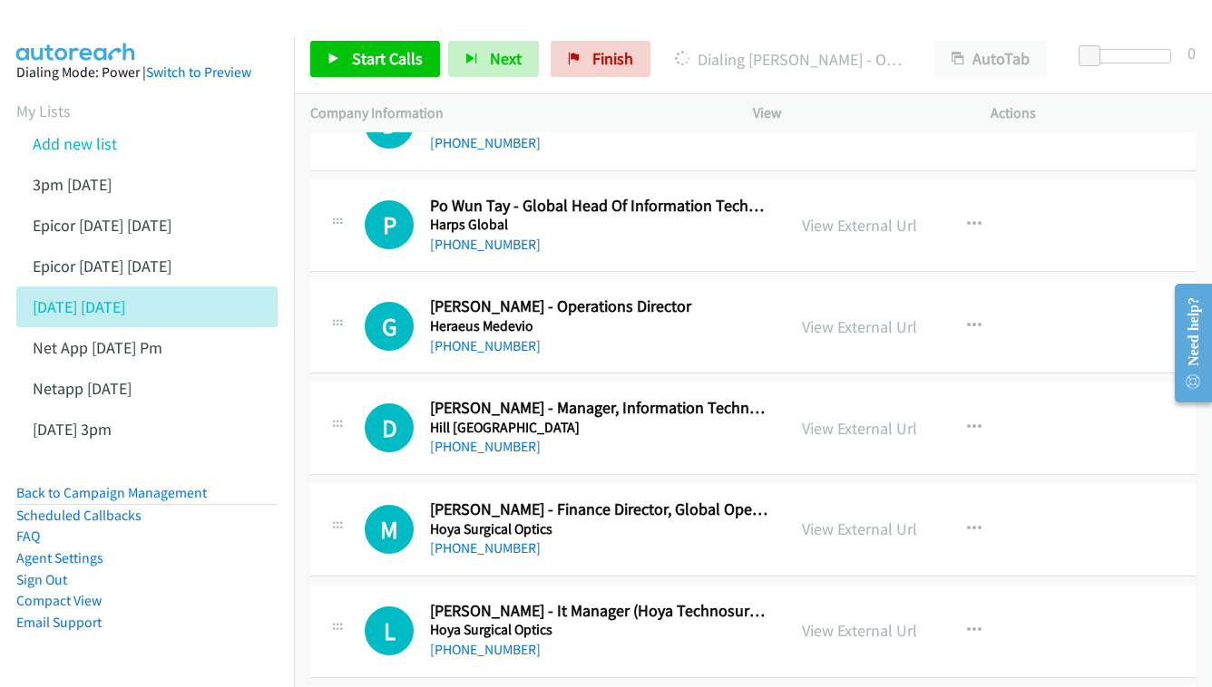
scroll to position [10290, 0]
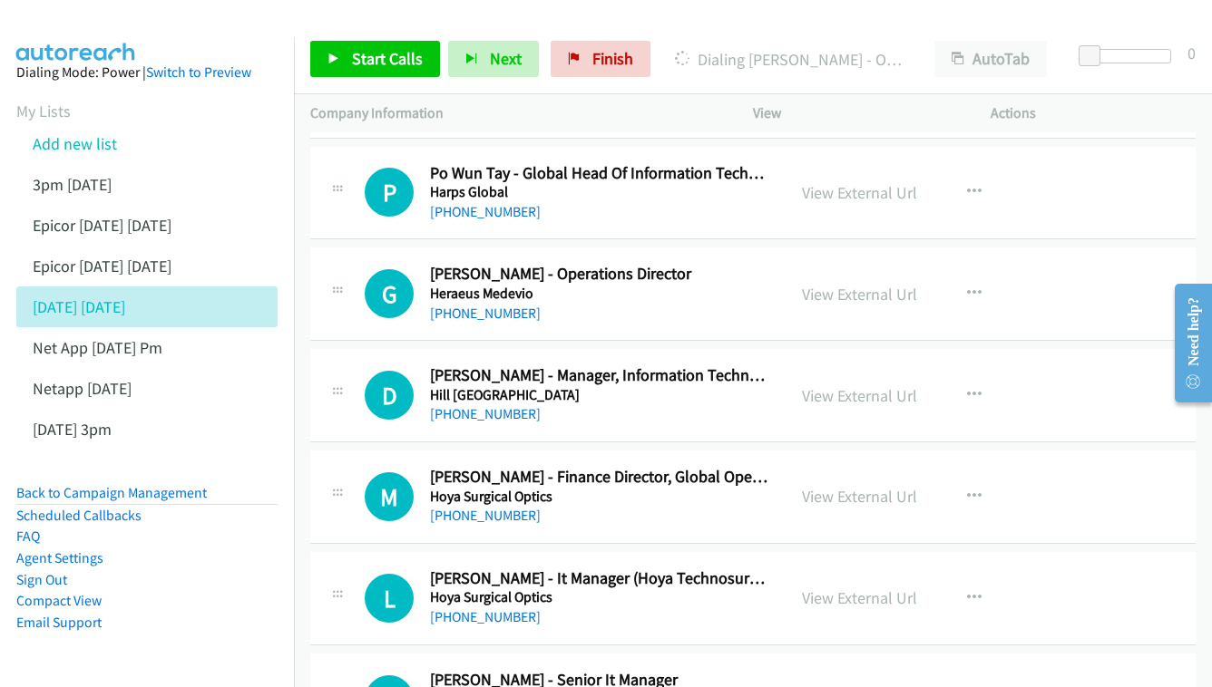
click at [825, 366] on div "View External Url View External Url Schedule/Manage Callback Start Calls Here R…" at bounding box center [912, 396] width 254 height 60
click at [835, 385] on link "View External Url" at bounding box center [859, 395] width 115 height 21
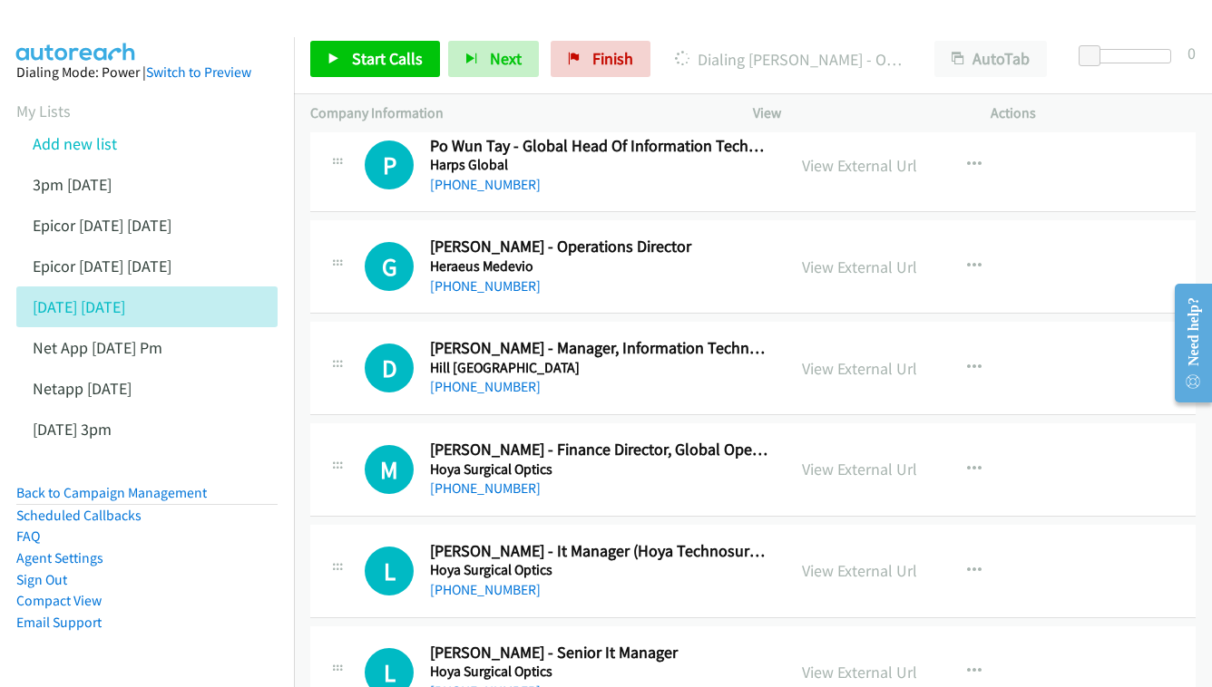
scroll to position [10354, 0]
